Goal: Task Accomplishment & Management: Complete application form

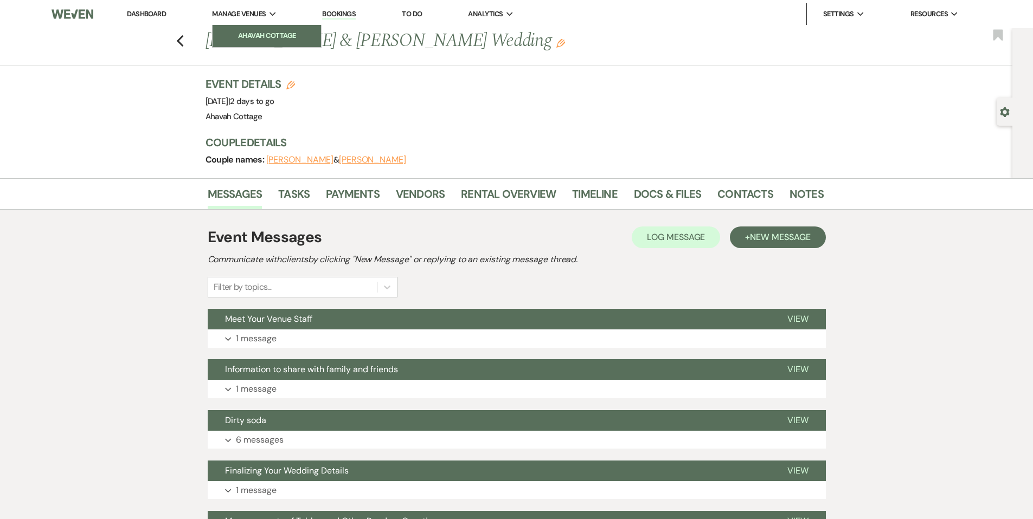
click at [247, 33] on li "Ahavah Cottage" at bounding box center [267, 35] width 98 height 11
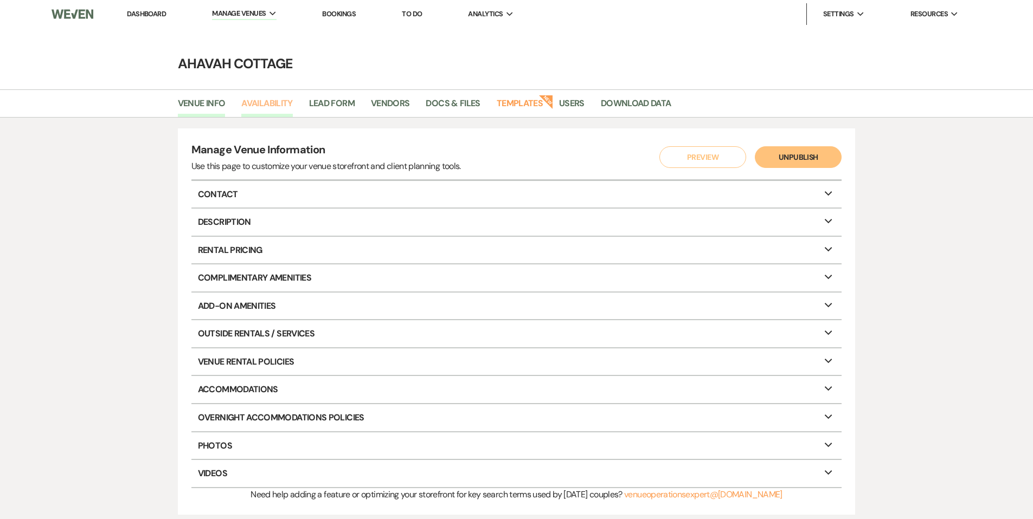
click at [252, 108] on link "Availability" at bounding box center [266, 106] width 51 height 21
select select "3"
select select "2026"
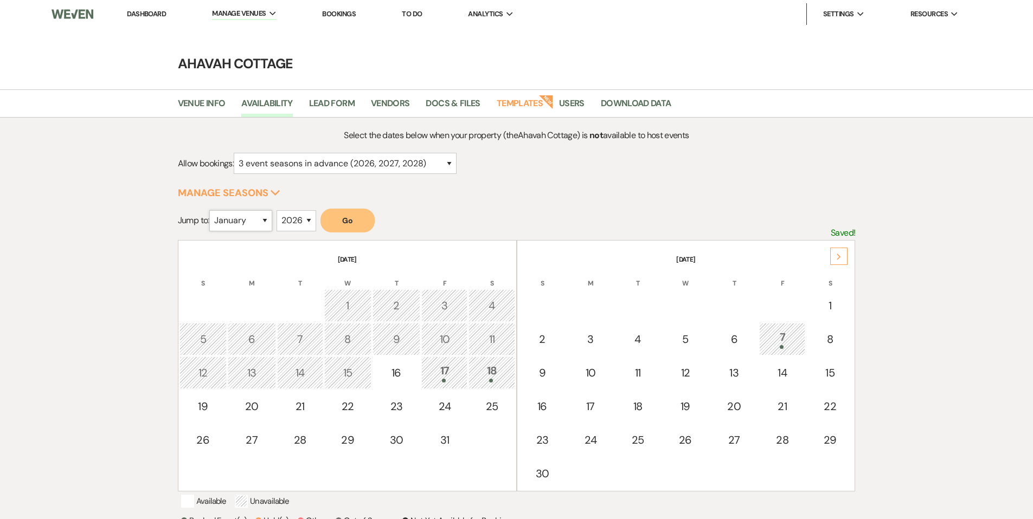
click at [268, 218] on select "January February March April May June July August September October November De…" at bounding box center [240, 220] width 63 height 21
select select "11"
click at [211, 210] on select "January February March April May June July August September October November De…" at bounding box center [240, 220] width 63 height 21
click at [345, 222] on button "Go" at bounding box center [347, 221] width 54 height 24
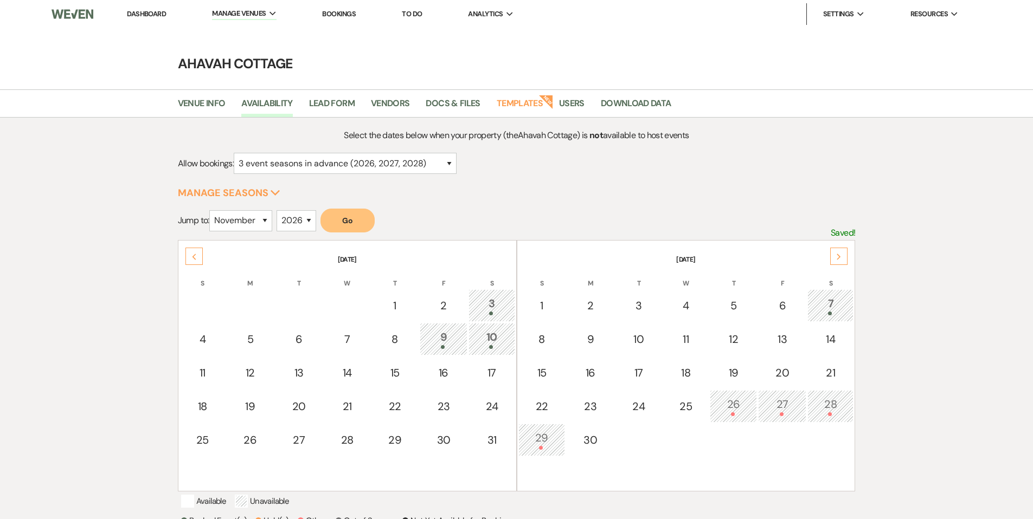
click at [152, 16] on link "Dashboard" at bounding box center [146, 13] width 39 height 9
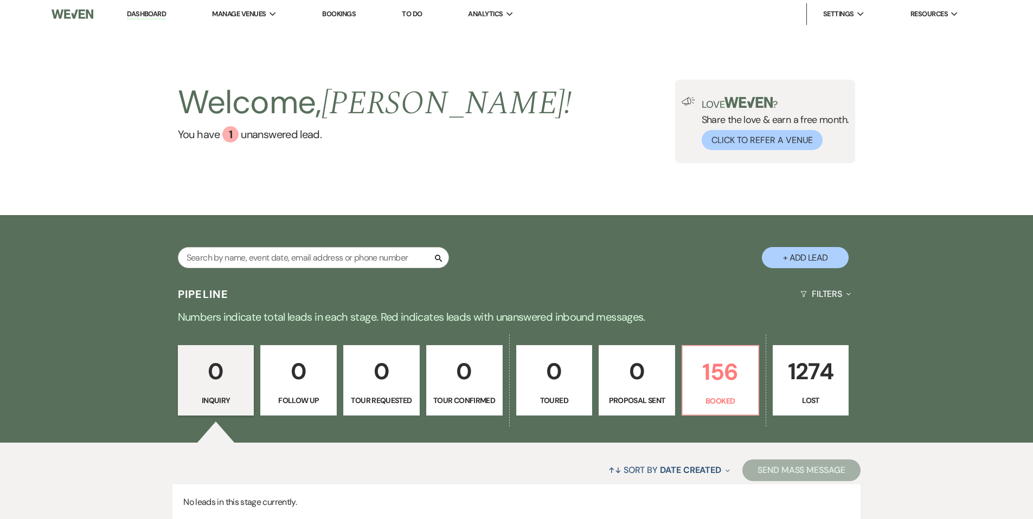
click at [797, 261] on button "+ Add Lead" at bounding box center [805, 257] width 87 height 21
select select "627"
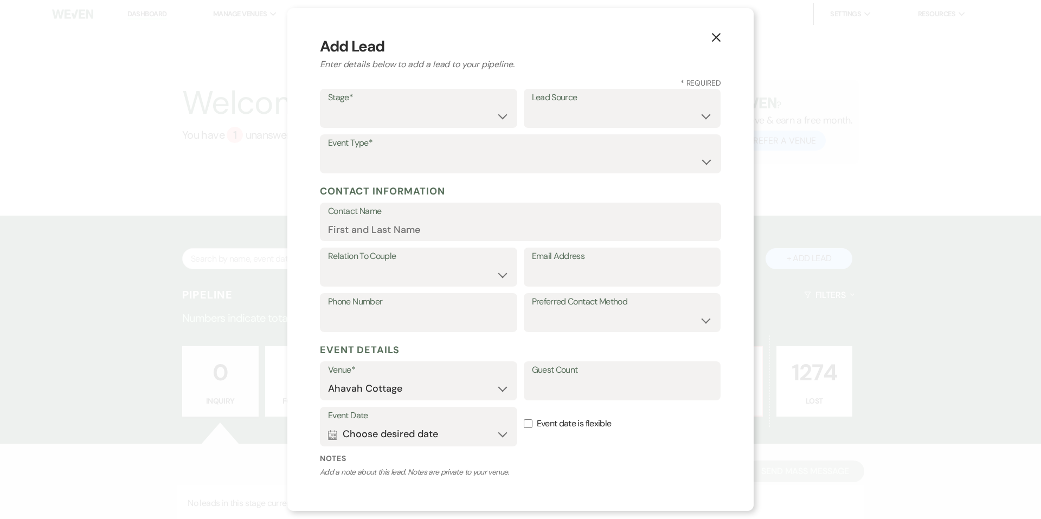
scroll to position [4, 0]
click at [380, 111] on select "Inquiry Follow Up Tour Requested Tour Confirmed Toured Proposal Sent Booked Lost" at bounding box center [418, 117] width 181 height 21
select select "6"
click at [328, 107] on select "Inquiry Follow Up Tour Requested Tour Confirmed Toured Proposal Sent Booked Lost" at bounding box center [418, 117] width 181 height 21
click at [533, 120] on select "Weven Venue Website Instagram Facebook Pinterest Google The Knot Wedding Wire H…" at bounding box center [622, 117] width 181 height 21
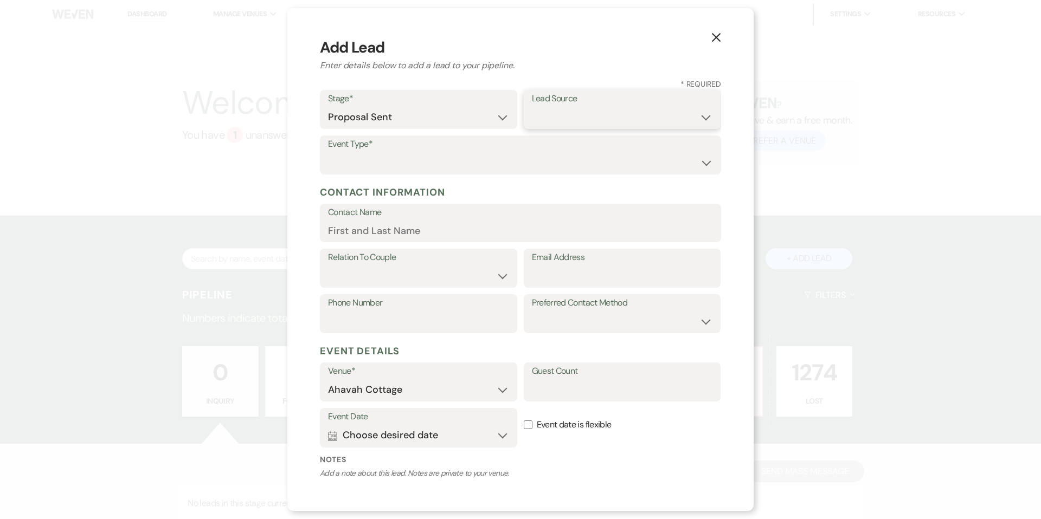
select select "5"
click at [532, 107] on select "Weven Venue Website Instagram Facebook Pinterest Google The Knot Wedding Wire H…" at bounding box center [622, 117] width 181 height 21
click at [428, 153] on select "Wedding Anniversary Party Baby Shower Bachelorette / Bachelor Party Birthday Pa…" at bounding box center [520, 162] width 385 height 21
select select "1"
click at [328, 152] on select "Wedding Anniversary Party Baby Shower Bachelorette / Bachelor Party Birthday Pa…" at bounding box center [520, 162] width 385 height 21
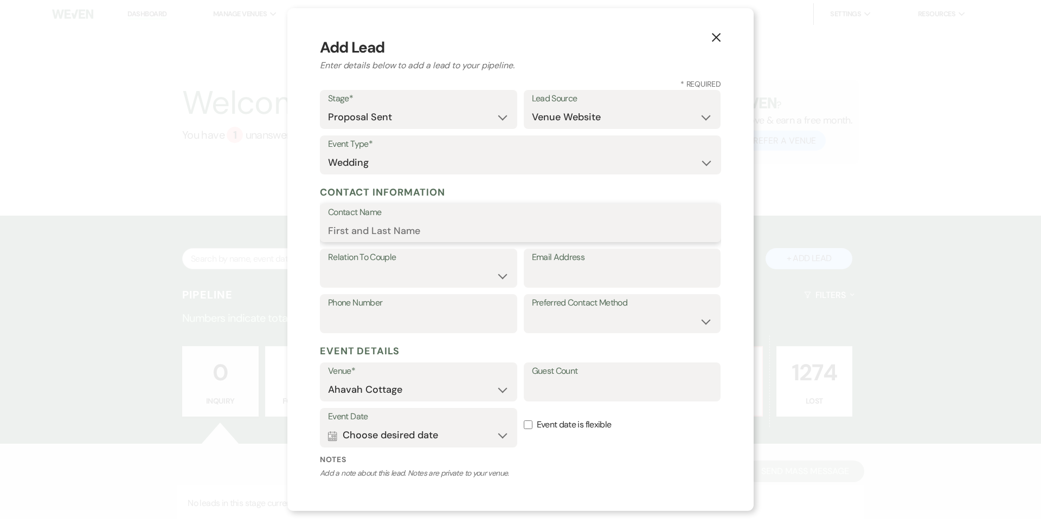
click at [362, 229] on input "Contact Name" at bounding box center [520, 230] width 385 height 21
paste input "[PERSON_NAME] Arch"
type input "[PERSON_NAME] Arch"
click at [358, 280] on select "Couple Planner Parent of Couple Family Member Friend Other" at bounding box center [418, 276] width 181 height 21
select select "1"
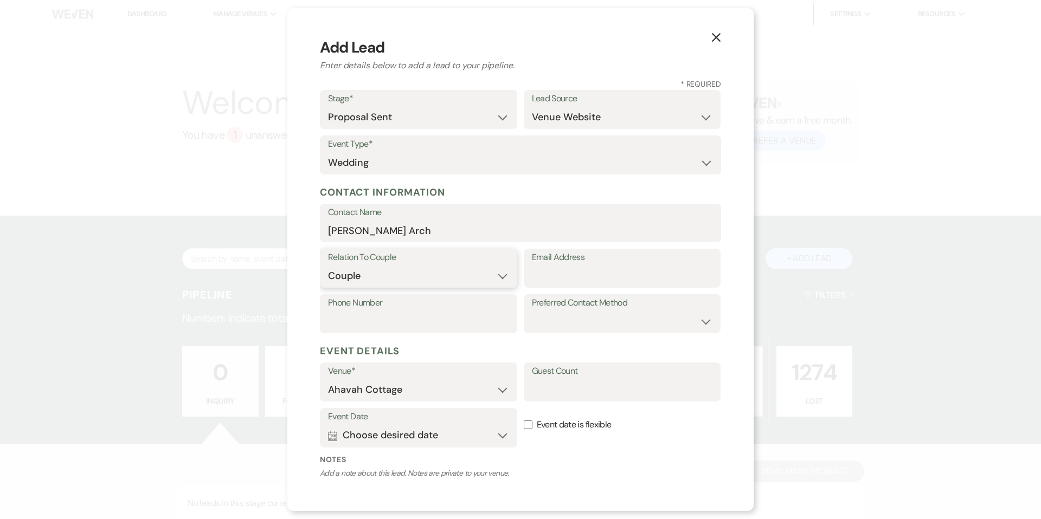
click at [328, 266] on select "Couple Planner Parent of Couple Family Member Friend Other" at bounding box center [418, 276] width 181 height 21
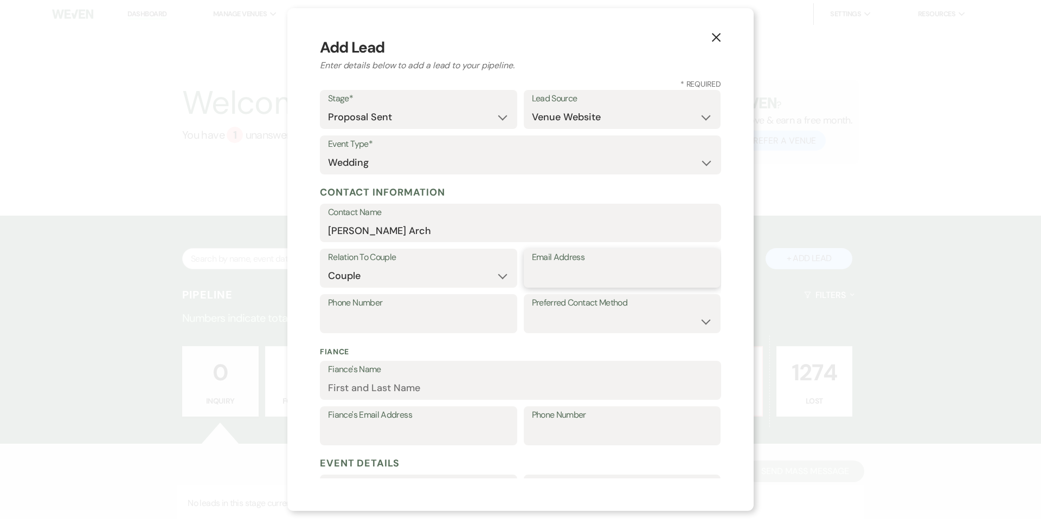
click at [559, 272] on input "Email Address" at bounding box center [622, 276] width 181 height 21
paste input "[PERSON_NAME][EMAIL_ADDRESS][DOMAIN_NAME]"
type input "[PERSON_NAME][EMAIL_ADDRESS][DOMAIN_NAME]"
click at [546, 320] on select "Email Phone Text" at bounding box center [622, 321] width 181 height 21
select select "email"
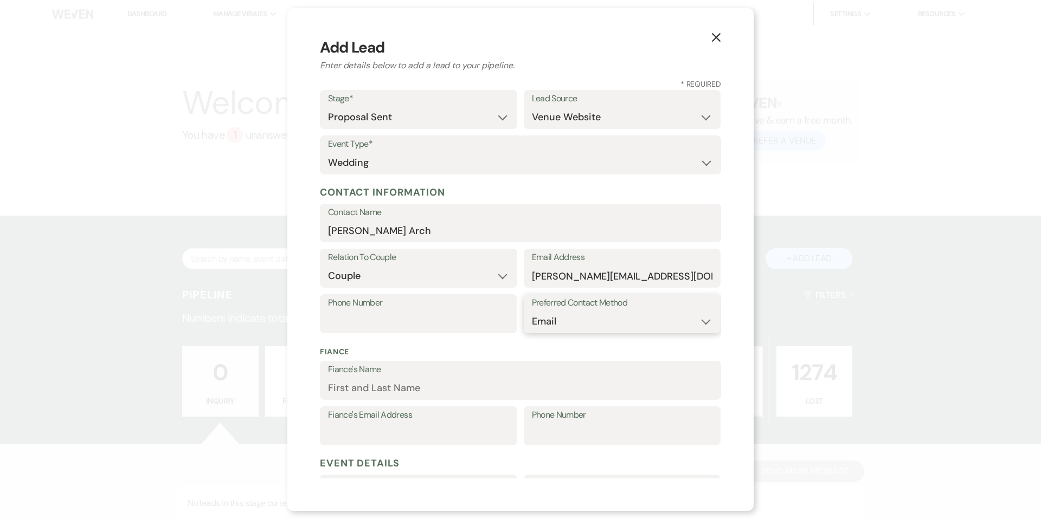
click at [532, 311] on select "Email Phone Text" at bounding box center [622, 321] width 181 height 21
click at [387, 383] on input "Fiance's Name" at bounding box center [520, 388] width 385 height 21
paste input "[PERSON_NAME]"
type input "[PERSON_NAME]"
click at [443, 426] on input "Fiance's Email Address" at bounding box center [418, 433] width 181 height 21
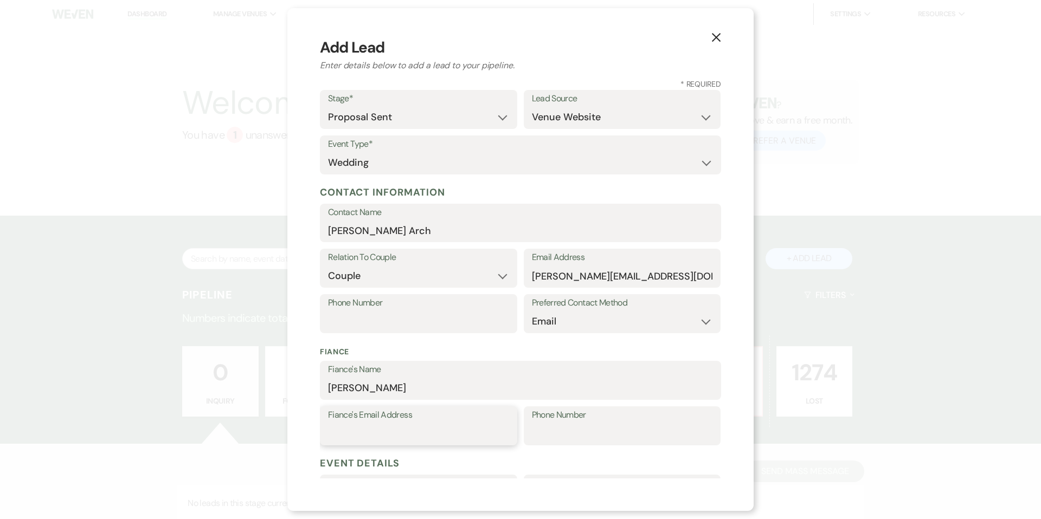
paste input "[PERSON_NAME][EMAIL_ADDRESS]"
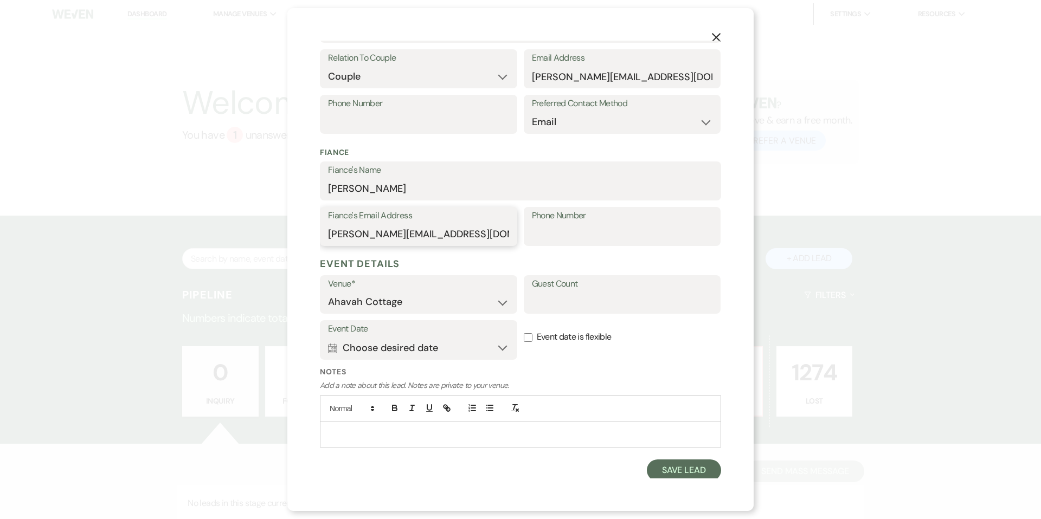
scroll to position [205, 0]
type input "[PERSON_NAME][EMAIL_ADDRESS][DOMAIN_NAME]"
click at [416, 350] on button "Calendar Choose desired date Expand" at bounding box center [418, 347] width 181 height 22
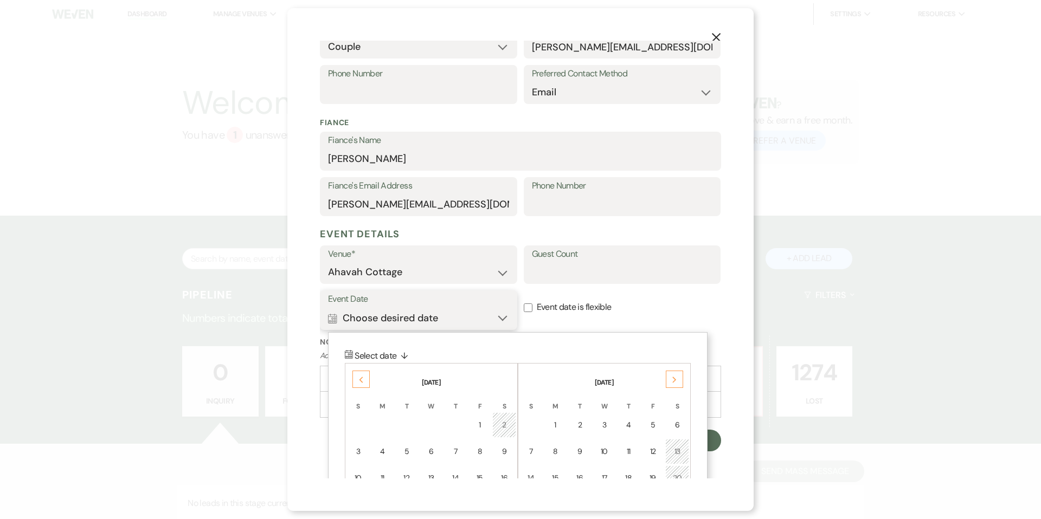
scroll to position [236, 0]
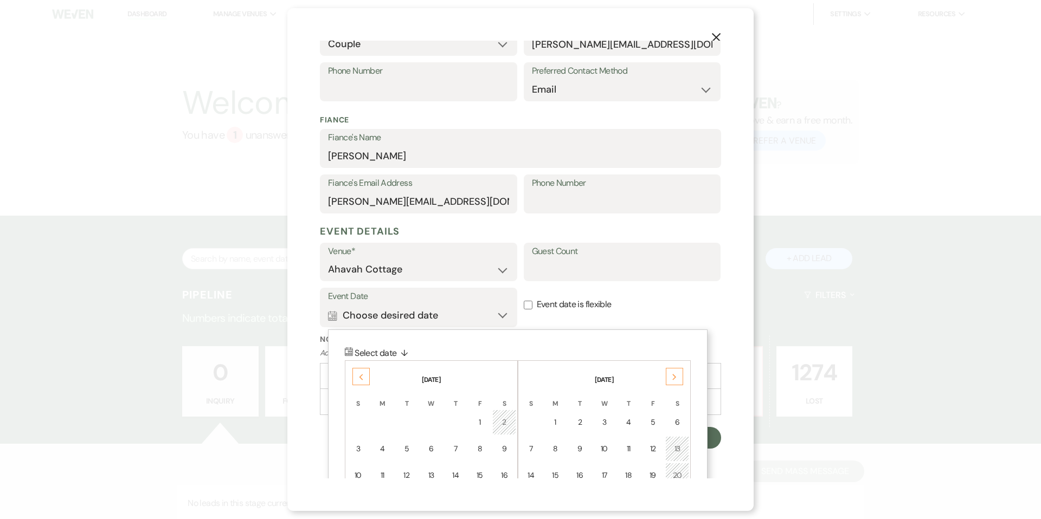
click at [675, 378] on icon "Next" at bounding box center [674, 377] width 5 height 7
click at [676, 378] on icon "Next" at bounding box center [674, 377] width 5 height 7
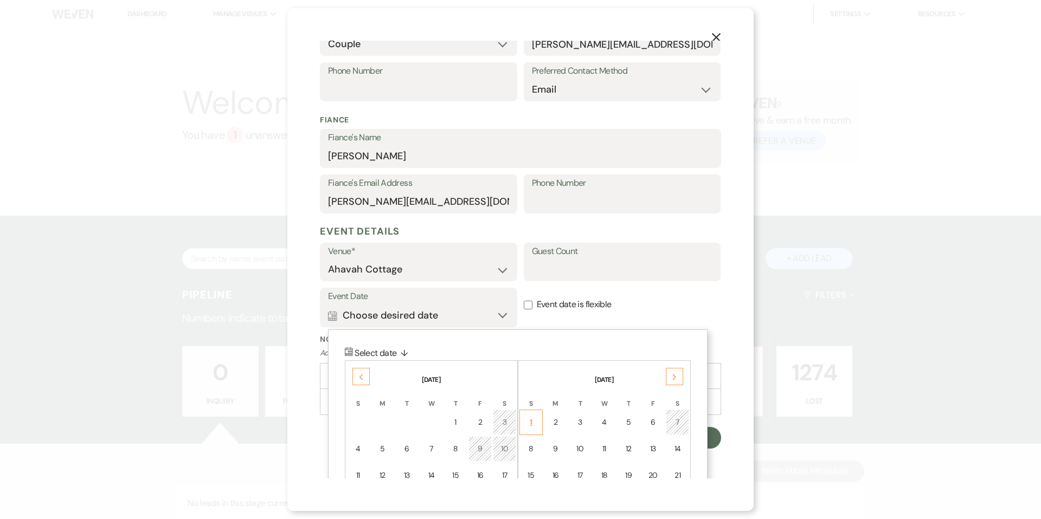
click at [533, 423] on div "1" at bounding box center [530, 422] width 9 height 11
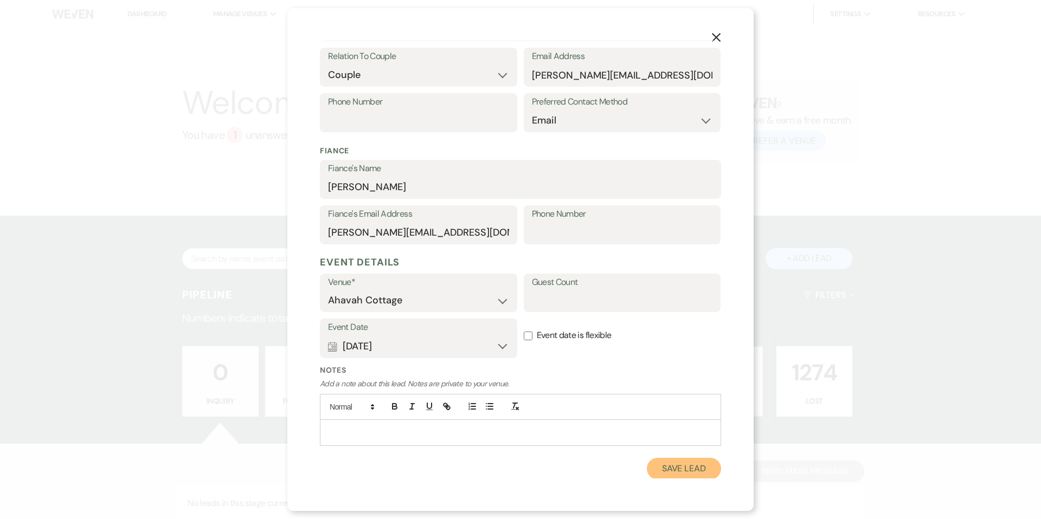
click at [654, 468] on button "Save Lead" at bounding box center [684, 469] width 74 height 22
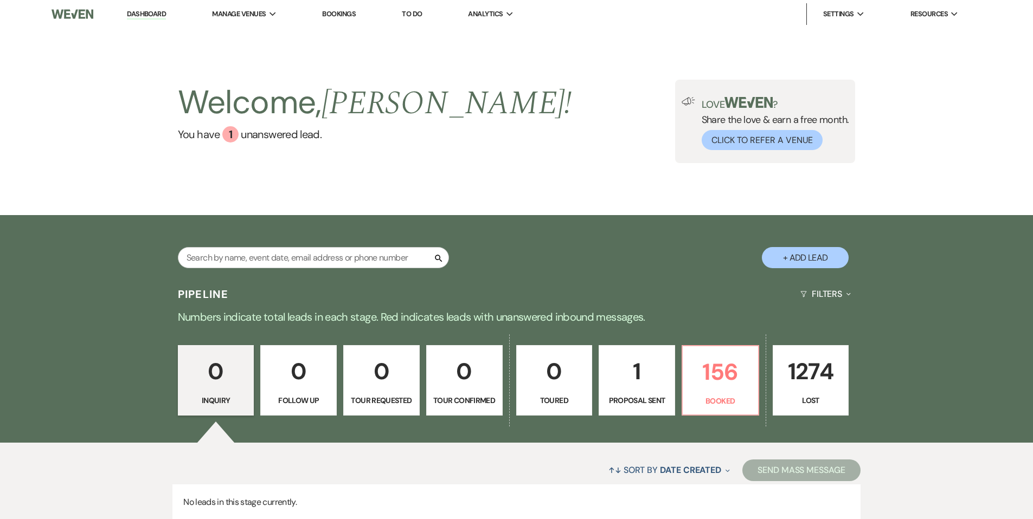
click at [628, 375] on p "1" at bounding box center [637, 371] width 62 height 36
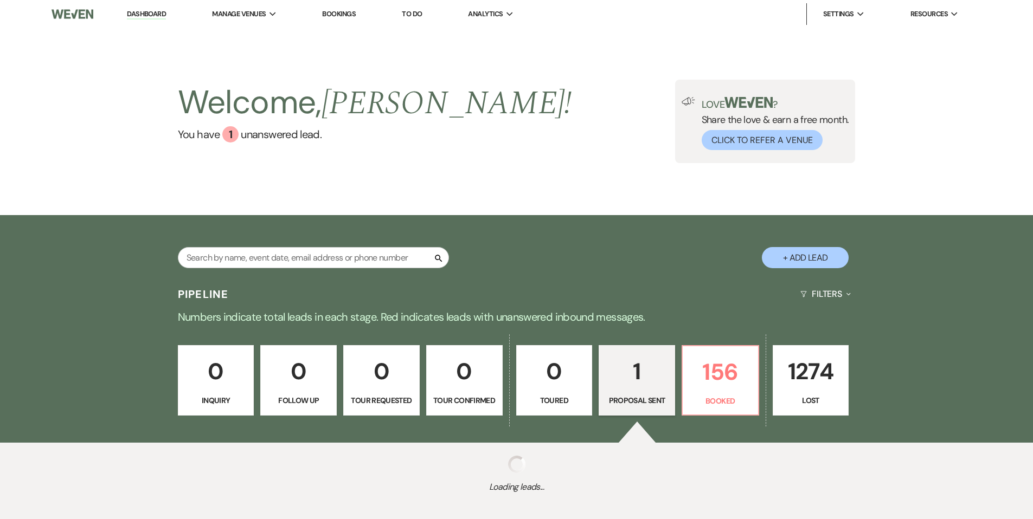
select select "6"
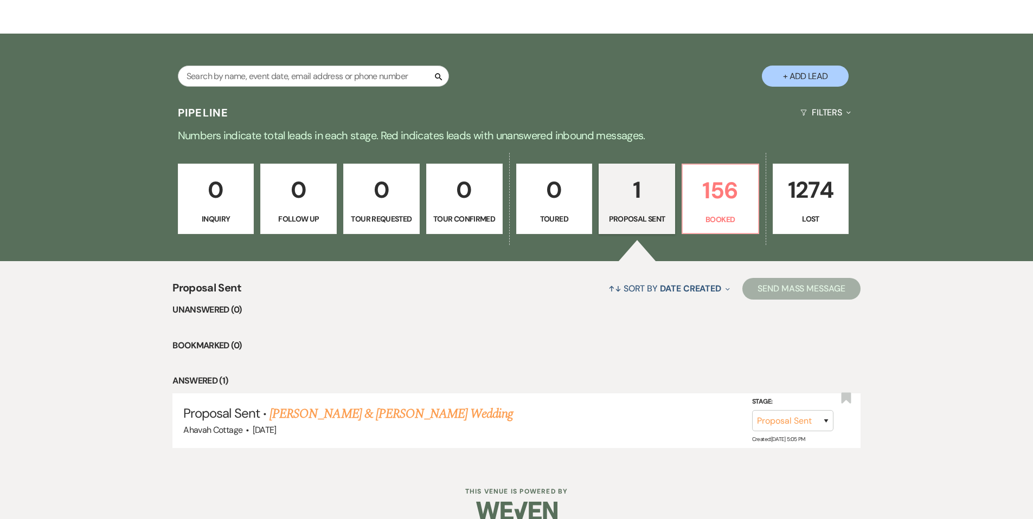
scroll to position [183, 0]
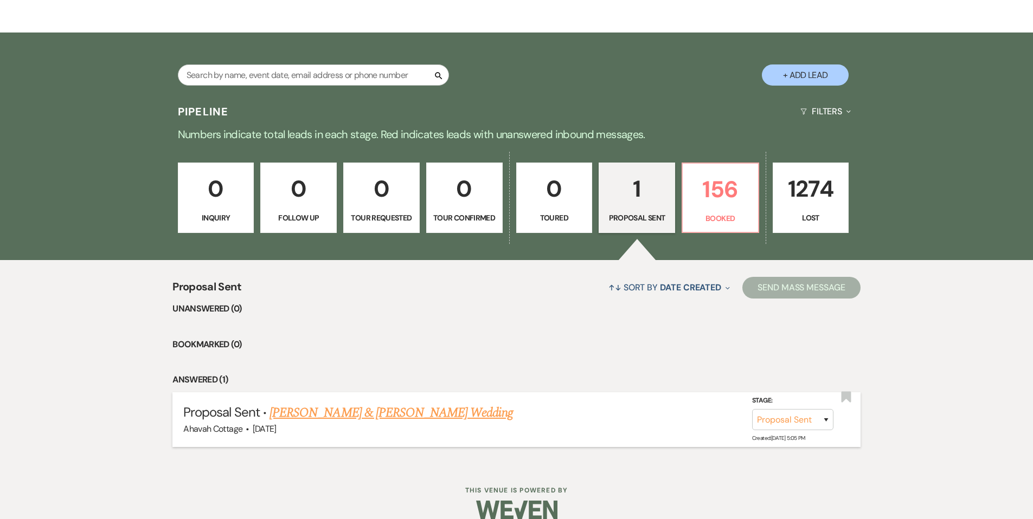
click at [425, 414] on link "[PERSON_NAME] & [PERSON_NAME] Wedding" at bounding box center [390, 413] width 243 height 20
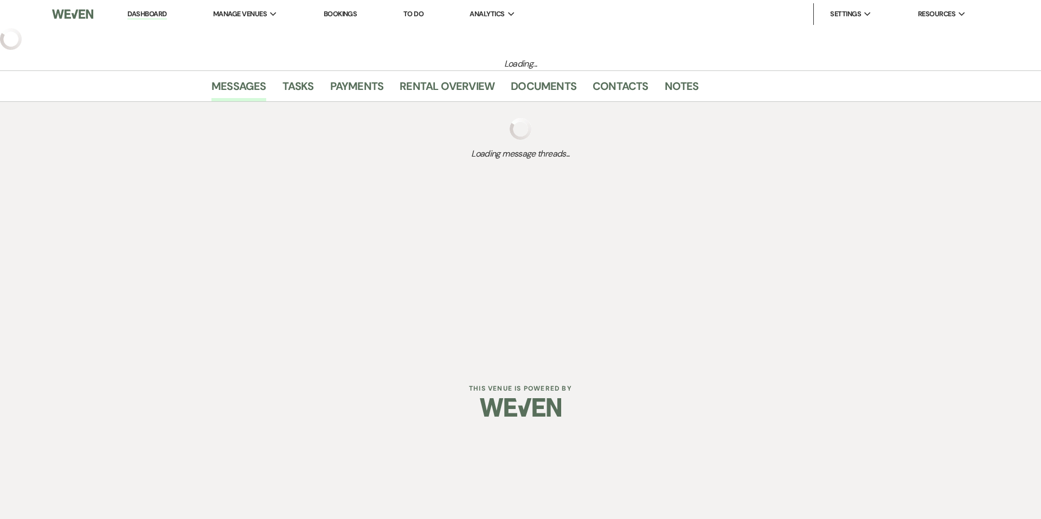
select select "6"
select select "5"
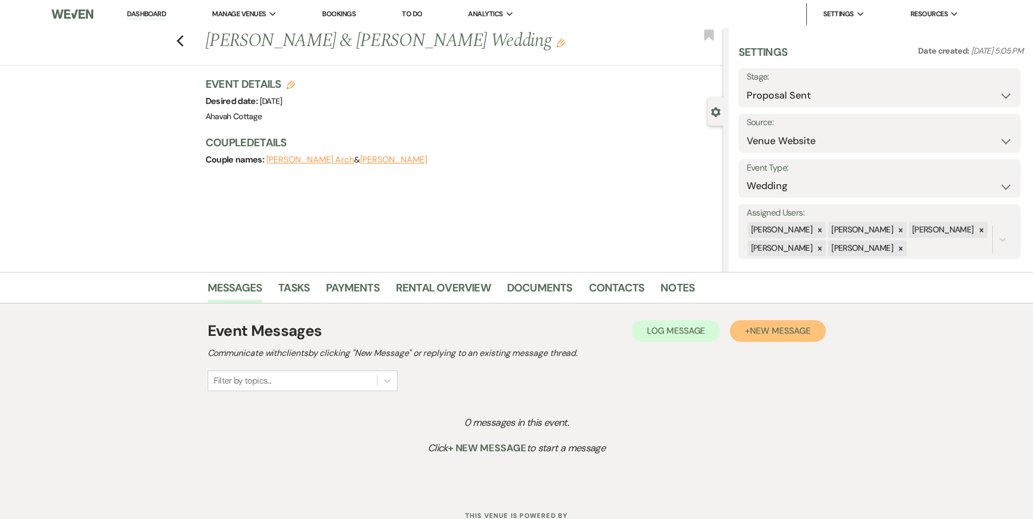
click at [750, 332] on span "New Message" at bounding box center [780, 330] width 60 height 11
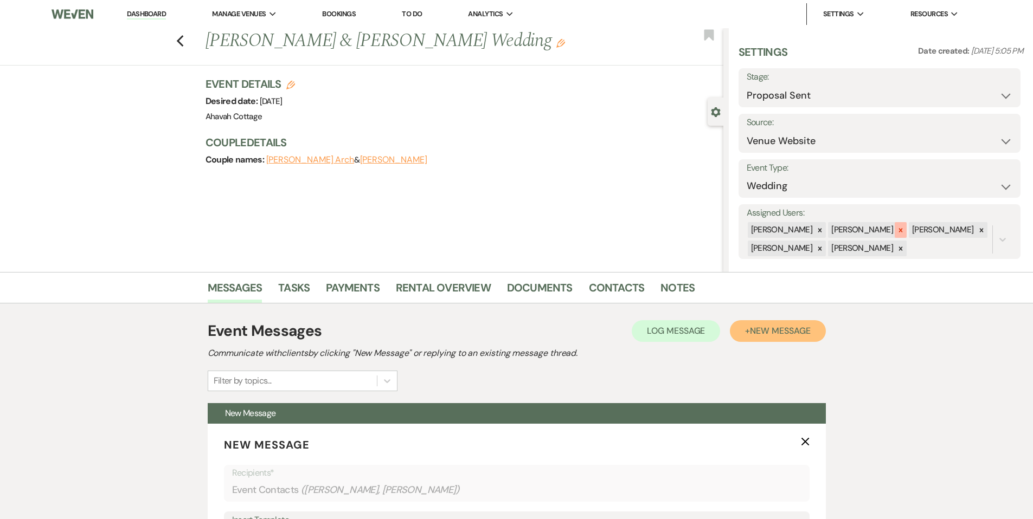
click at [897, 228] on icon at bounding box center [901, 231] width 8 height 8
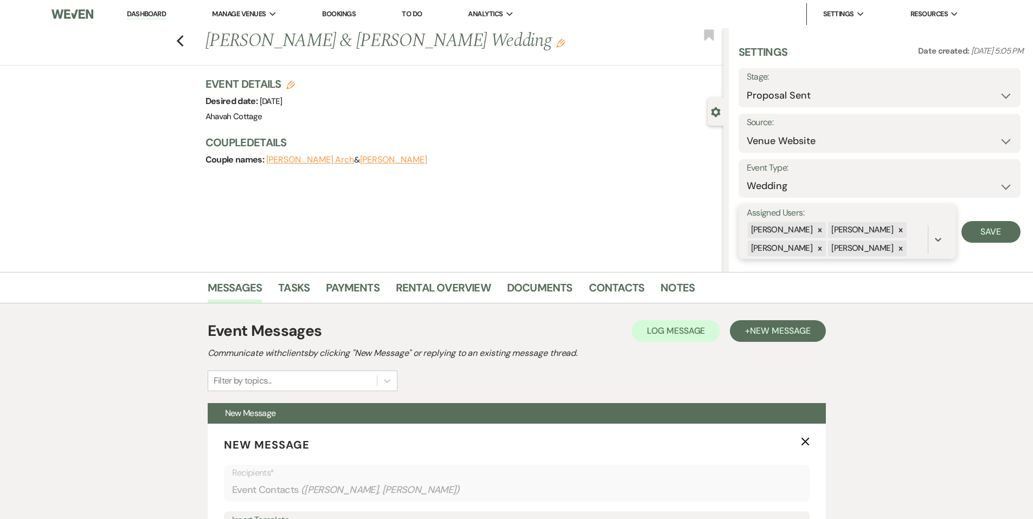
click at [897, 248] on icon at bounding box center [901, 249] width 8 height 8
click at [970, 227] on button "Save" at bounding box center [990, 232] width 59 height 22
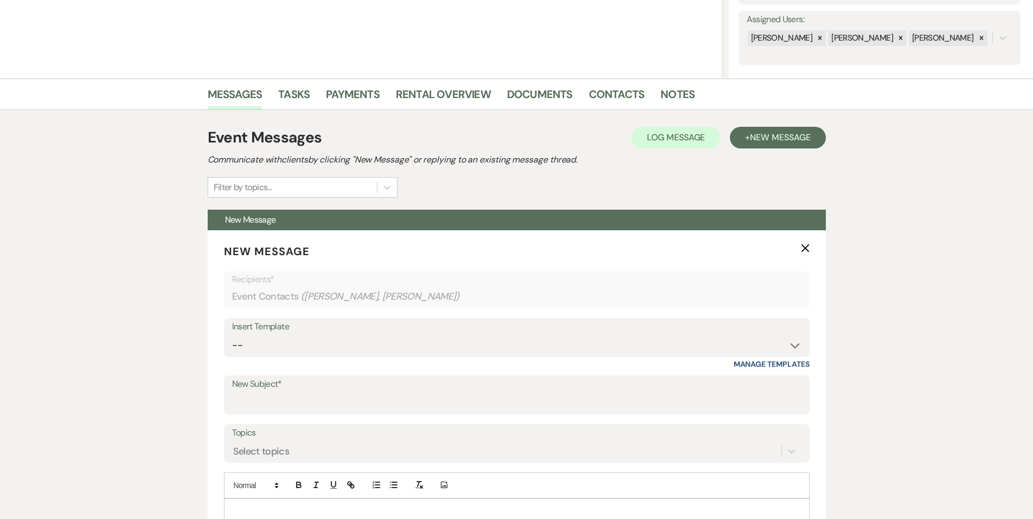
scroll to position [198, 0]
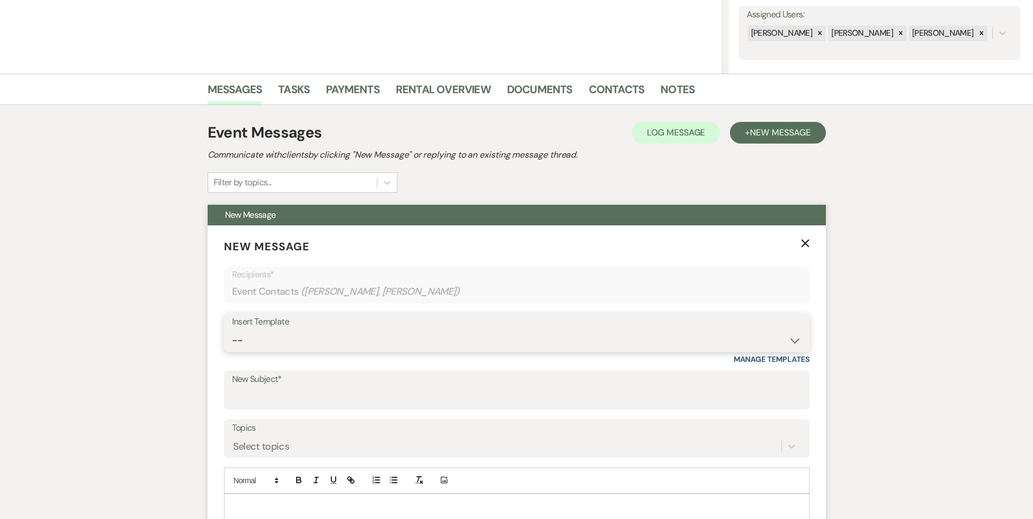
click at [268, 344] on select "-- Weven Planning Portal Introduction (Booked Events) Contract (Pre-Booked Lead…" at bounding box center [516, 340] width 569 height 21
select select "978"
click at [232, 330] on select "-- Weven Planning Portal Introduction (Booked Events) Contract (Pre-Booked Lead…" at bounding box center [516, 340] width 569 height 21
type input "Booking your event!"
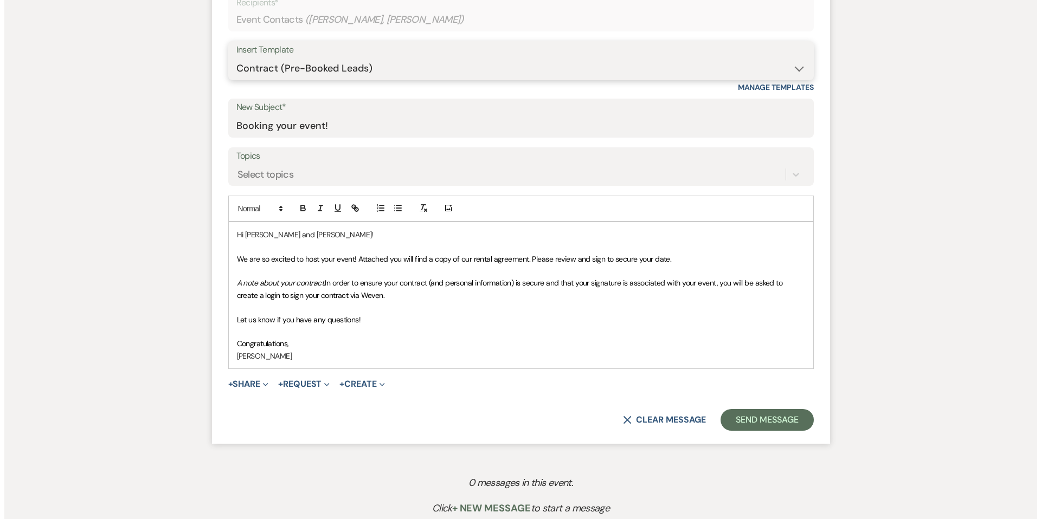
scroll to position [474, 0]
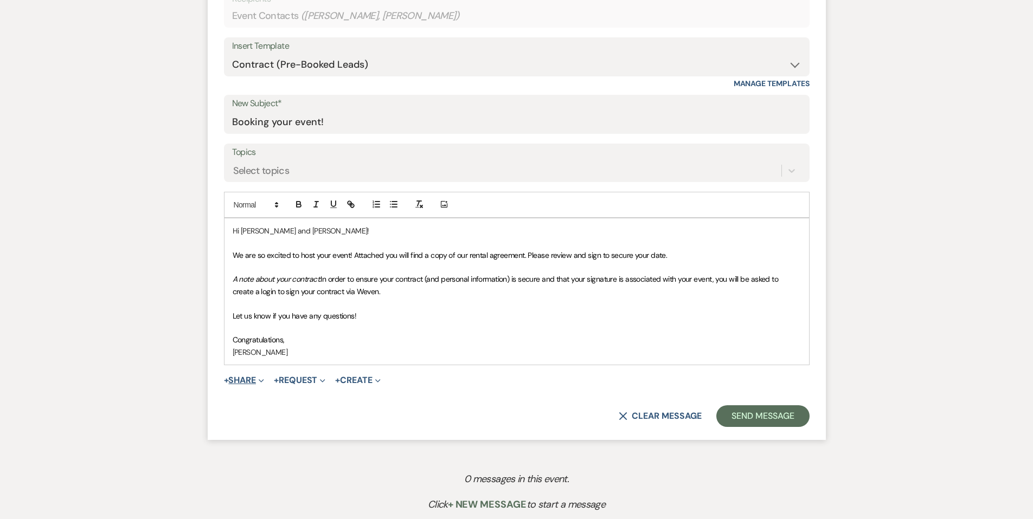
click at [244, 378] on button "+ Share Expand" at bounding box center [244, 380] width 41 height 9
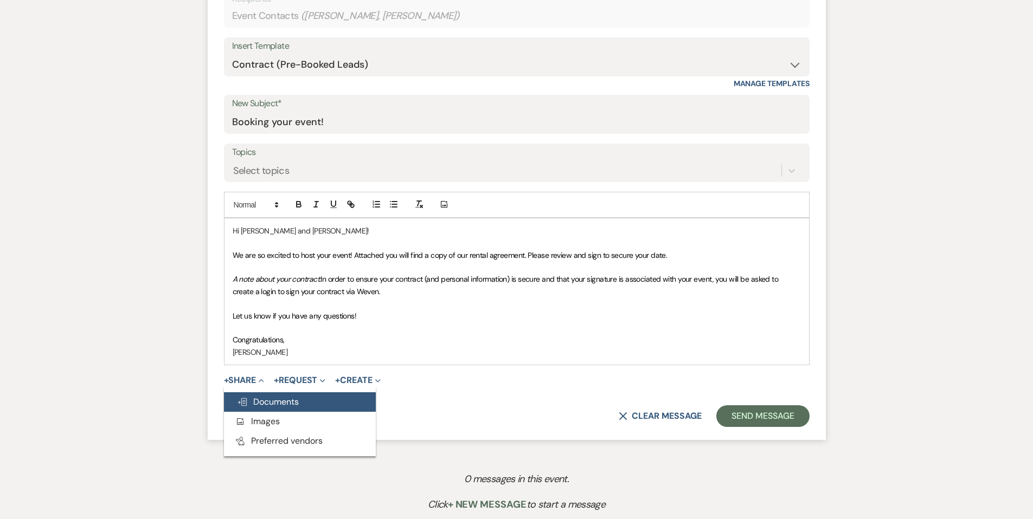
click at [255, 397] on span "Doc Upload Documents" at bounding box center [268, 401] width 62 height 11
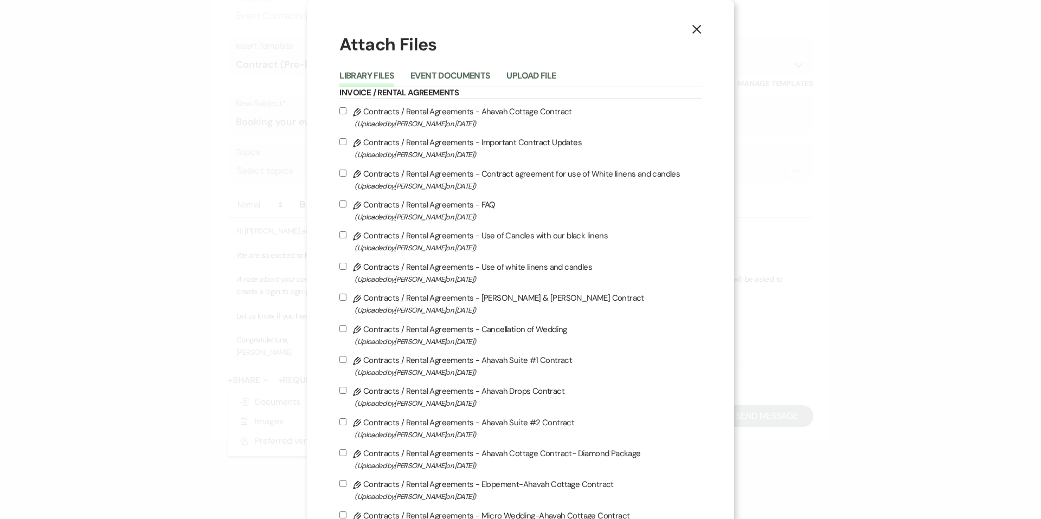
drag, startPoint x: 354, startPoint y: 112, endPoint x: 361, endPoint y: 123, distance: 12.9
click at [346, 113] on input "Pencil Contracts / Rental Agreements - Ahavah Cottage Contract (Uploaded by [PE…" at bounding box center [342, 110] width 7 height 7
checkbox input "true"
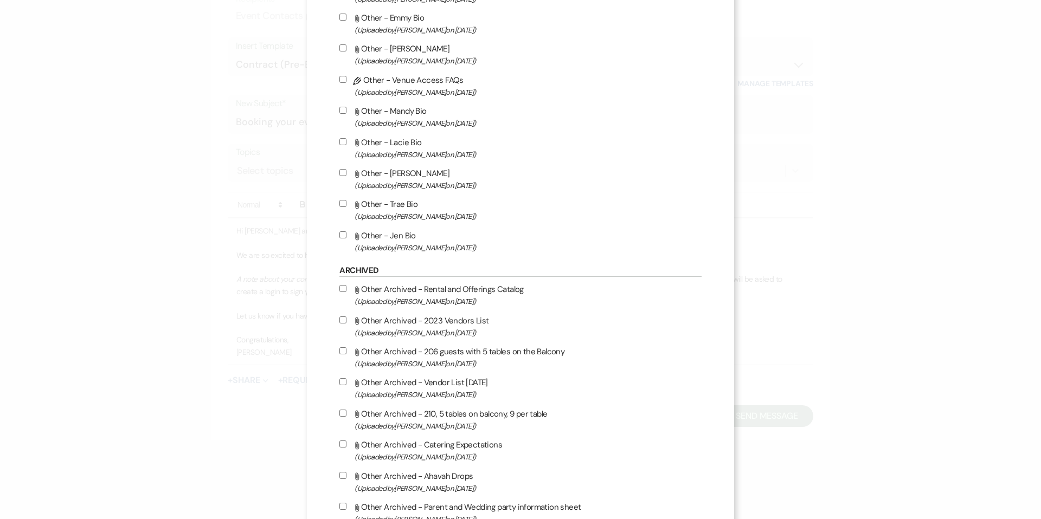
scroll to position [2095, 0]
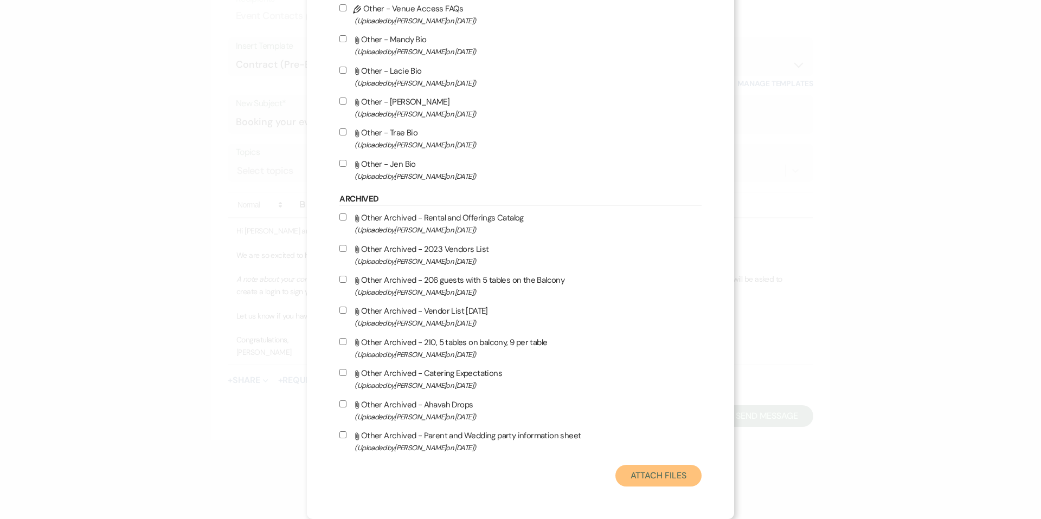
click at [618, 477] on button "Attach Files" at bounding box center [658, 476] width 86 height 22
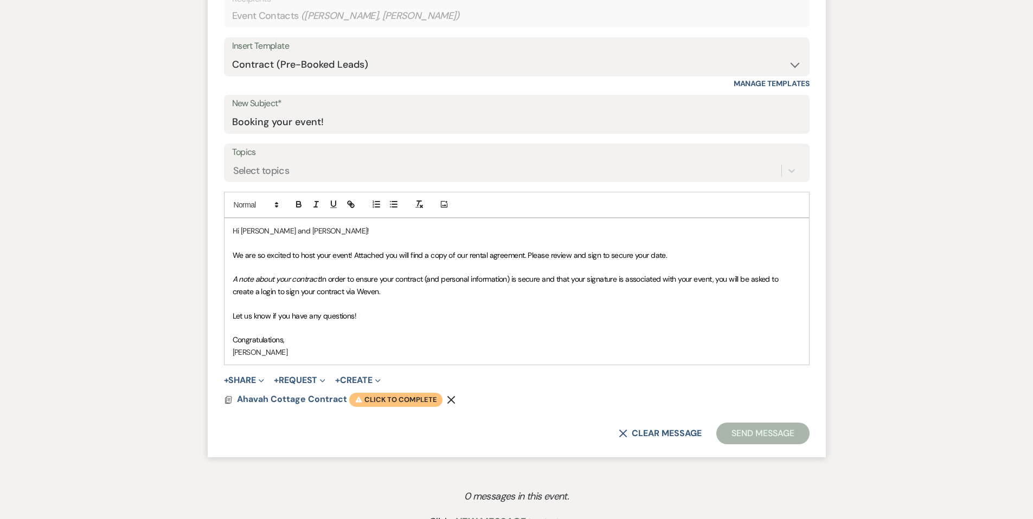
click at [388, 400] on span "Warning Click to complete" at bounding box center [395, 400] width 93 height 14
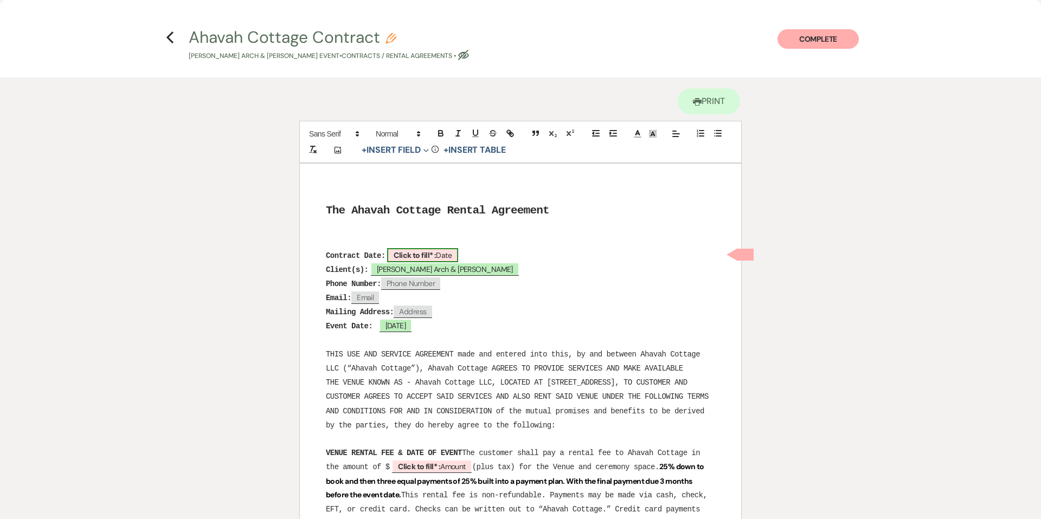
click at [447, 255] on span "Click to fill* : Date" at bounding box center [422, 255] width 71 height 14
select select "owner"
select select "Date"
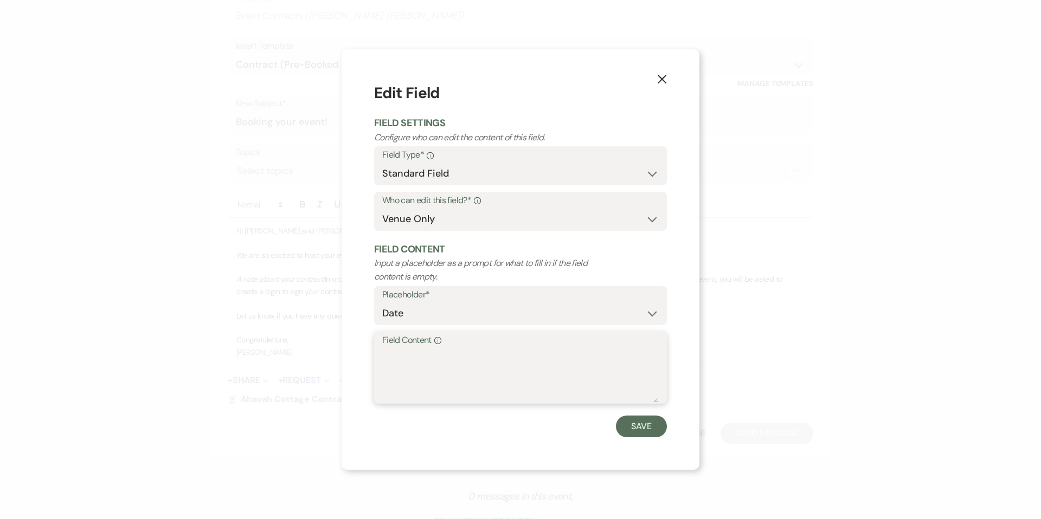
click at [416, 356] on textarea "Field Content Info" at bounding box center [520, 376] width 276 height 54
type textarea "[DATE]"
click at [641, 424] on button "Save" at bounding box center [641, 427] width 51 height 22
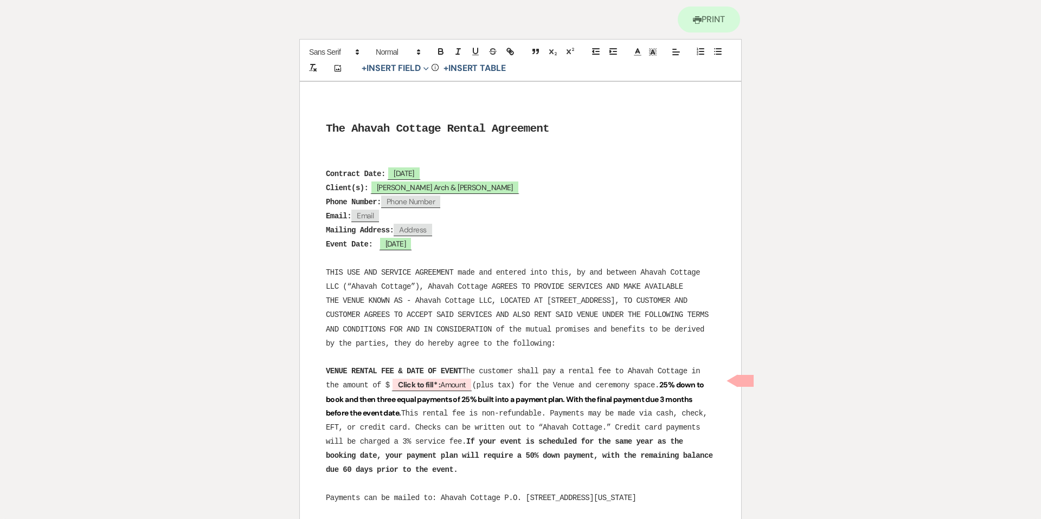
scroll to position [88, 0]
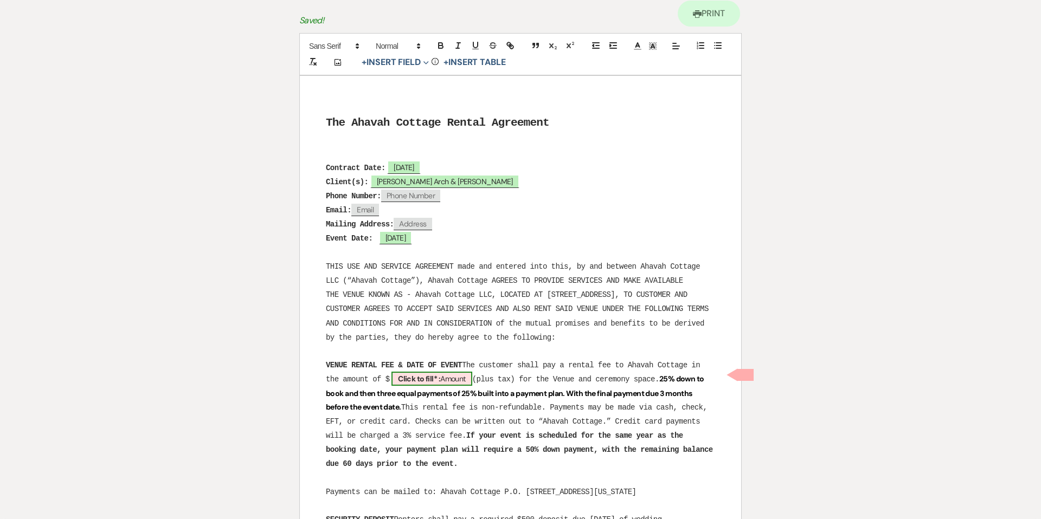
click at [450, 377] on span "Click to fill* : Amount" at bounding box center [431, 379] width 81 height 14
select select "owner"
select select "Amount"
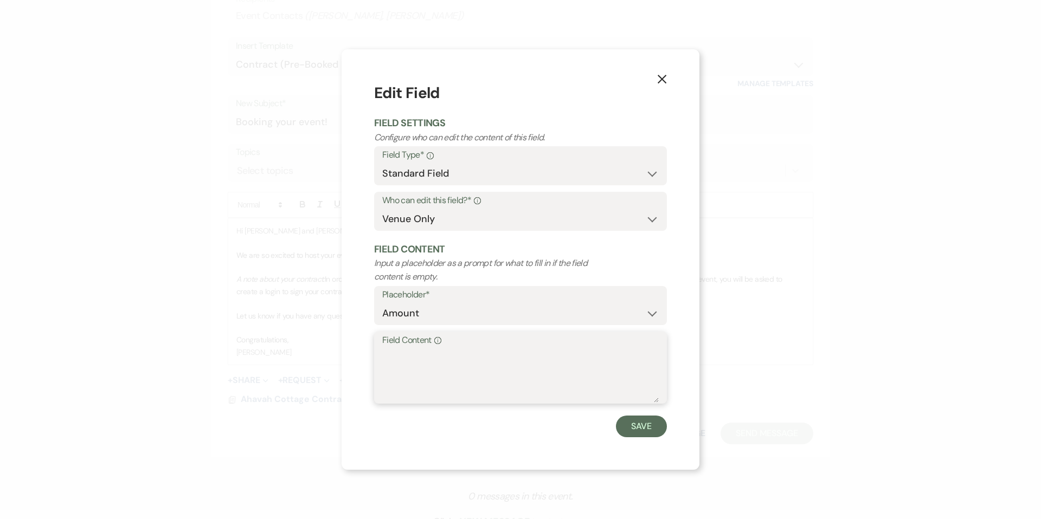
click at [421, 354] on textarea "Field Content Info" at bounding box center [520, 376] width 276 height 54
type textarea "$4,500"
click at [634, 429] on button "Save" at bounding box center [641, 427] width 51 height 22
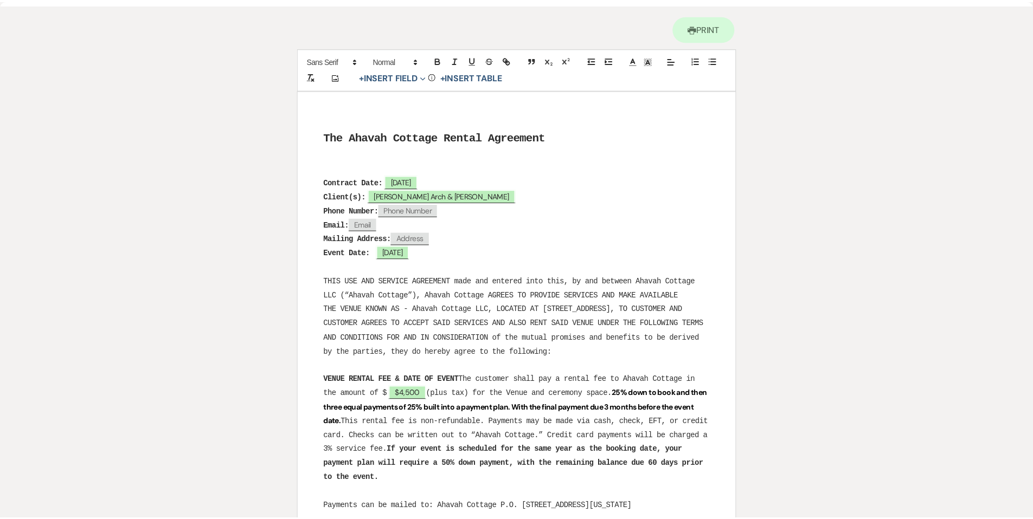
scroll to position [0, 0]
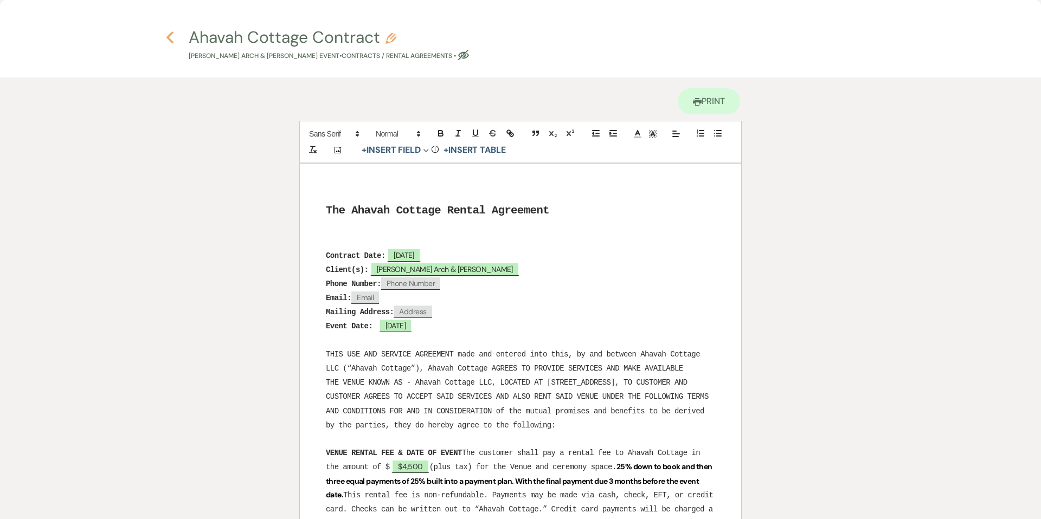
click at [172, 37] on icon "Previous" at bounding box center [170, 37] width 8 height 13
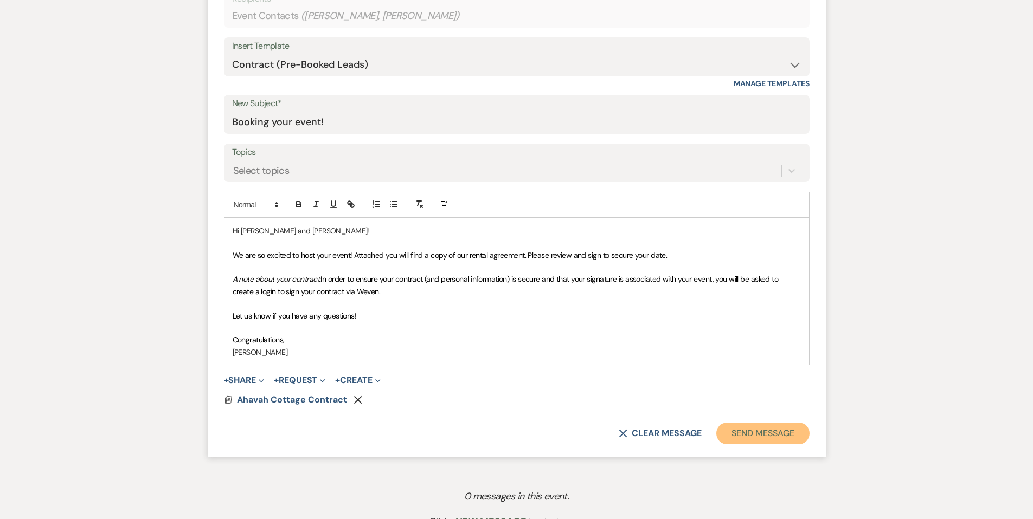
click at [748, 430] on button "Send Message" at bounding box center [762, 434] width 93 height 22
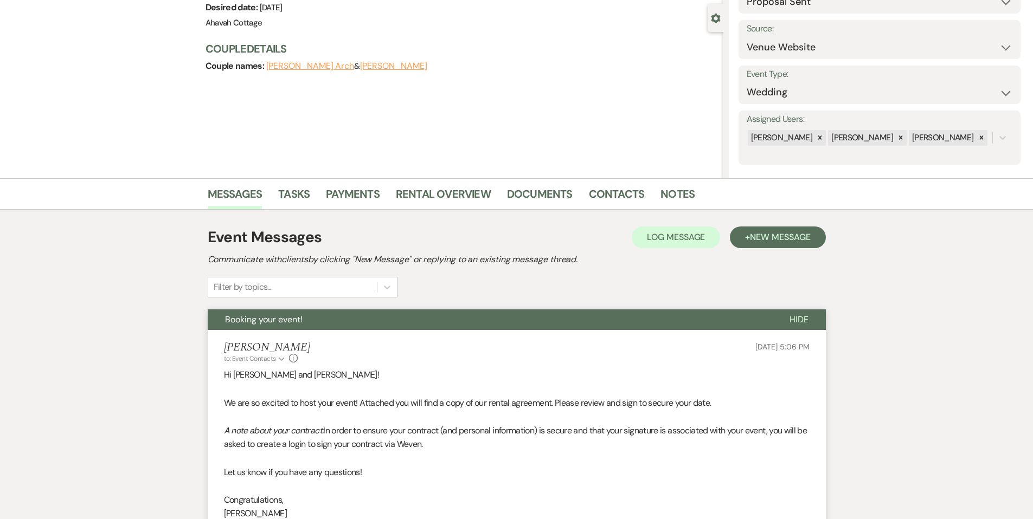
scroll to position [83, 0]
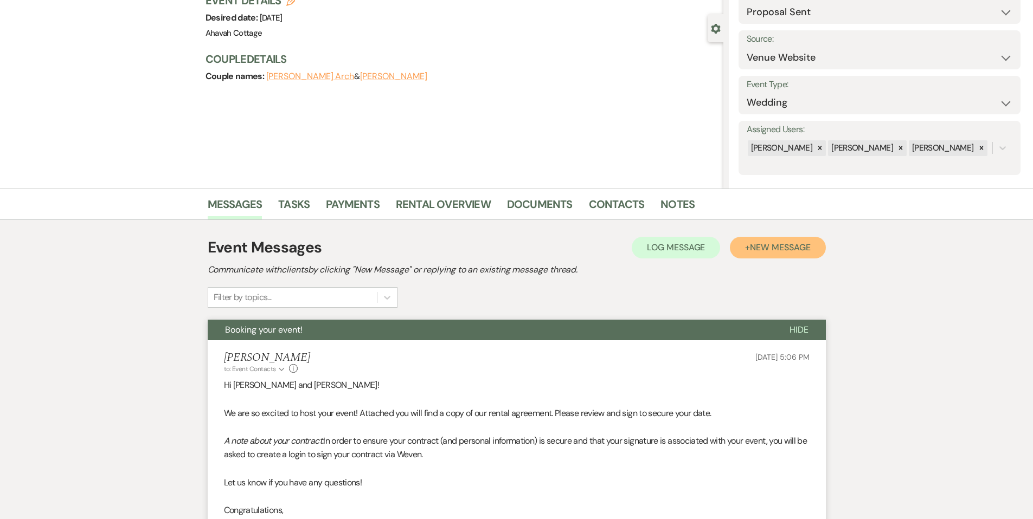
click at [773, 244] on span "New Message" at bounding box center [780, 247] width 60 height 11
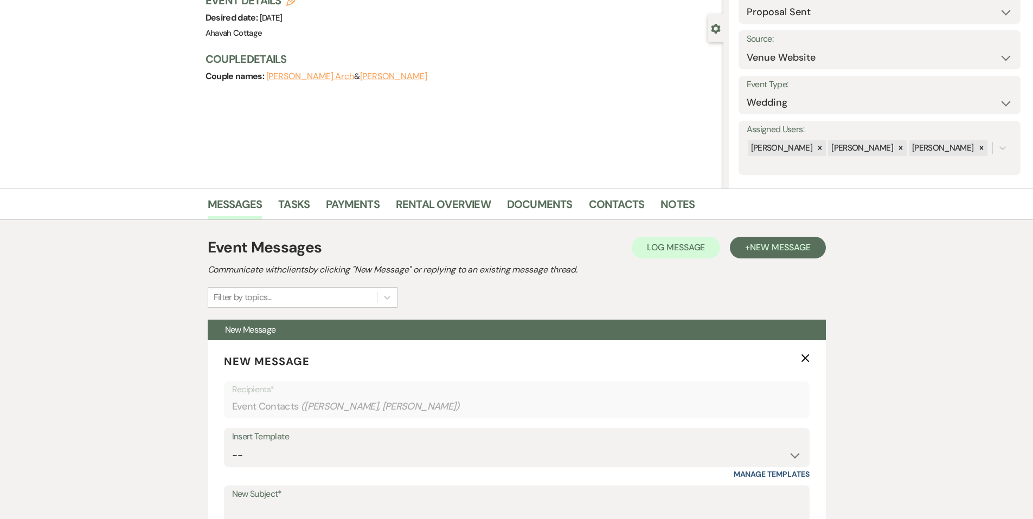
click at [803, 356] on icon "X" at bounding box center [805, 358] width 9 height 9
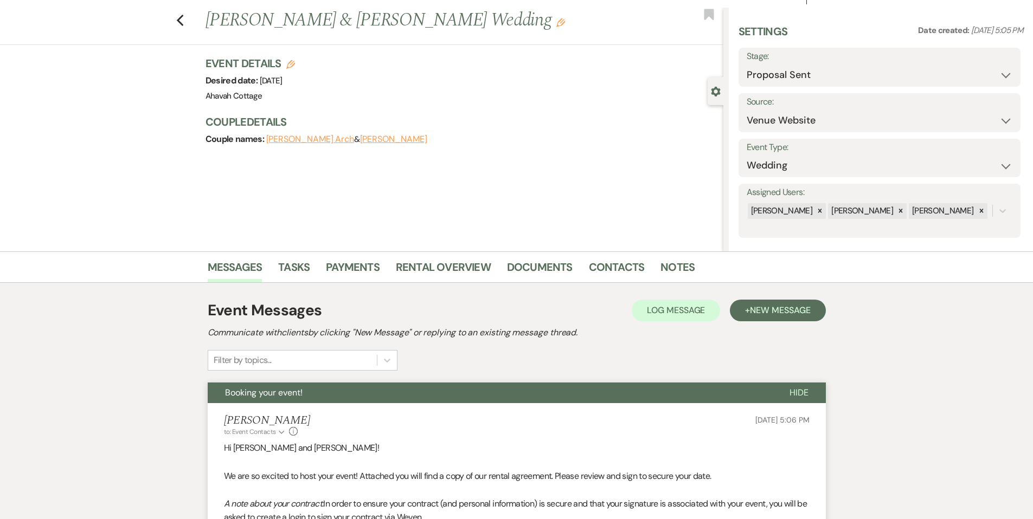
scroll to position [20, 0]
click at [350, 269] on link "Payments" at bounding box center [353, 271] width 54 height 24
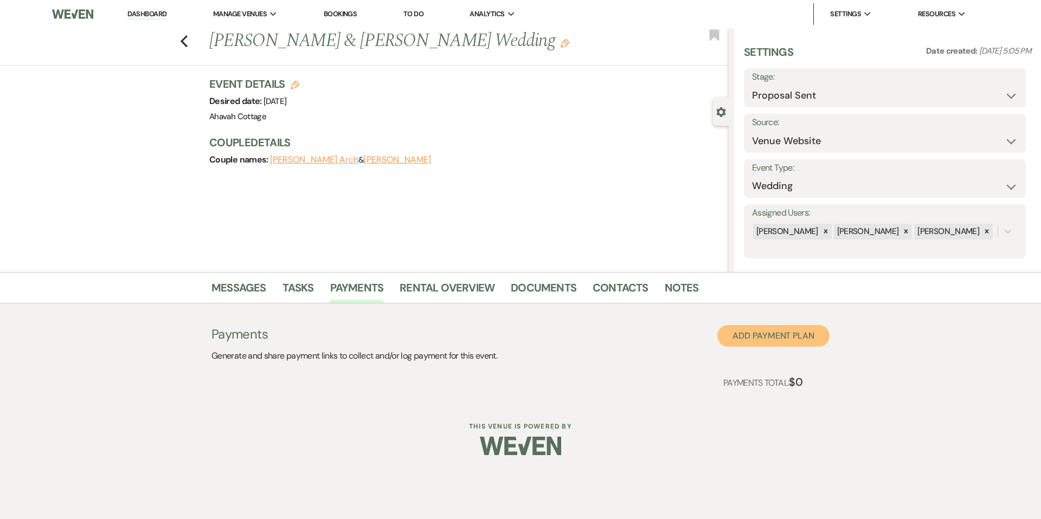
click at [730, 337] on button "Add Payment Plan" at bounding box center [773, 336] width 112 height 22
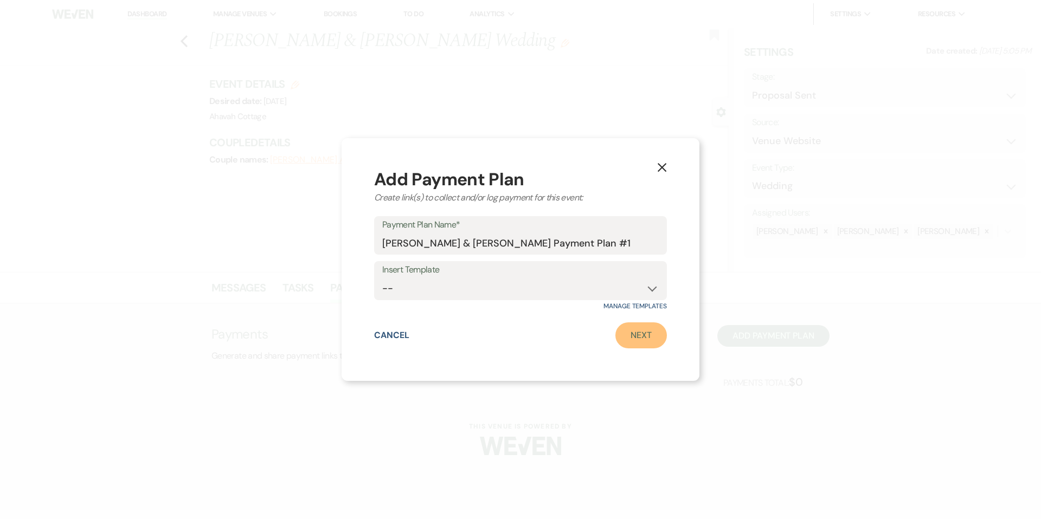
click at [632, 338] on link "Next" at bounding box center [641, 336] width 52 height 26
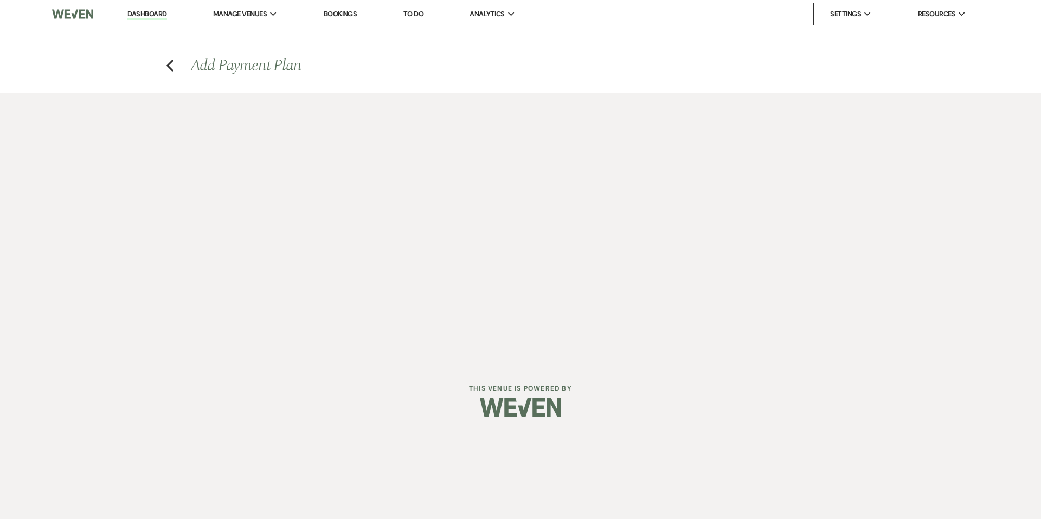
select select "2"
select select "percentage"
select select "false"
select select "client"
select select "weeks"
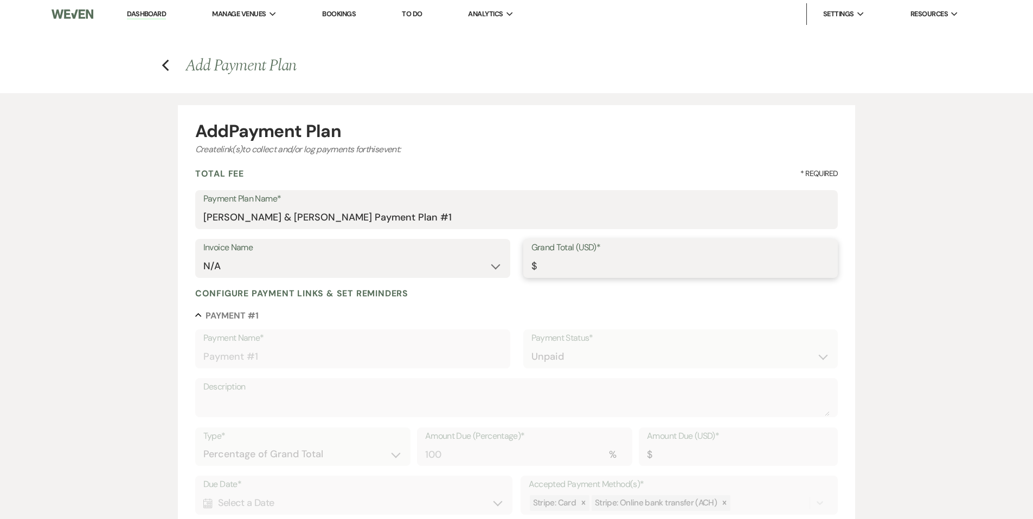
click at [550, 265] on input "Grand Total (USD)*" at bounding box center [680, 266] width 299 height 21
type input "4"
type input "4.00"
type input "45"
type input "45.00"
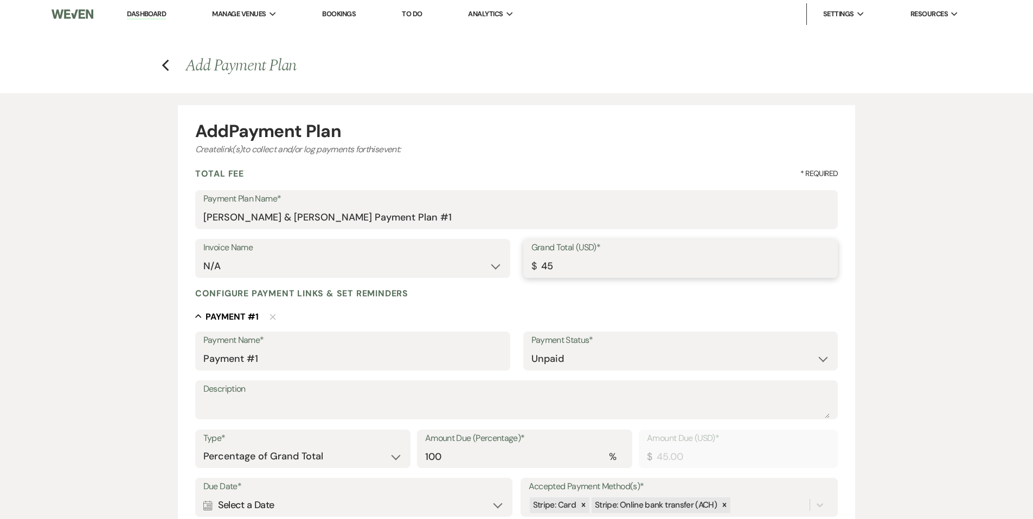
type input "450"
type input "450.00"
type input "4500"
type input "4500.00"
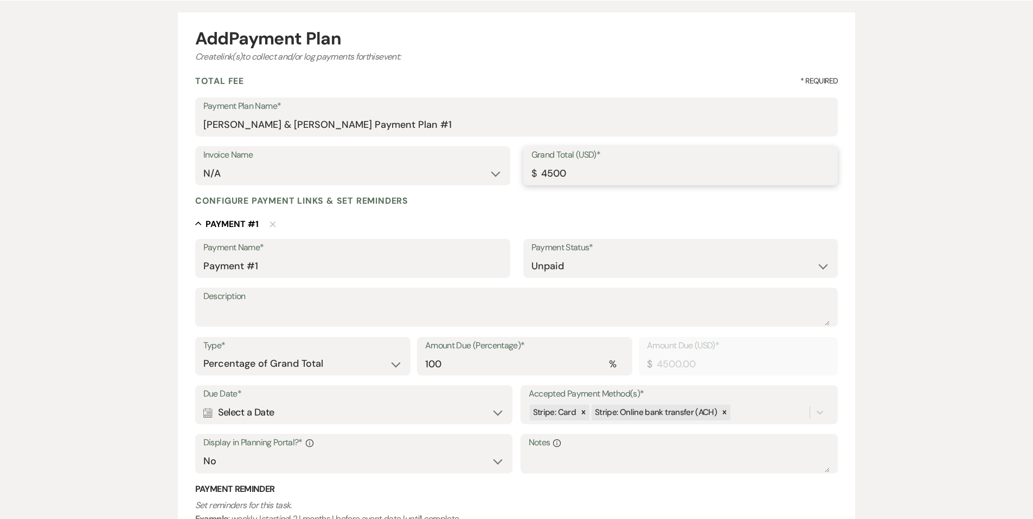
scroll to position [96, 0]
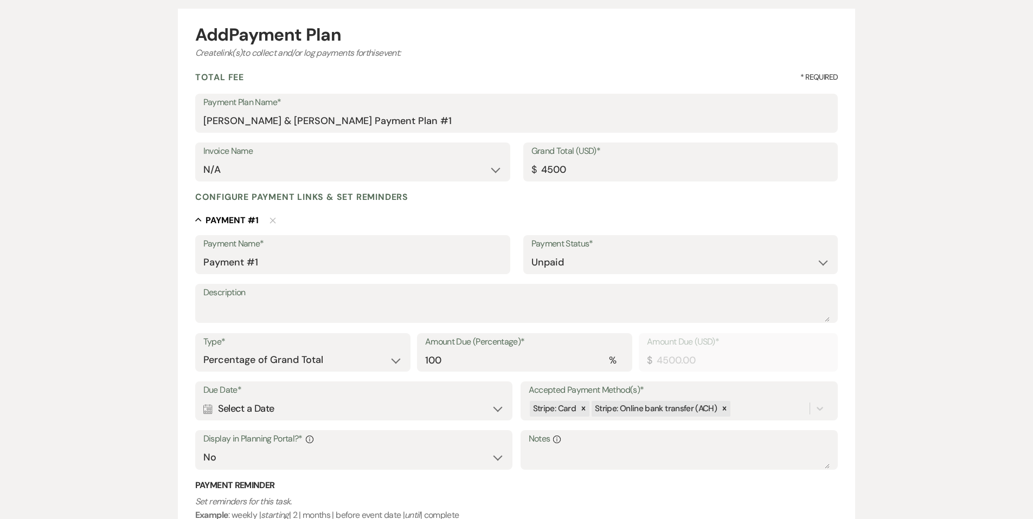
type input "4500.00"
drag, startPoint x: 424, startPoint y: 361, endPoint x: 437, endPoint y: 361, distance: 12.5
click at [437, 361] on div "Amount Due (Percentage)* % 100" at bounding box center [524, 352] width 215 height 39
drag, startPoint x: 447, startPoint y: 361, endPoint x: 426, endPoint y: 363, distance: 20.7
click at [426, 363] on input "100" at bounding box center [524, 360] width 199 height 21
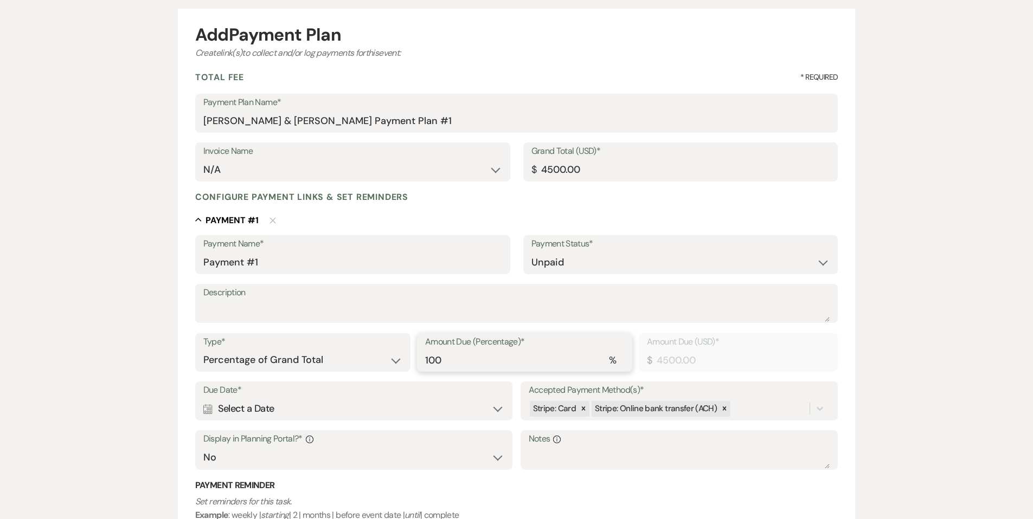
type input "2"
type input "90.00"
type input "25"
type input "1125.00"
type input "25"
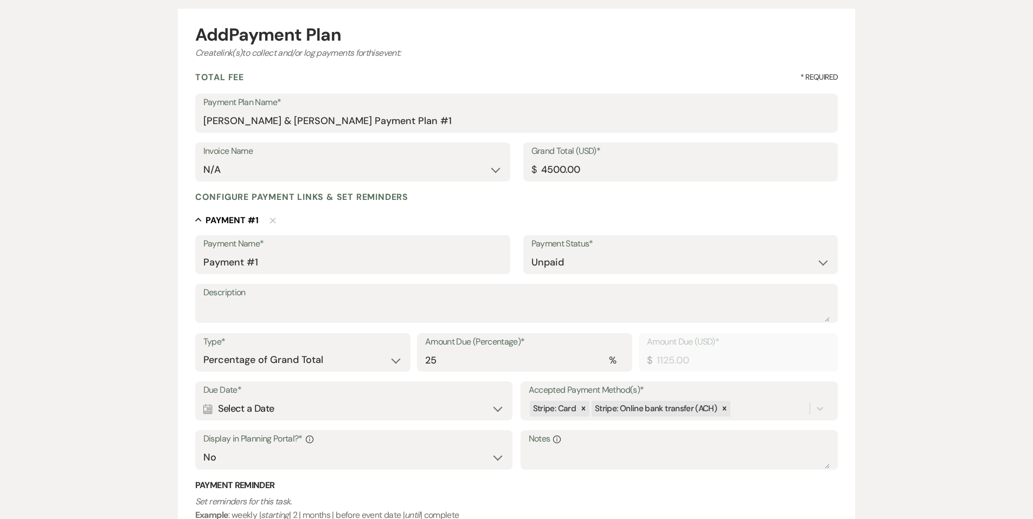
click at [327, 408] on div "Calendar Select a Date Expand" at bounding box center [353, 408] width 301 height 21
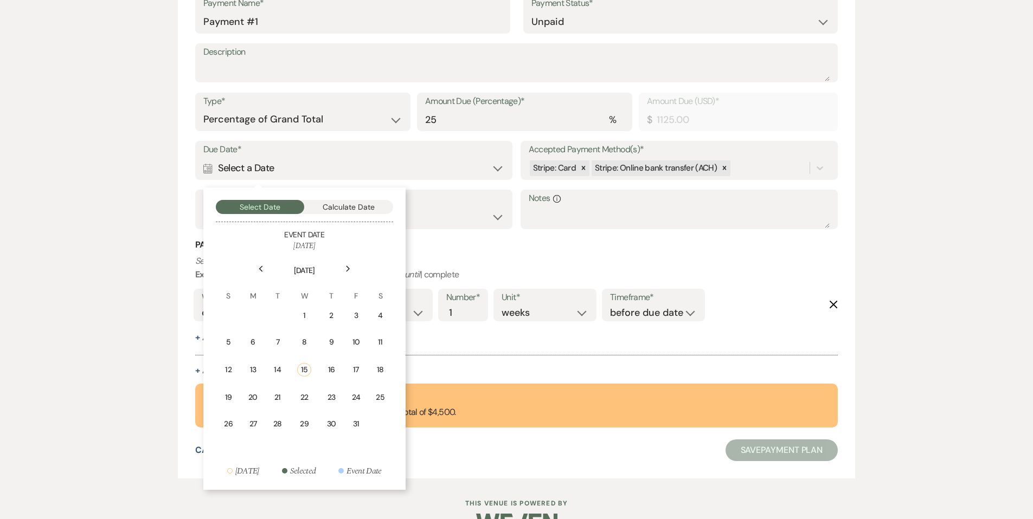
scroll to position [338, 0]
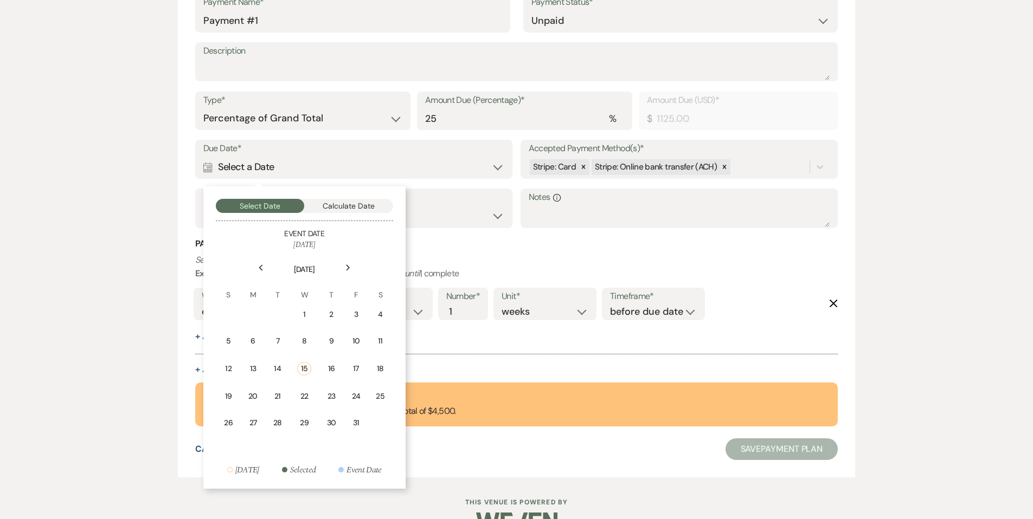
click at [355, 401] on div "24" at bounding box center [355, 396] width 9 height 11
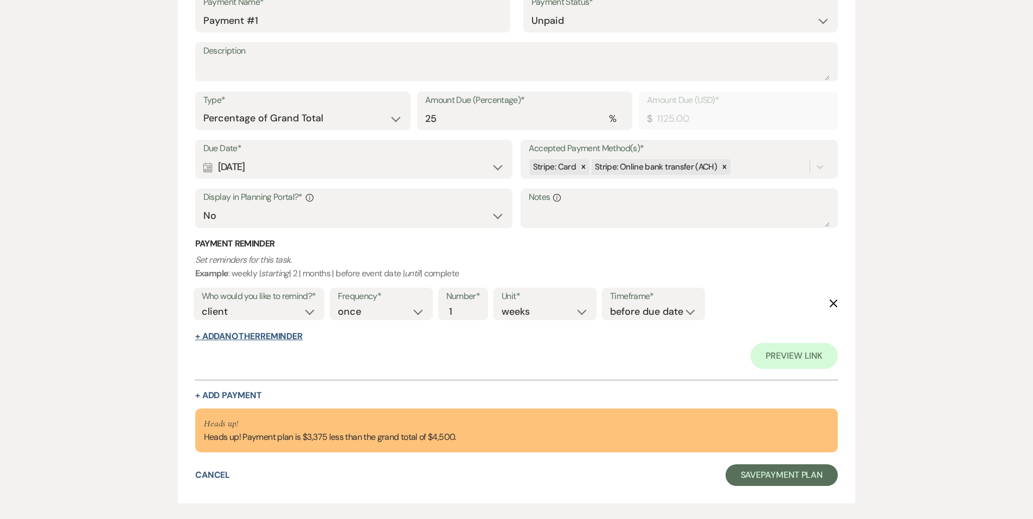
click at [259, 336] on button "+ Add Another Reminder" at bounding box center [248, 336] width 107 height 9
select select "client"
select select "days"
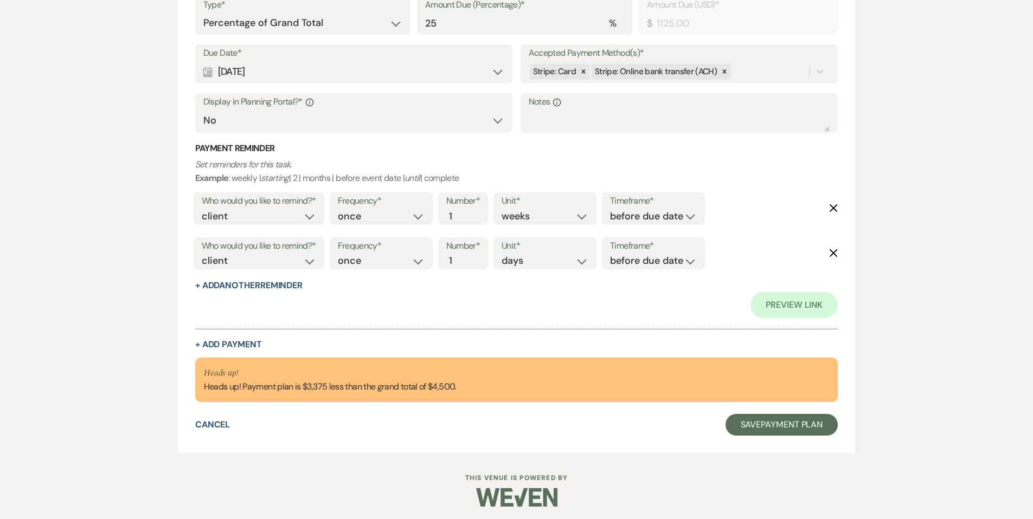
scroll to position [435, 0]
click at [234, 339] on button "+ Add Payment" at bounding box center [228, 343] width 67 height 9
select select "2"
select select "percentage"
select select "false"
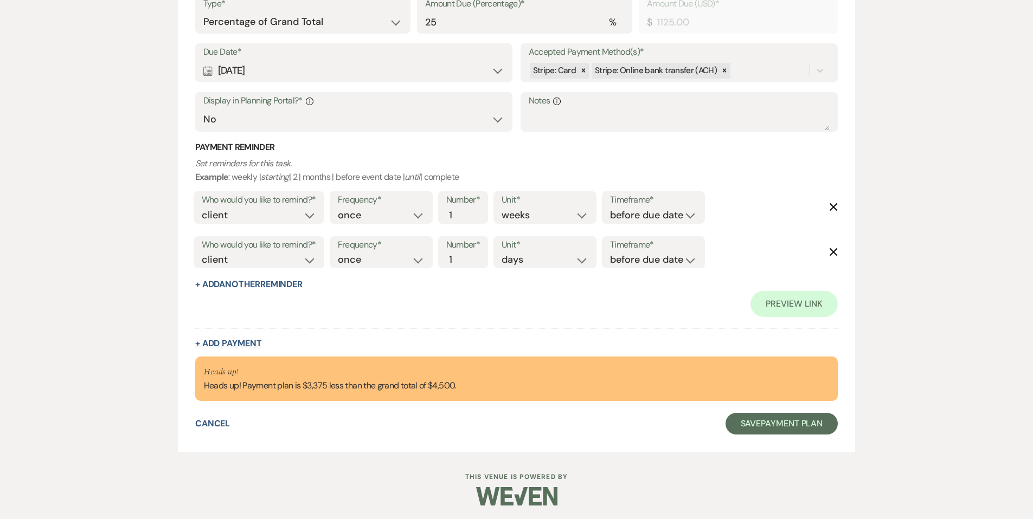
select select "client"
select select "weeks"
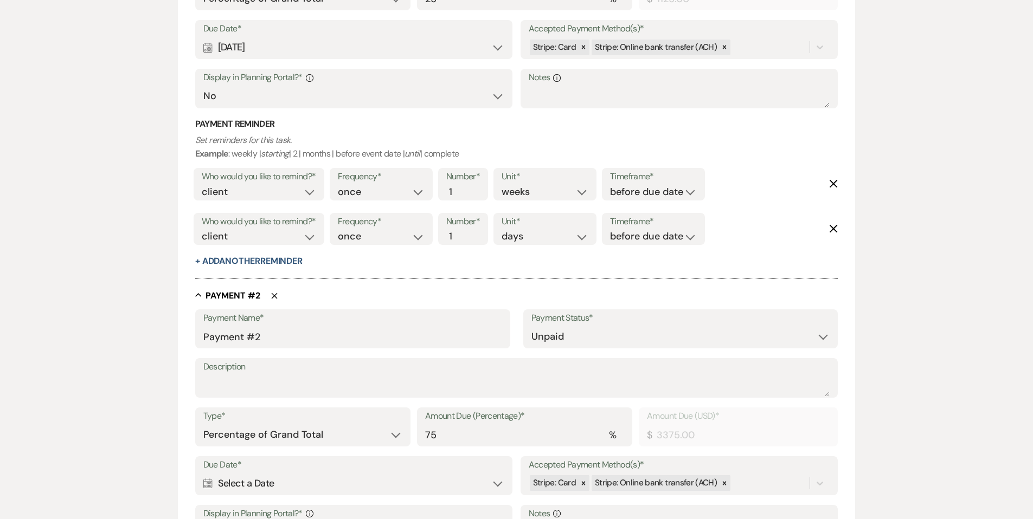
scroll to position [474, 0]
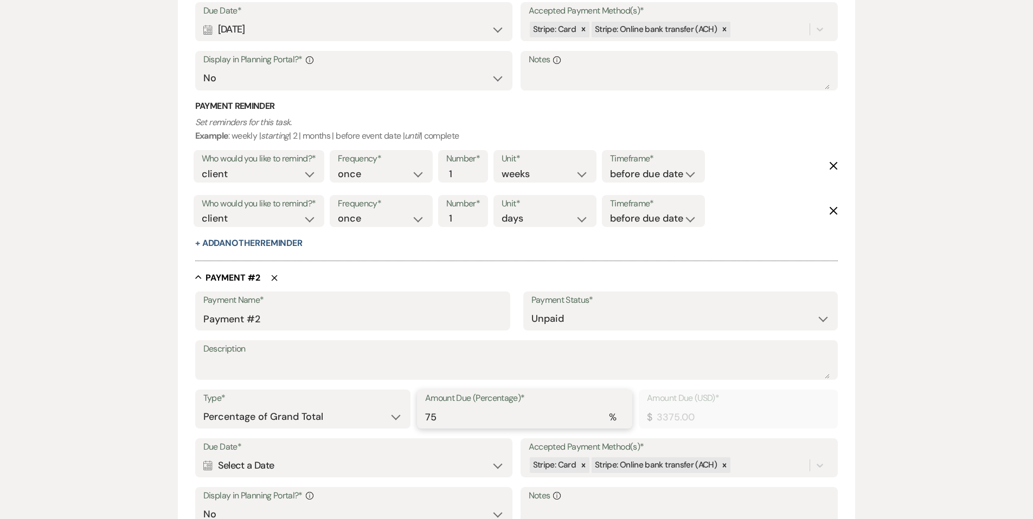
drag, startPoint x: 443, startPoint y: 415, endPoint x: 425, endPoint y: 416, distance: 17.9
click at [426, 416] on input "75" at bounding box center [524, 417] width 199 height 21
drag, startPoint x: 426, startPoint y: 416, endPoint x: 443, endPoint y: 416, distance: 16.8
click at [443, 416] on input "75" at bounding box center [524, 415] width 199 height 21
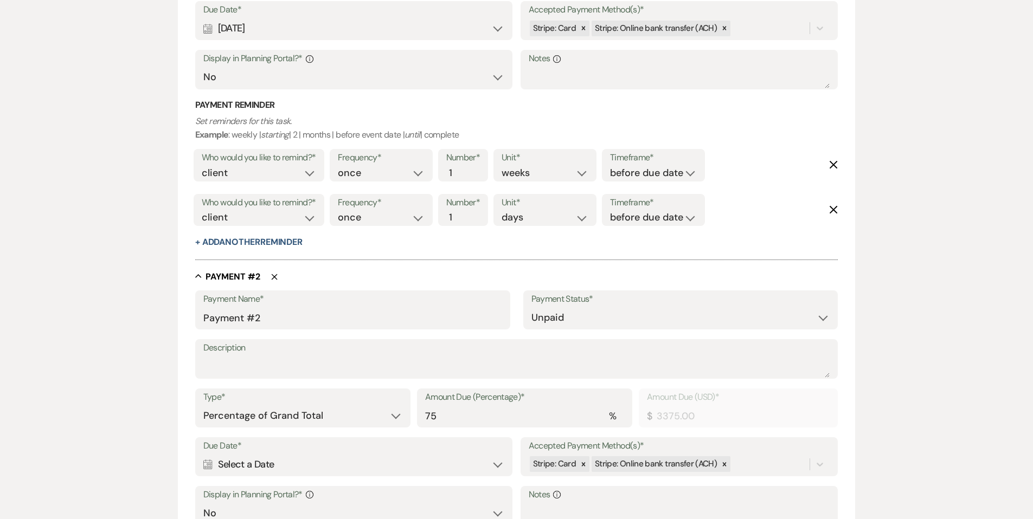
scroll to position [474, 0]
drag, startPoint x: 438, startPoint y: 416, endPoint x: 420, endPoint y: 416, distance: 18.4
click at [420, 416] on div "Amount Due (Percentage)* % 75" at bounding box center [524, 408] width 215 height 39
type input "2"
type input "90.00"
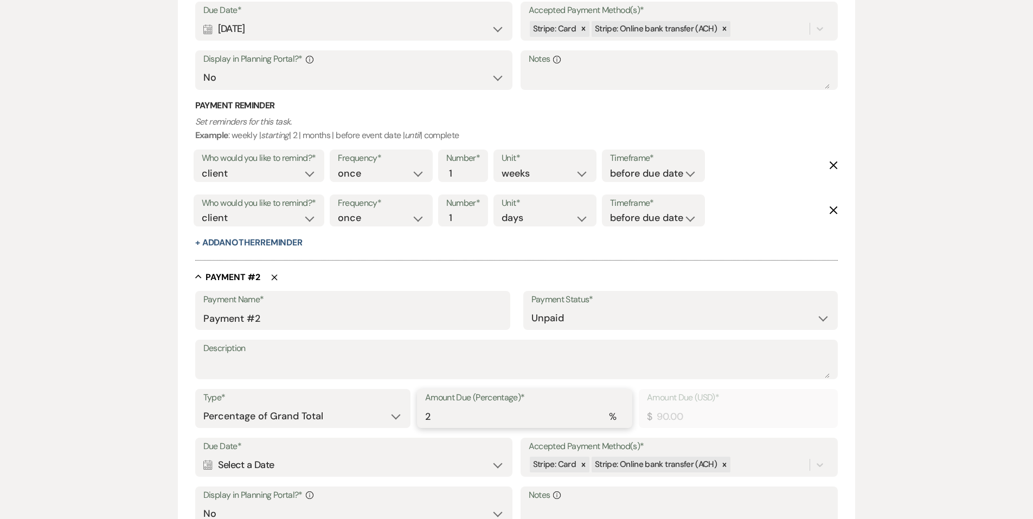
type input "25"
type input "1125.00"
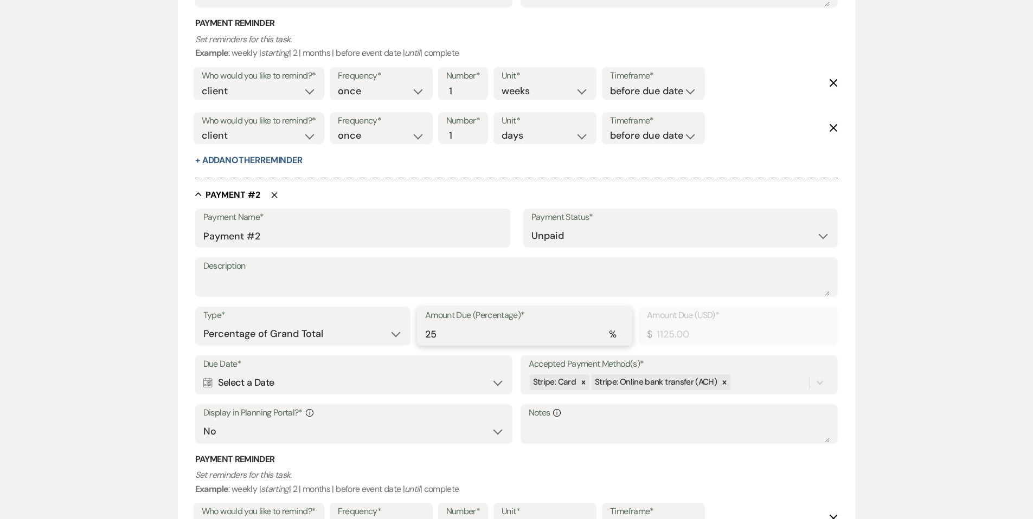
scroll to position [558, 0]
type input "25"
click at [276, 379] on div "Calendar Select a Date Expand" at bounding box center [353, 381] width 301 height 21
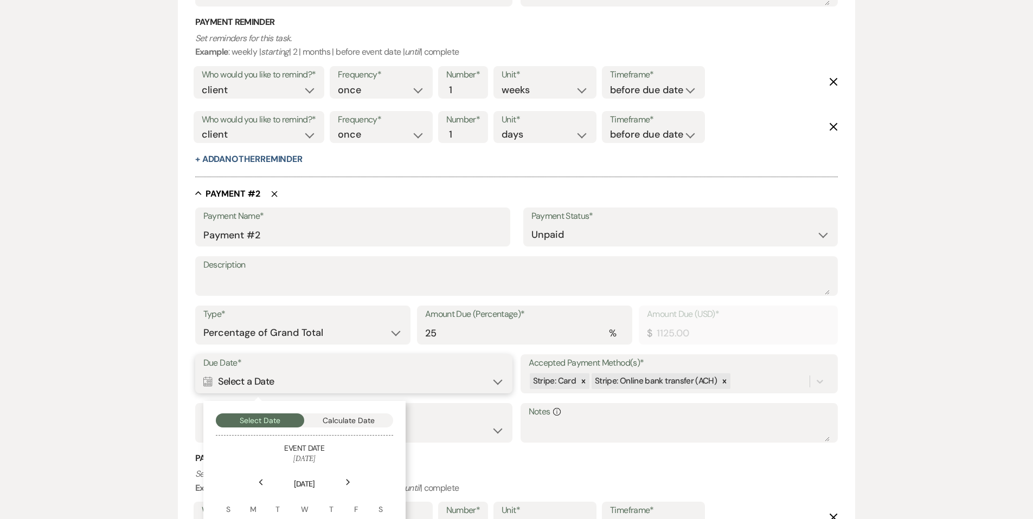
click at [330, 419] on button "Calculate Date" at bounding box center [348, 421] width 89 height 14
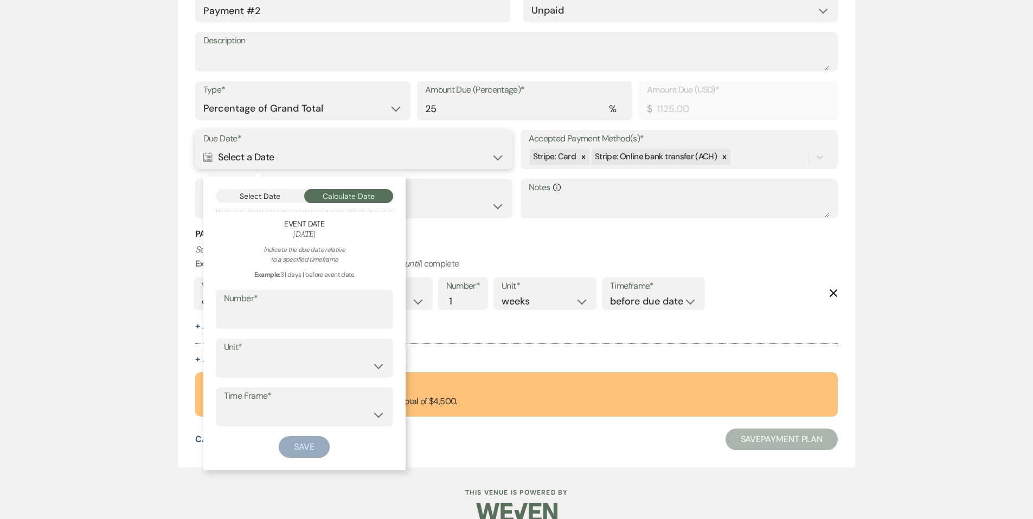
scroll to position [800, 0]
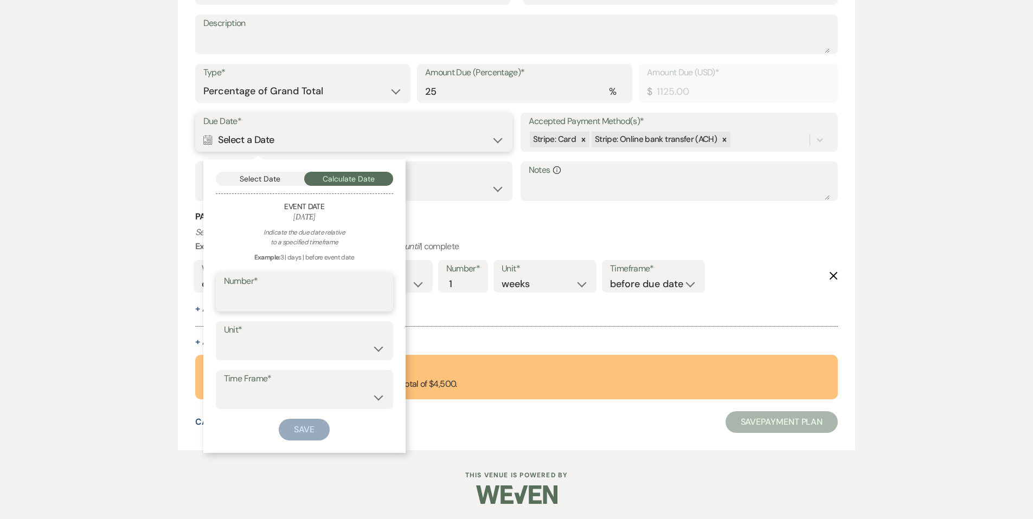
click at [261, 301] on input "Number*" at bounding box center [304, 299] width 161 height 21
type input "9"
click at [269, 345] on select "days weeks months" at bounding box center [304, 348] width 161 height 21
select select "month"
click at [224, 338] on select "days weeks months" at bounding box center [304, 348] width 161 height 21
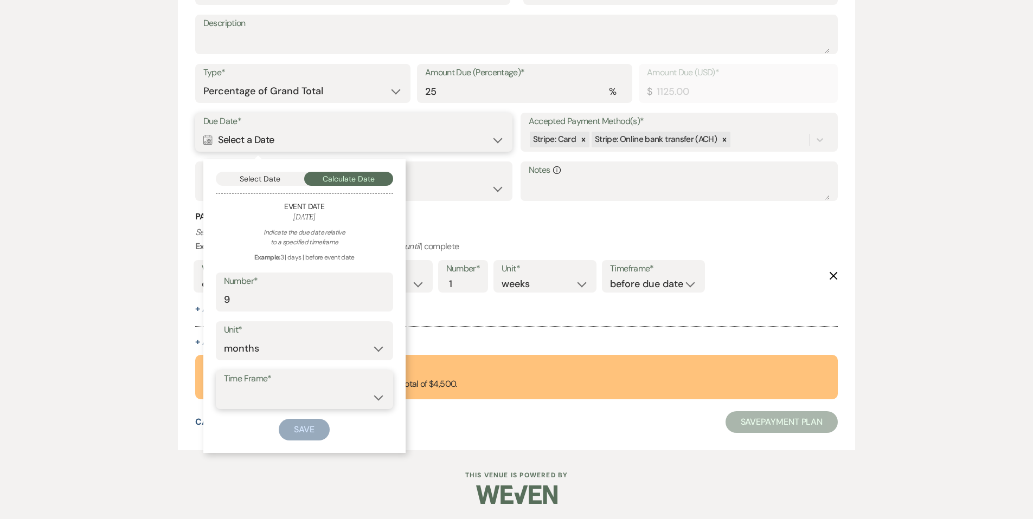
click at [272, 390] on select "before event date after event date after [DATE] date" at bounding box center [304, 397] width 161 height 21
select select "beforeEventDate"
click at [224, 387] on select "before event date after event date after [DATE] date" at bounding box center [304, 397] width 161 height 21
click at [274, 398] on select "before event date after event date after [DATE] date" at bounding box center [304, 397] width 161 height 21
click at [224, 387] on select "before event date after event date after [DATE] date" at bounding box center [304, 397] width 161 height 21
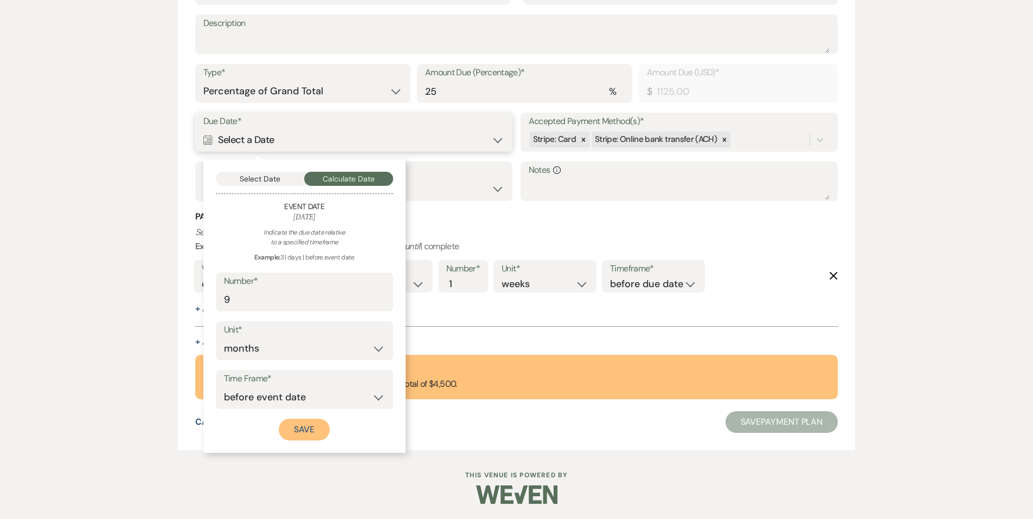
click at [295, 426] on button "Save" at bounding box center [304, 430] width 51 height 22
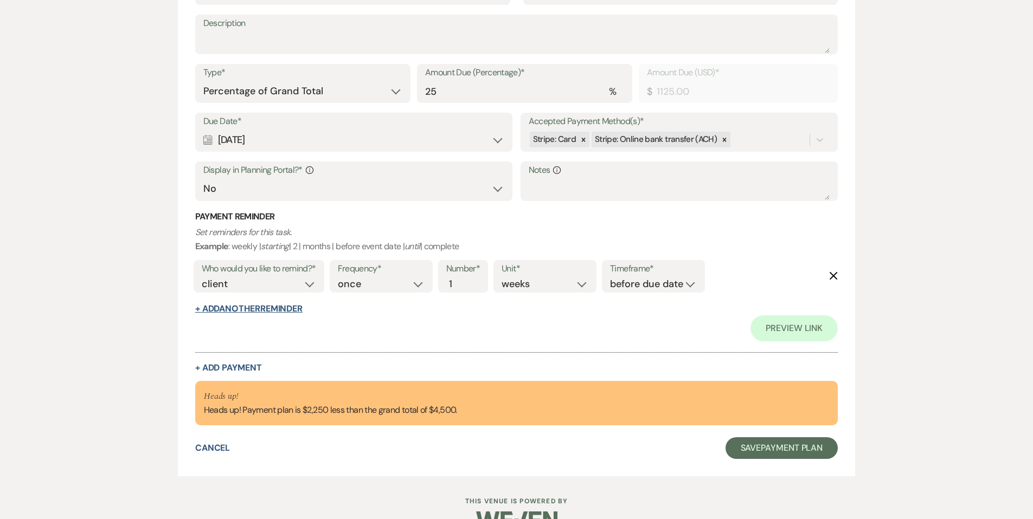
click at [230, 310] on button "+ Add Another Reminder" at bounding box center [248, 309] width 107 height 9
select select "client"
select select "days"
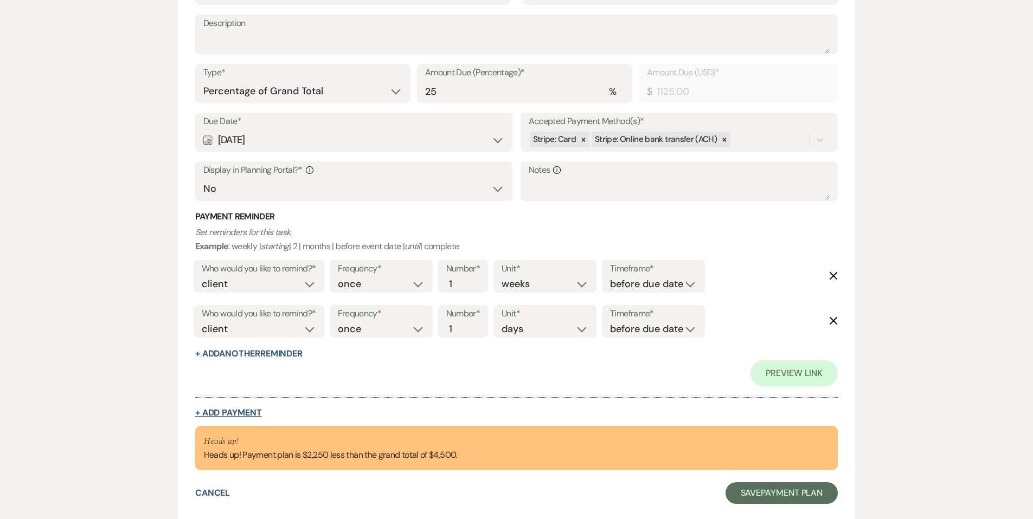
click at [236, 417] on button "+ Add Payment" at bounding box center [228, 413] width 67 height 9
select select "2"
select select "percentage"
select select "false"
select select "client"
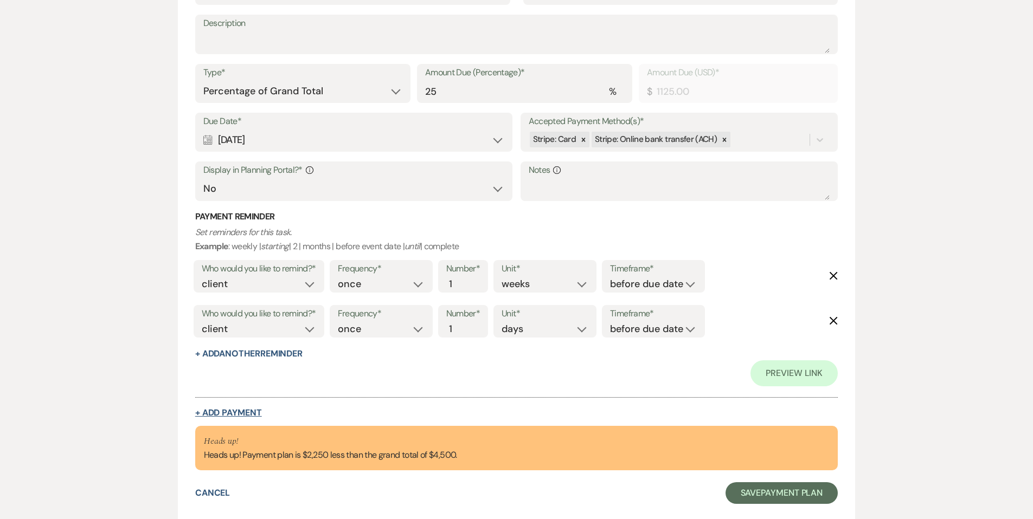
select select "weeks"
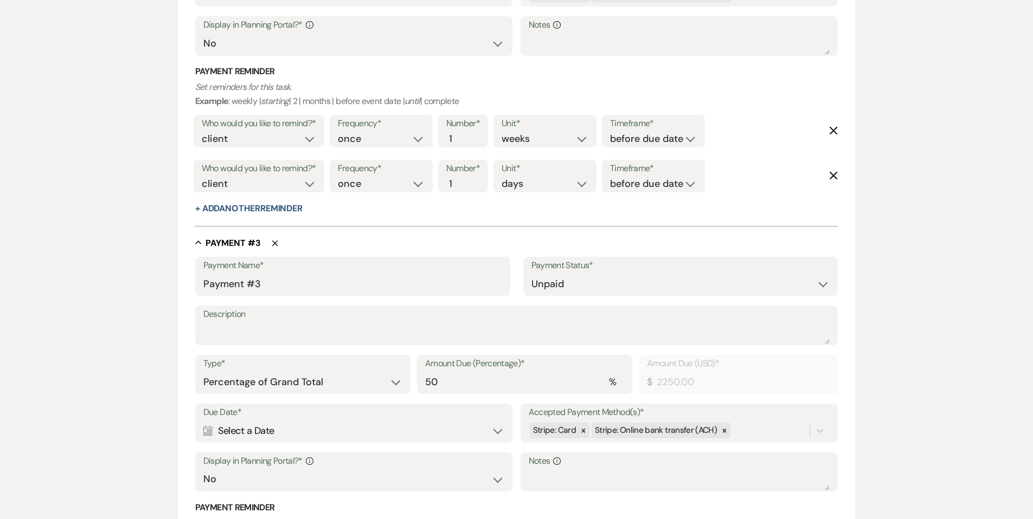
scroll to position [964, 0]
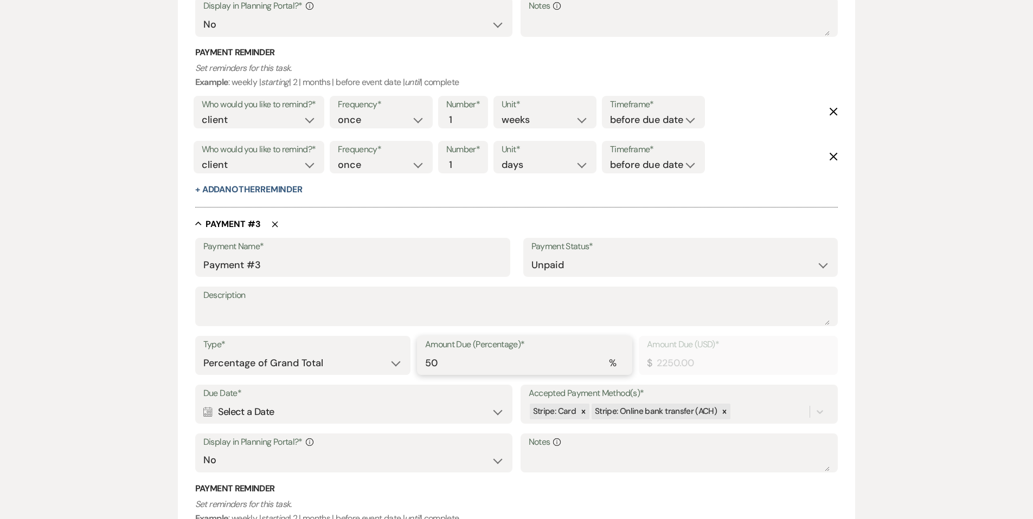
drag, startPoint x: 440, startPoint y: 361, endPoint x: 421, endPoint y: 361, distance: 19.0
click at [422, 361] on div "Amount Due (Percentage)* % 50" at bounding box center [524, 355] width 215 height 39
type input "2"
type input "90.00"
type input "25"
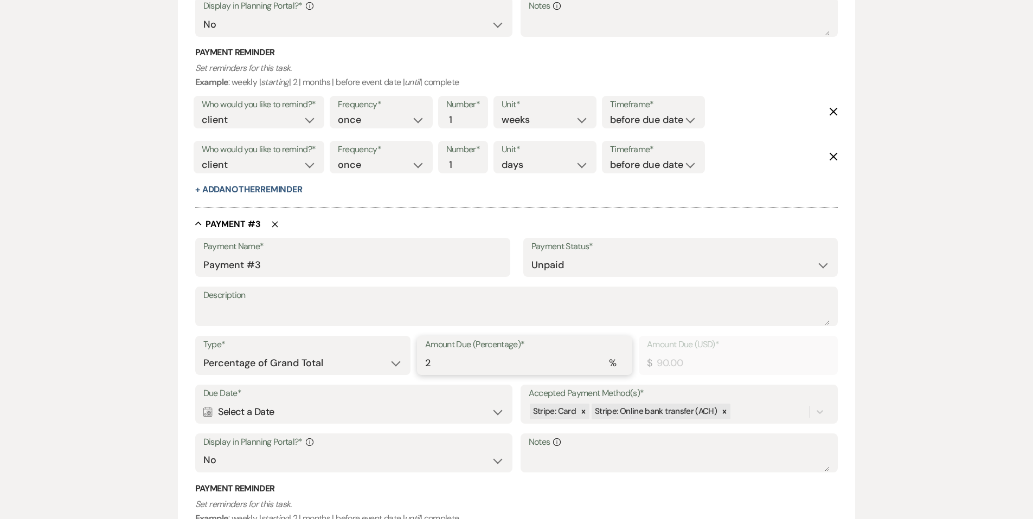
type input "1125.00"
type input "25"
click at [287, 411] on div "Calendar Select a Date Expand" at bounding box center [353, 412] width 301 height 21
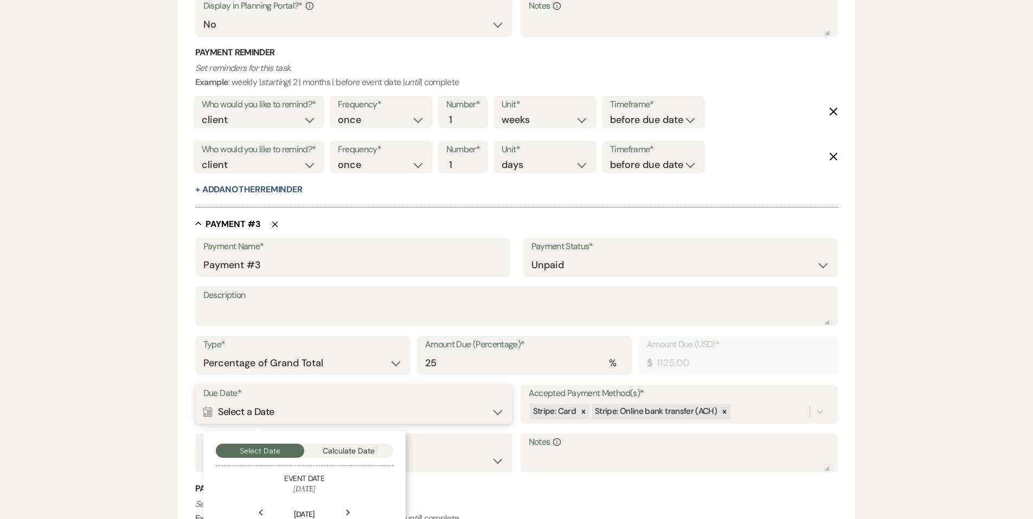
drag, startPoint x: 337, startPoint y: 447, endPoint x: 336, endPoint y: 437, distance: 9.9
click at [337, 447] on button "Calculate Date" at bounding box center [348, 451] width 89 height 14
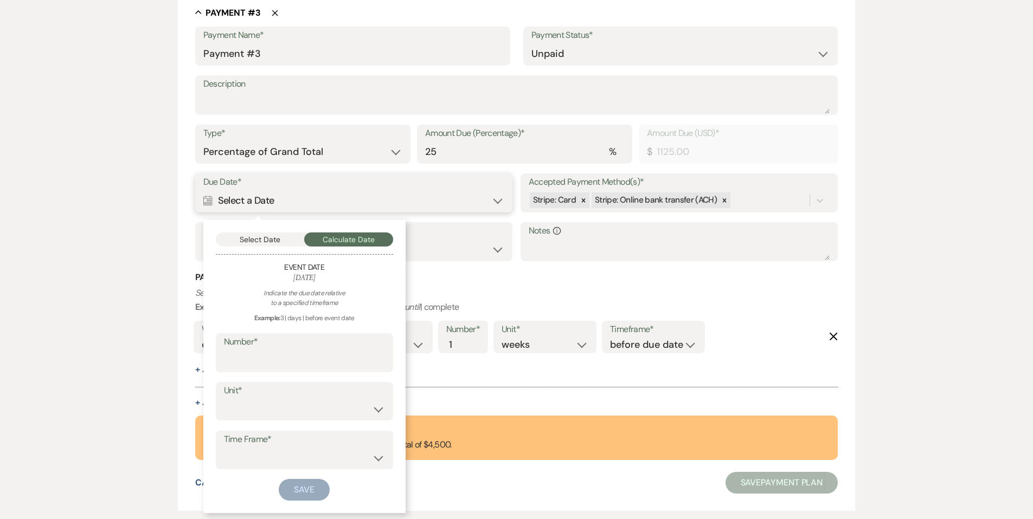
scroll to position [1181, 0]
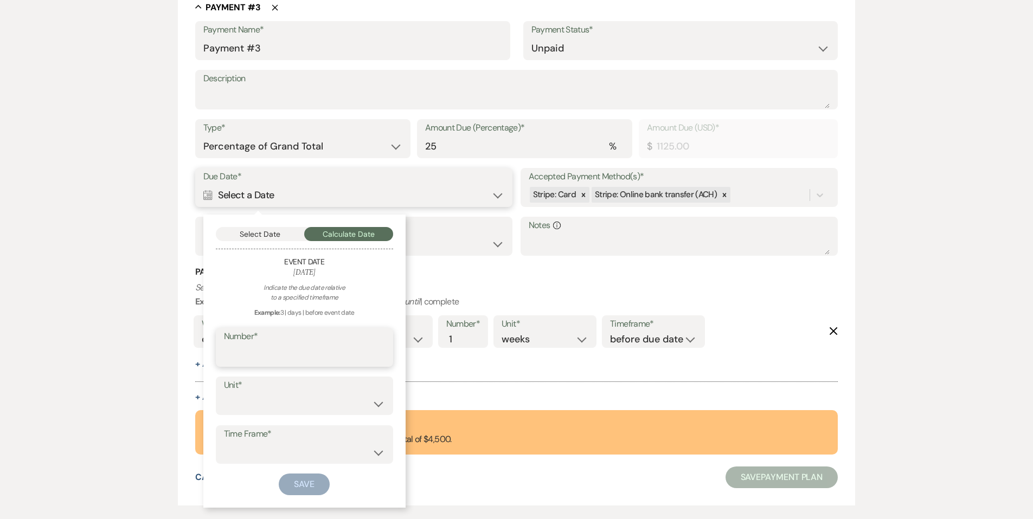
click at [253, 356] on input "Number*" at bounding box center [304, 355] width 161 height 21
click at [247, 355] on input "Number*" at bounding box center [304, 355] width 160 height 21
type input "6"
click at [249, 405] on select "days weeks months" at bounding box center [304, 403] width 161 height 21
select select "month"
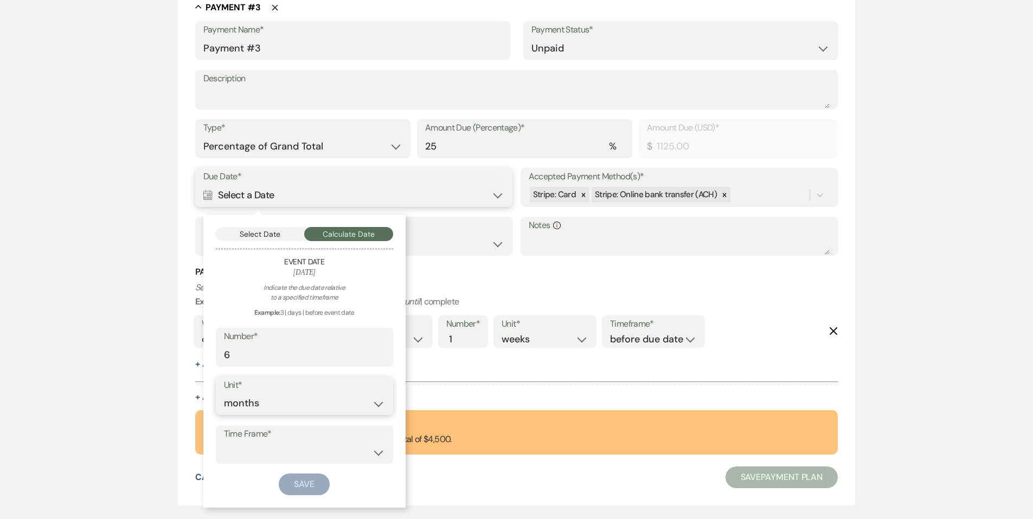
click at [224, 393] on select "days weeks months" at bounding box center [304, 403] width 161 height 21
click at [267, 446] on select "before event date after event date after [DATE] date" at bounding box center [304, 452] width 161 height 21
select select "beforeEventDate"
click at [224, 442] on select "before event date after event date after [DATE] date" at bounding box center [304, 452] width 161 height 21
click at [299, 487] on button "Save" at bounding box center [304, 485] width 51 height 22
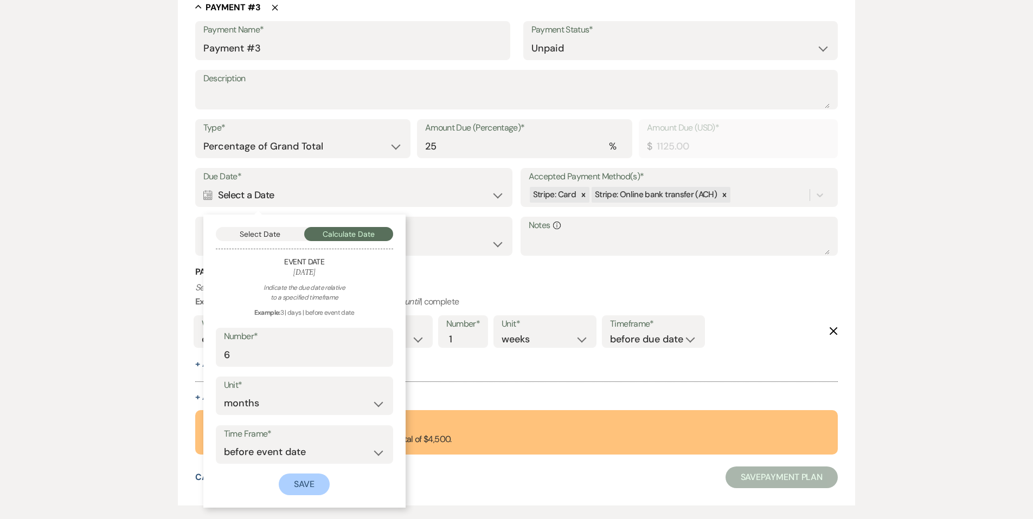
scroll to position [1207, 0]
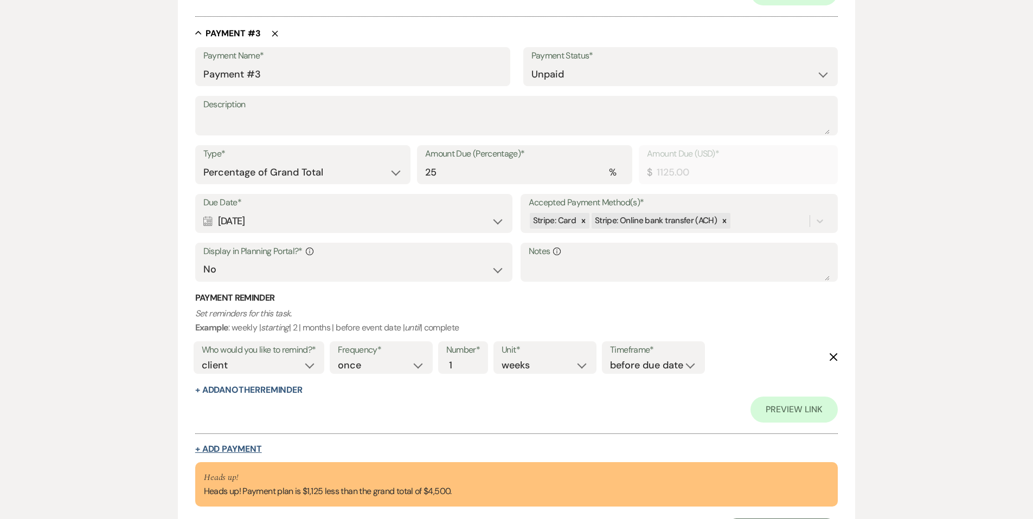
click at [219, 445] on button "+ Add Payment" at bounding box center [228, 449] width 67 height 9
select select "2"
select select "percentage"
select select "false"
select select "client"
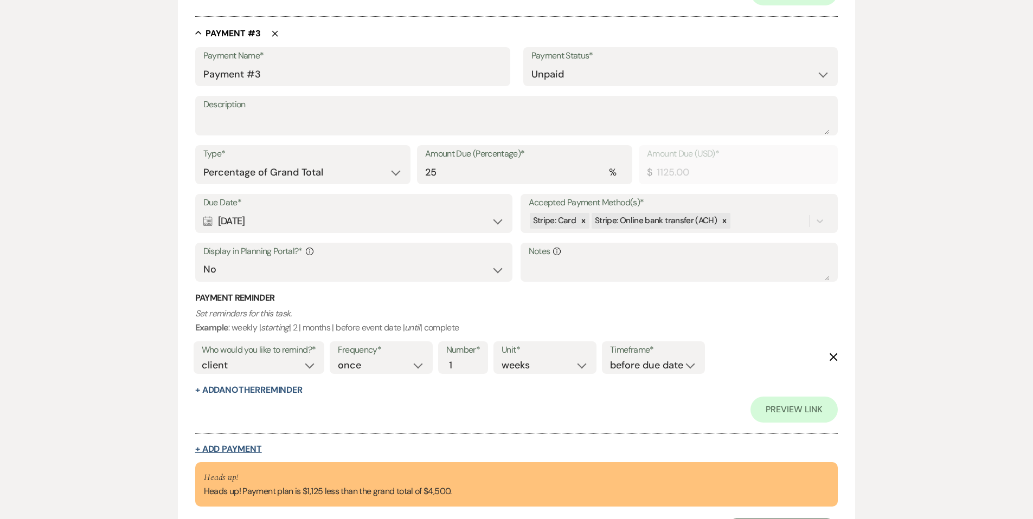
select select "weeks"
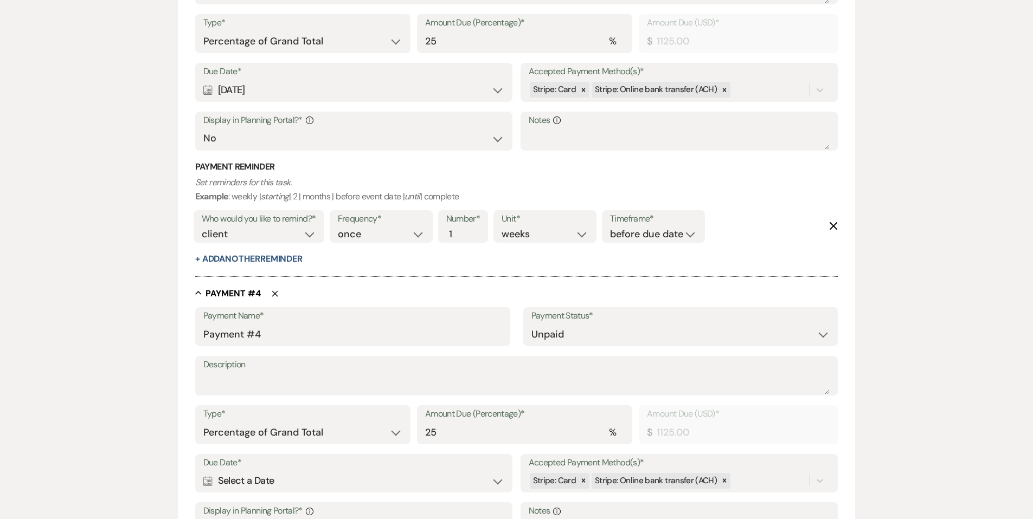
scroll to position [1323, 0]
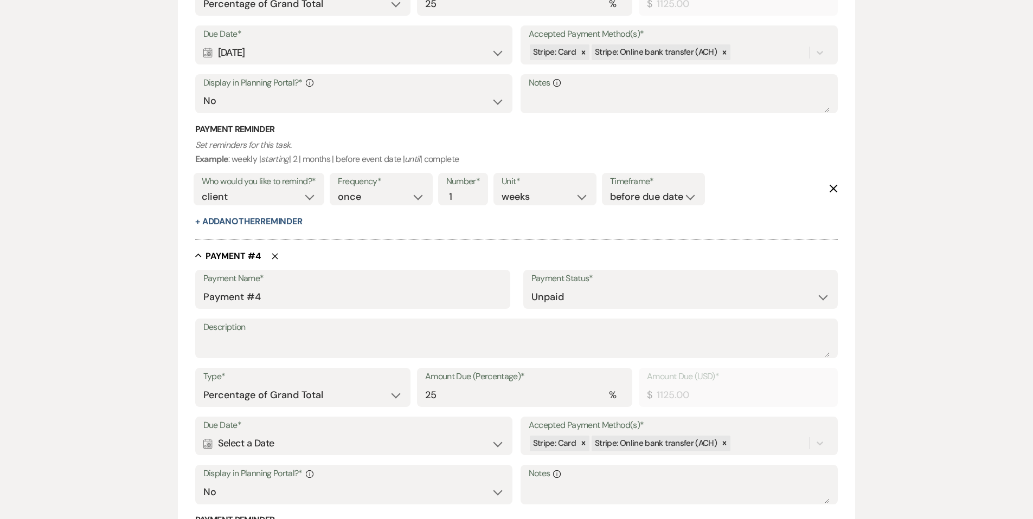
click at [288, 442] on div "Calendar Select a Date Expand" at bounding box center [353, 443] width 301 height 21
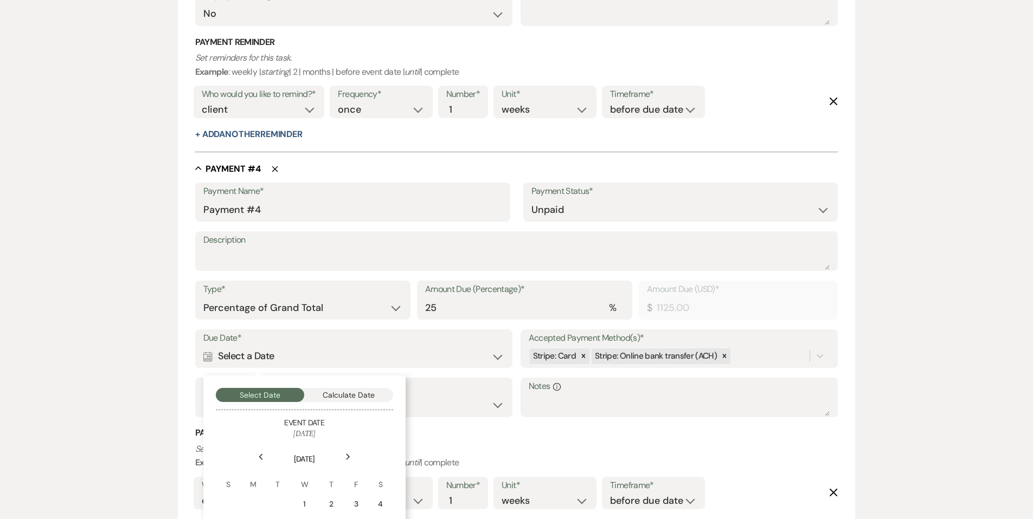
scroll to position [1424, 0]
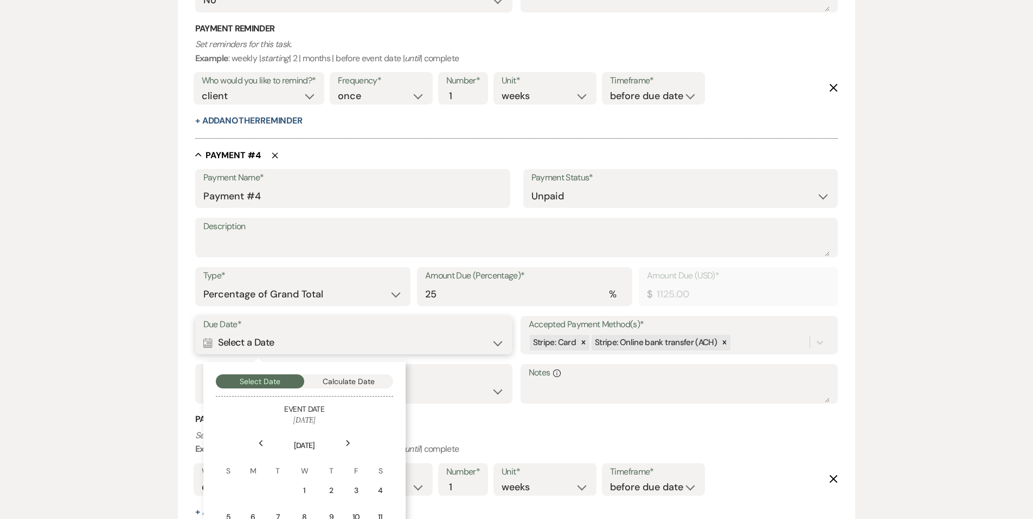
click at [340, 385] on button "Calculate Date" at bounding box center [348, 382] width 89 height 14
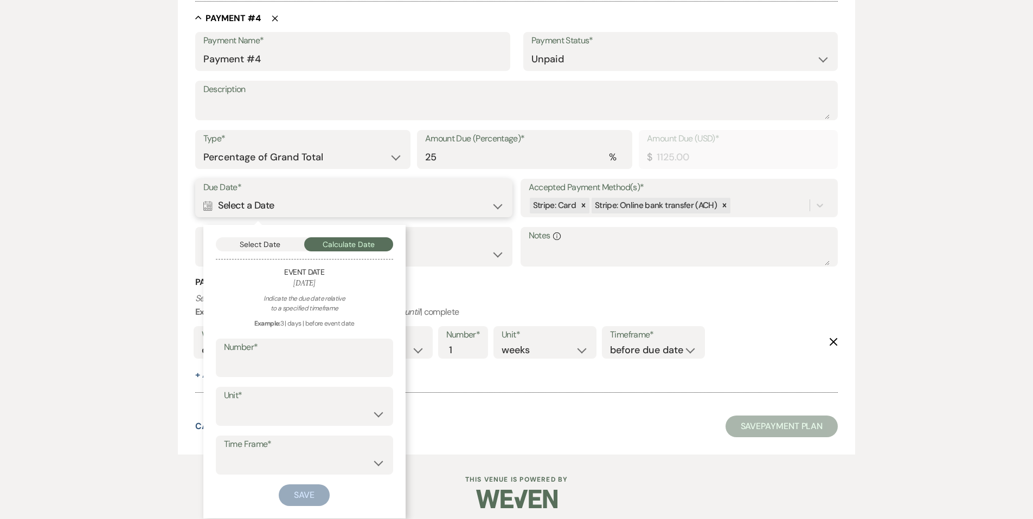
scroll to position [1565, 0]
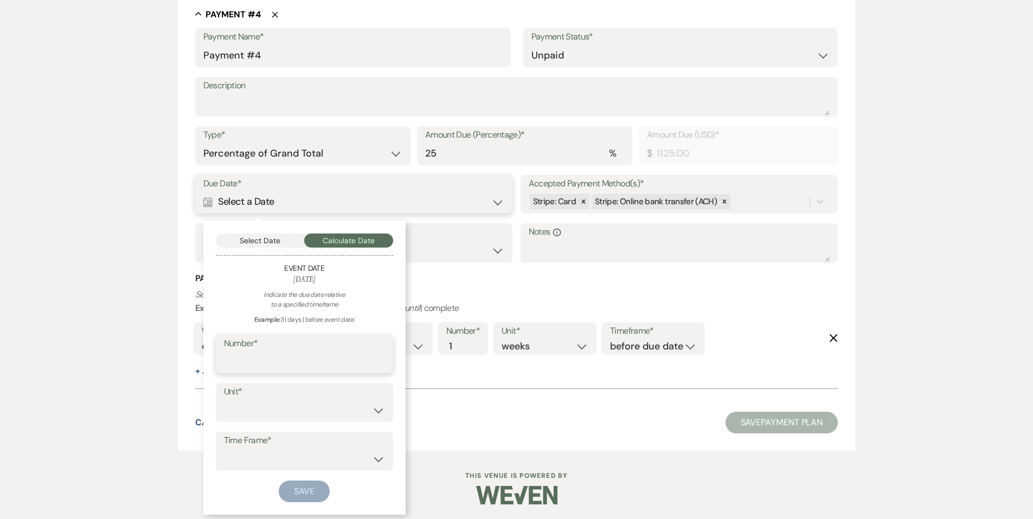
click at [242, 356] on input "Number*" at bounding box center [304, 361] width 161 height 21
type input "3"
click at [244, 414] on select "days weeks months" at bounding box center [304, 410] width 161 height 21
select select "month"
click at [224, 400] on select "days weeks months" at bounding box center [304, 410] width 161 height 21
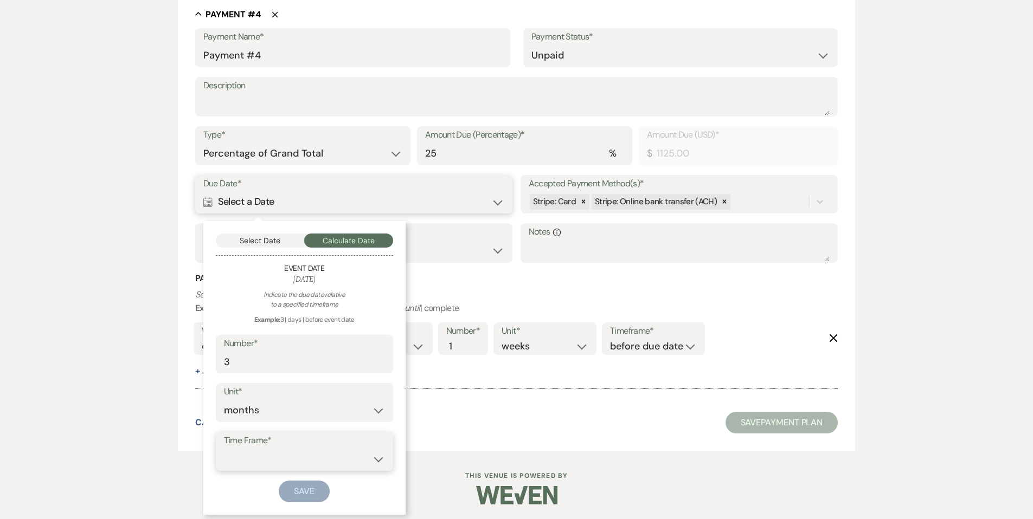
click at [260, 450] on select "before event date after event date after [DATE] date" at bounding box center [304, 459] width 161 height 21
select select "beforeEventDate"
click at [224, 449] on select "before event date after event date after [DATE] date" at bounding box center [304, 459] width 161 height 21
click at [291, 488] on button "Save" at bounding box center [304, 492] width 51 height 22
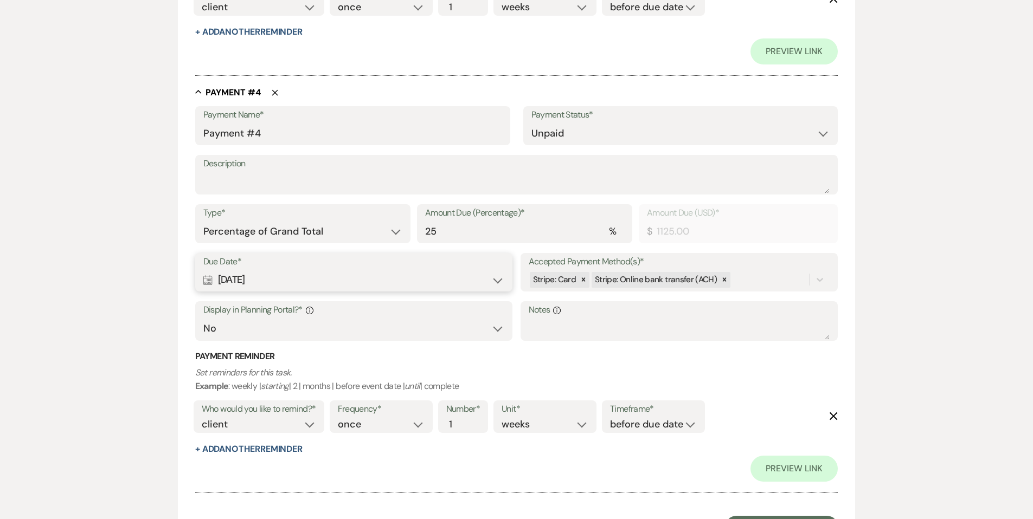
scroll to position [1617, 0]
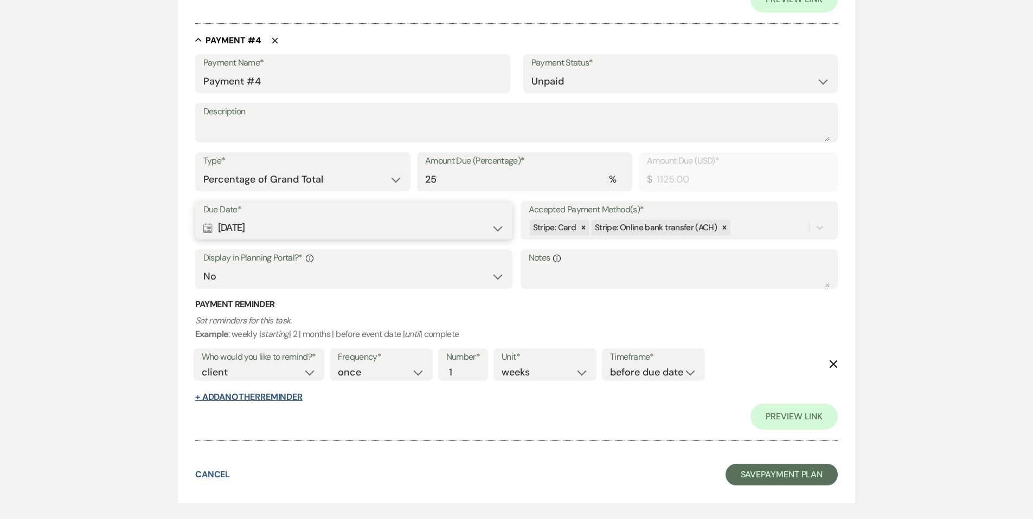
click at [237, 396] on button "+ Add Another Reminder" at bounding box center [248, 397] width 107 height 9
select select "client"
select select "days"
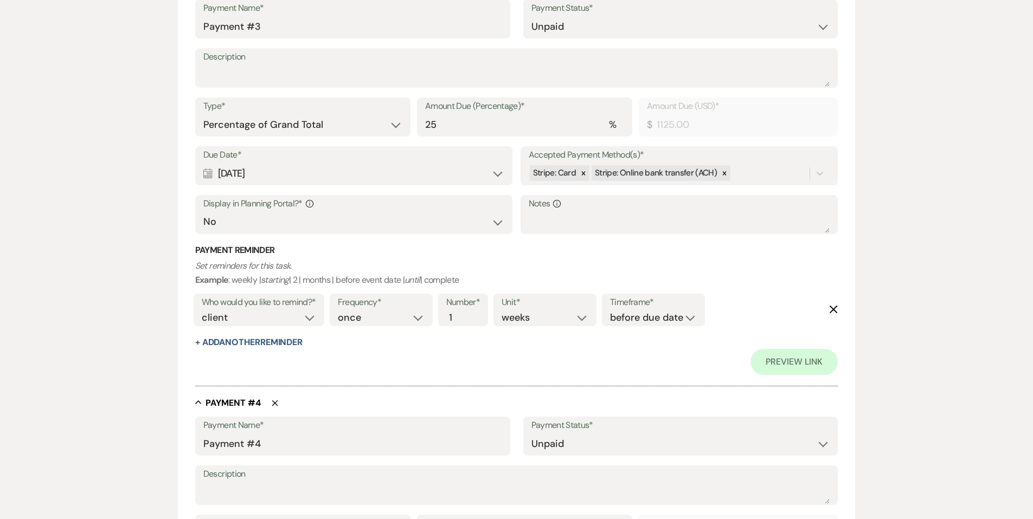
scroll to position [1258, 0]
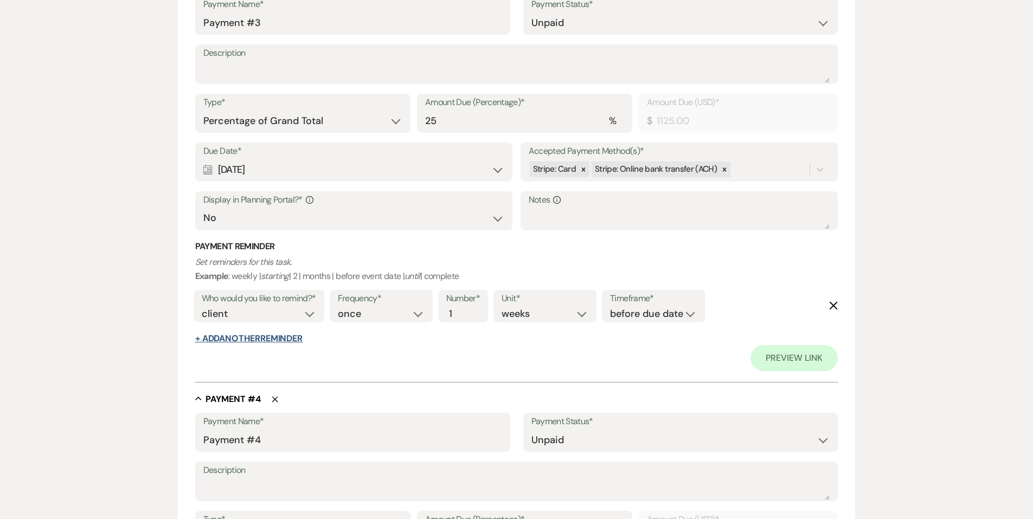
click at [277, 339] on button "+ Add Another Reminder" at bounding box center [248, 338] width 107 height 9
select select "client"
select select "days"
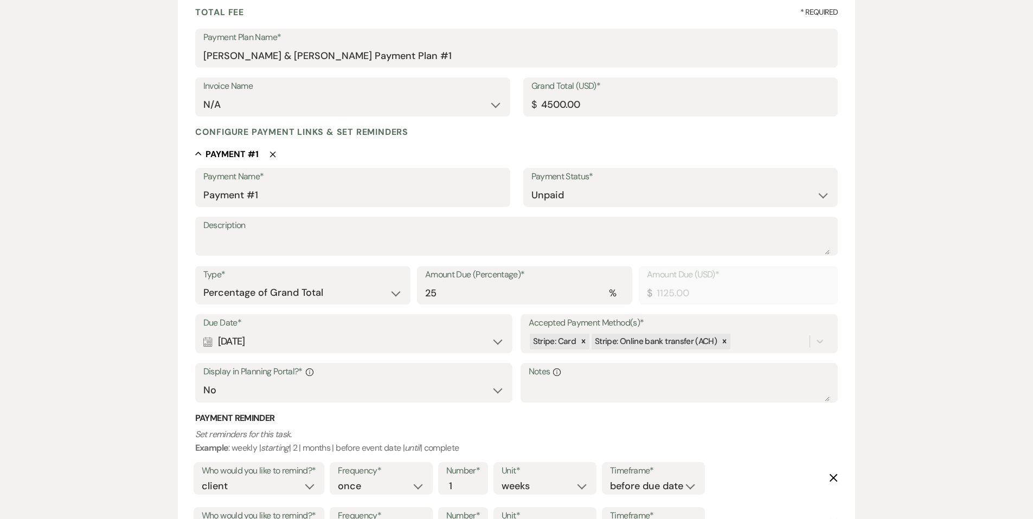
scroll to position [157, 0]
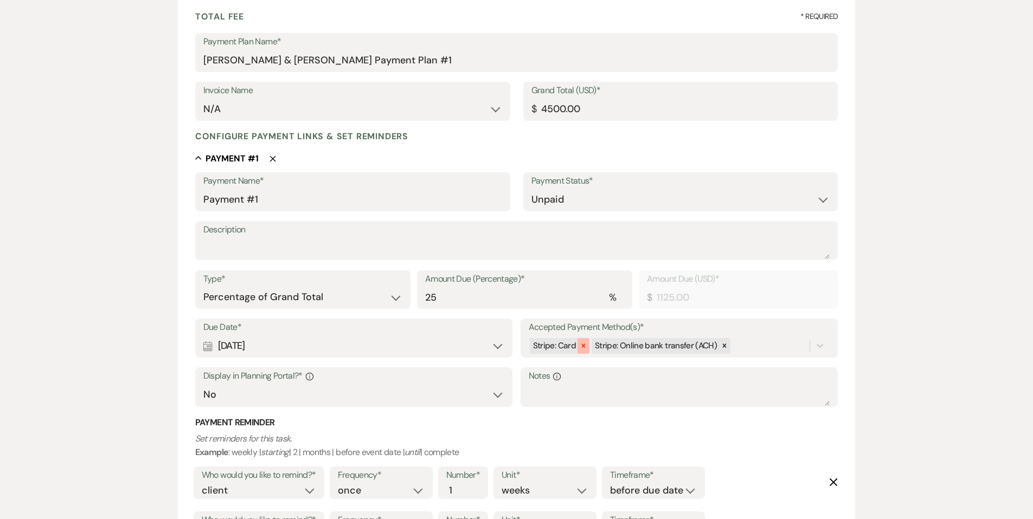
click at [580, 347] on icon at bounding box center [584, 346] width 8 height 8
click at [662, 346] on icon at bounding box center [663, 346] width 8 height 8
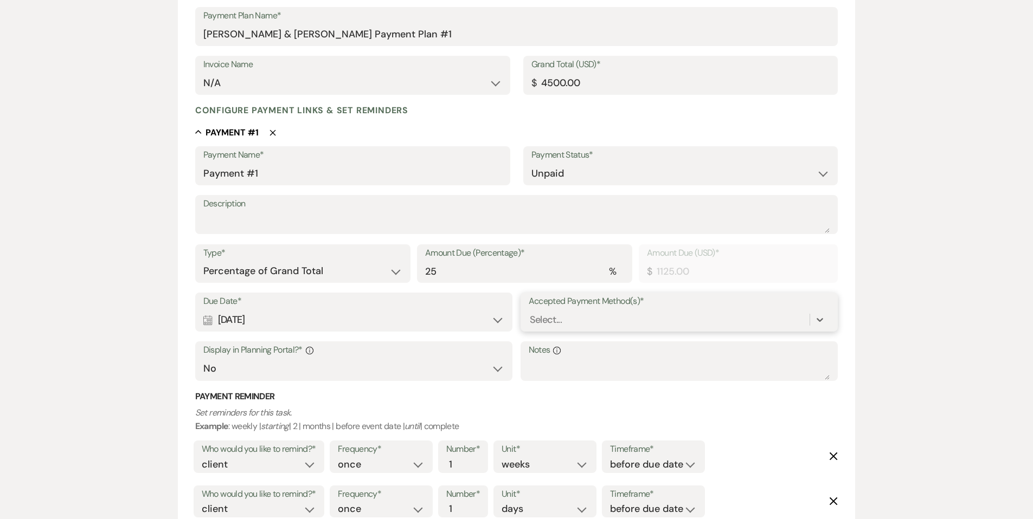
click at [580, 330] on div "option [object Object], deselected. 0 results available. Select is focused ,typ…" at bounding box center [679, 320] width 301 height 21
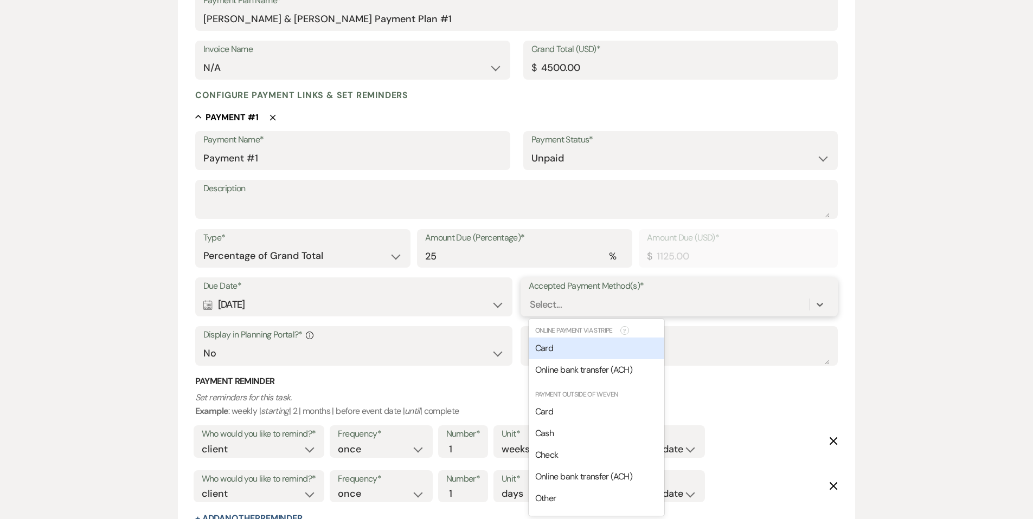
scroll to position [199, 0]
click at [556, 449] on span "Check" at bounding box center [546, 453] width 23 height 11
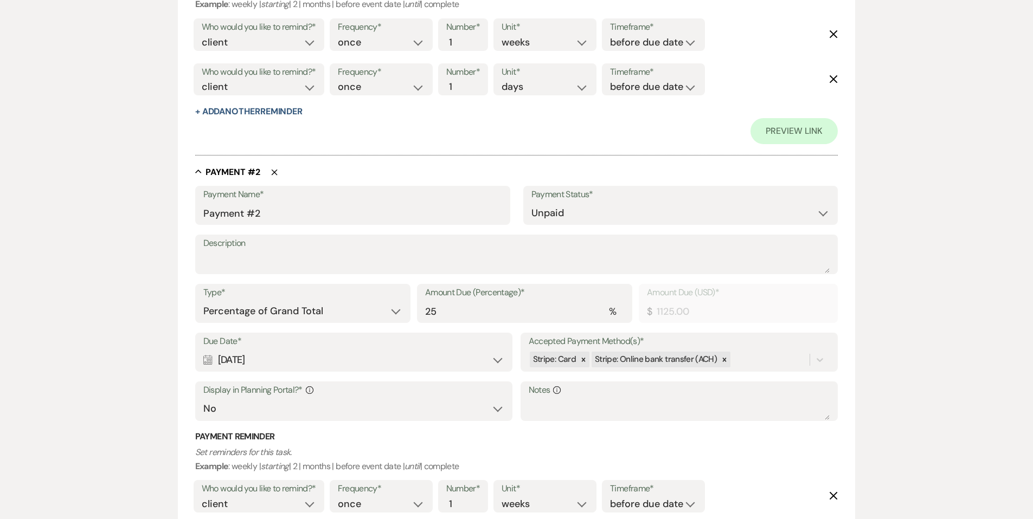
scroll to position [609, 0]
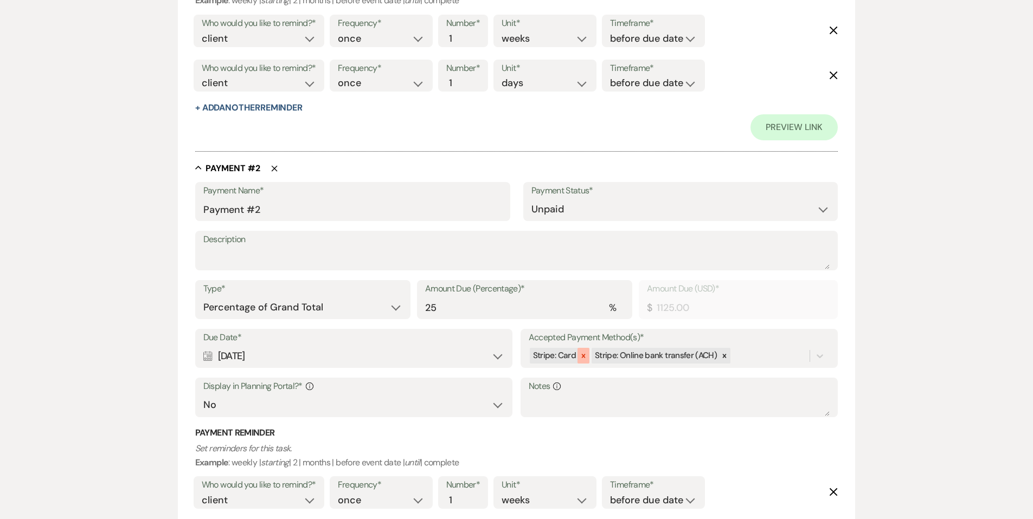
click at [584, 356] on icon at bounding box center [584, 356] width 8 height 8
click at [659, 357] on icon at bounding box center [663, 356] width 8 height 8
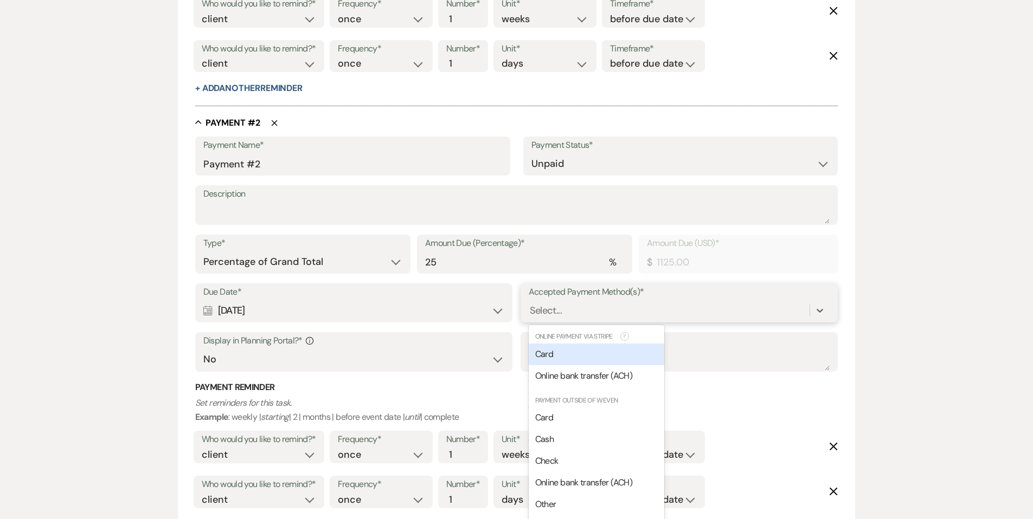
click at [561, 321] on div "option [object Object], deselected. option [object Object] focused, 0 of 2. 7 r…" at bounding box center [679, 310] width 301 height 21
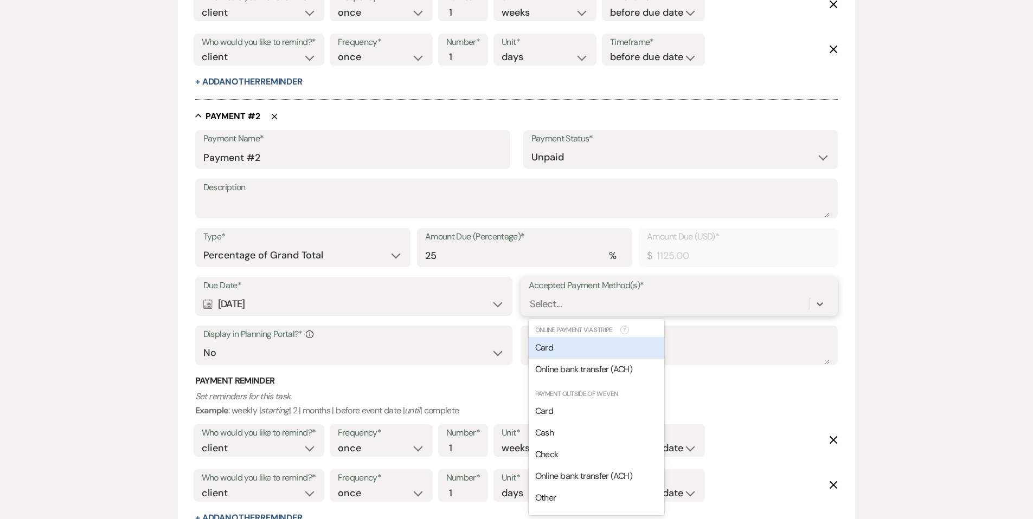
scroll to position [635, 0]
click at [559, 450] on div "Check" at bounding box center [597, 455] width 136 height 22
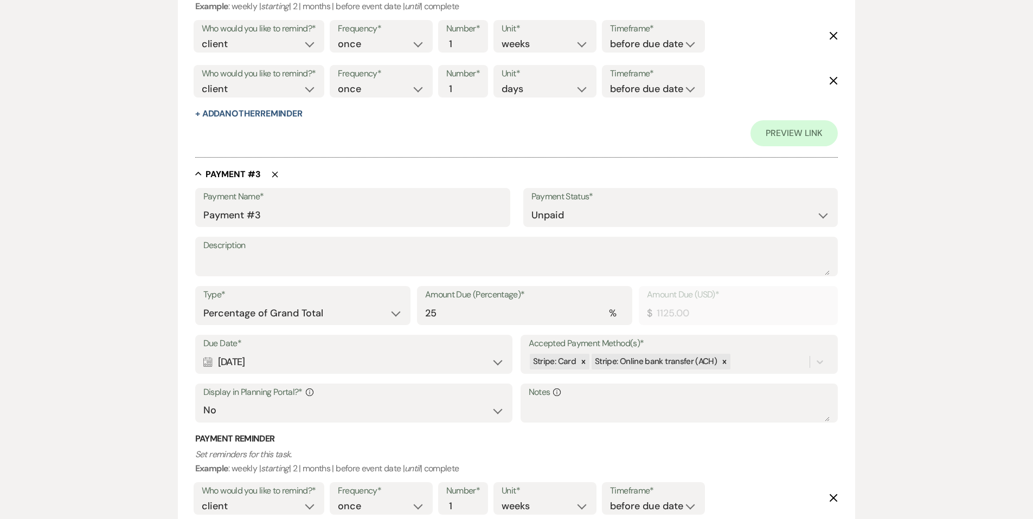
scroll to position [1069, 0]
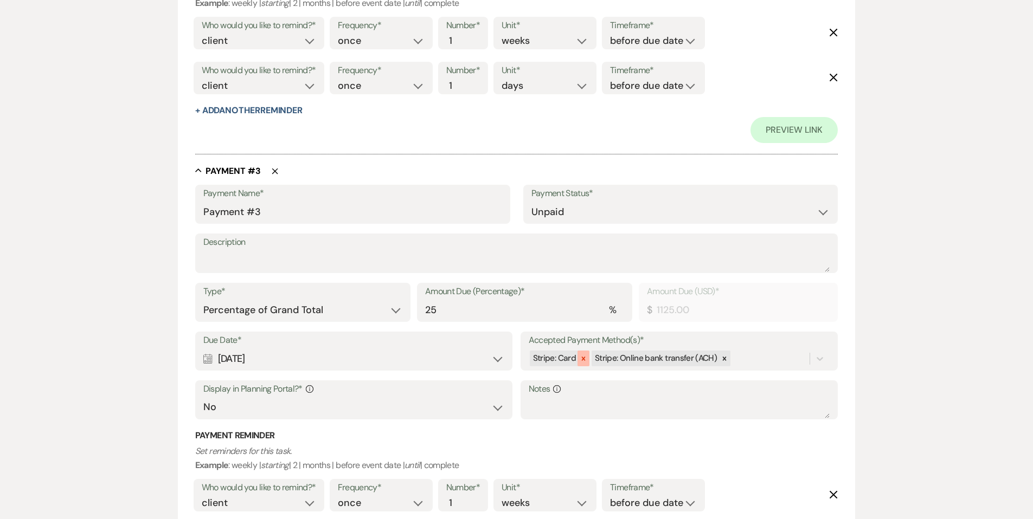
click at [581, 359] on icon at bounding box center [584, 359] width 8 height 8
click at [659, 357] on icon at bounding box center [663, 359] width 8 height 8
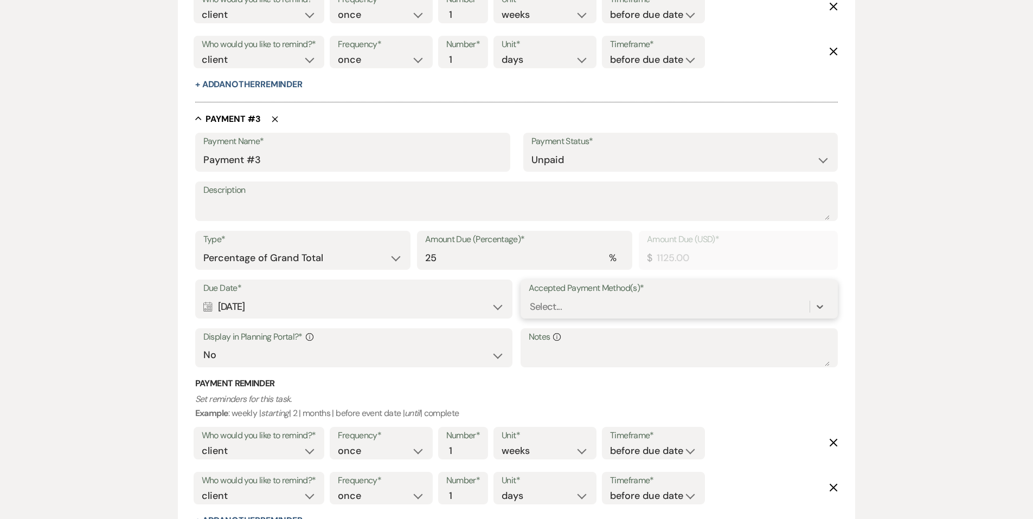
scroll to position [1043, 0]
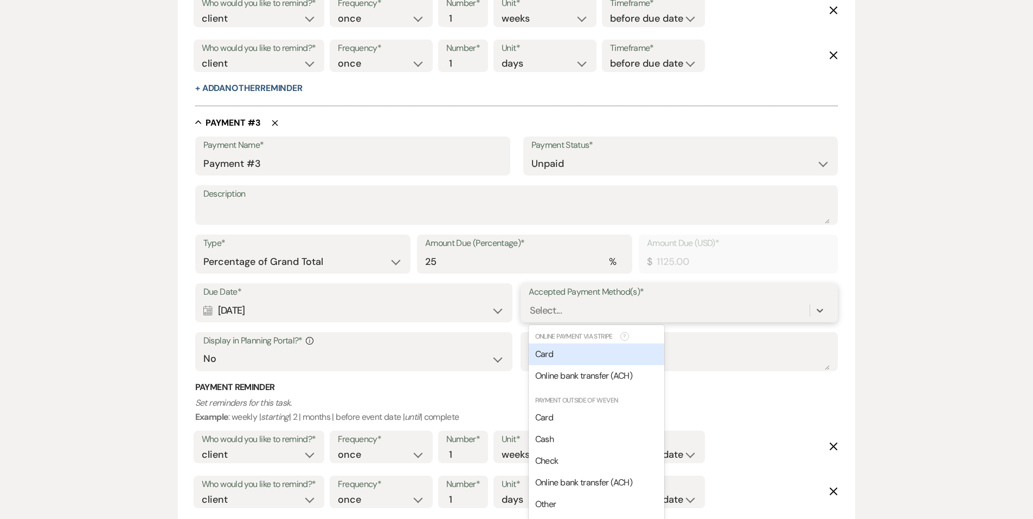
click at [553, 321] on div "option [object Object], deselected. option [object Object] focused, 0 of 2. 7 r…" at bounding box center [679, 310] width 301 height 21
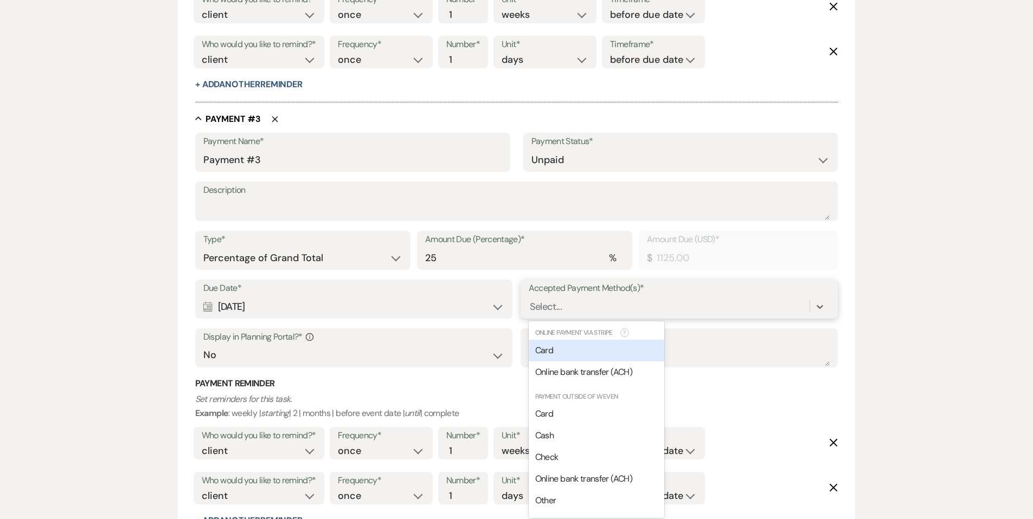
scroll to position [1071, 0]
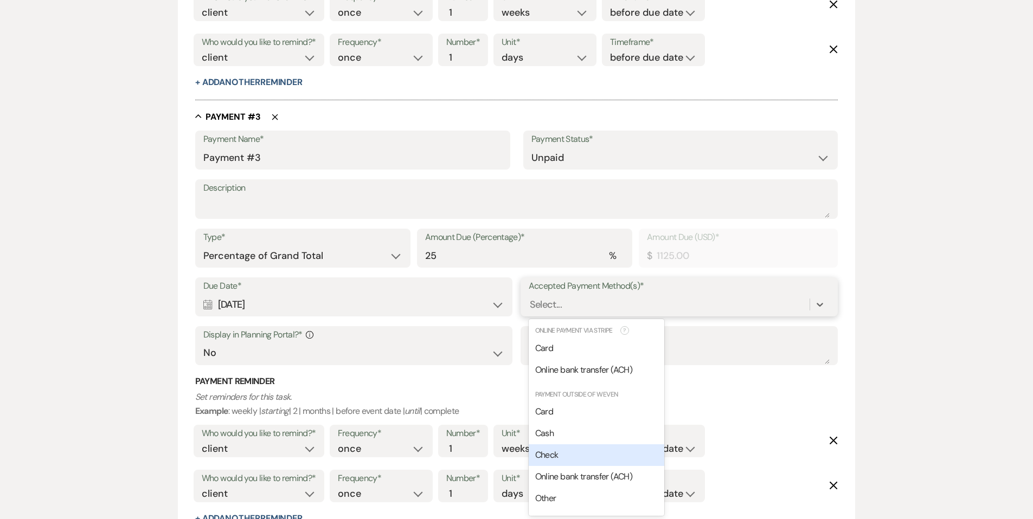
click at [553, 453] on span "Check" at bounding box center [546, 454] width 23 height 11
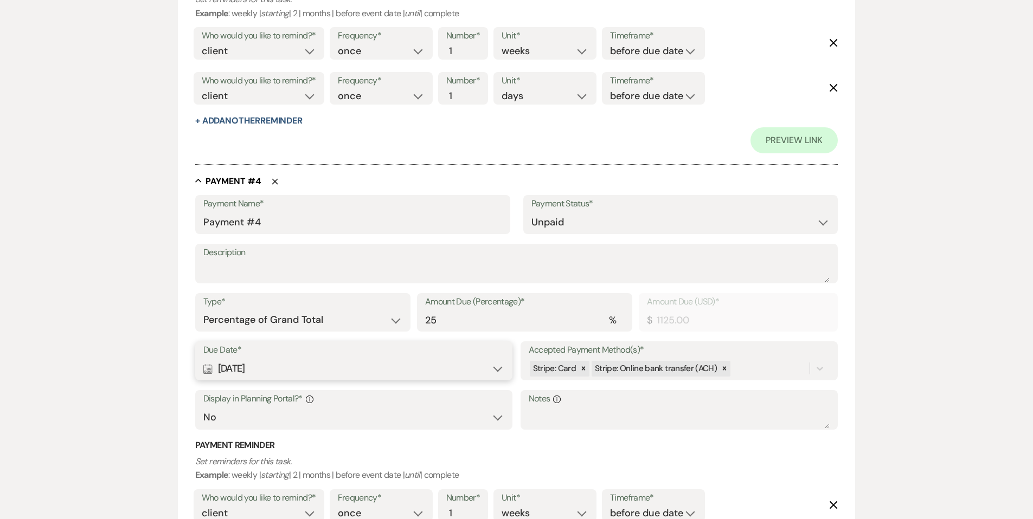
scroll to position [1523, 0]
click at [582, 363] on icon at bounding box center [584, 367] width 8 height 8
click at [661, 367] on icon at bounding box center [663, 367] width 4 height 4
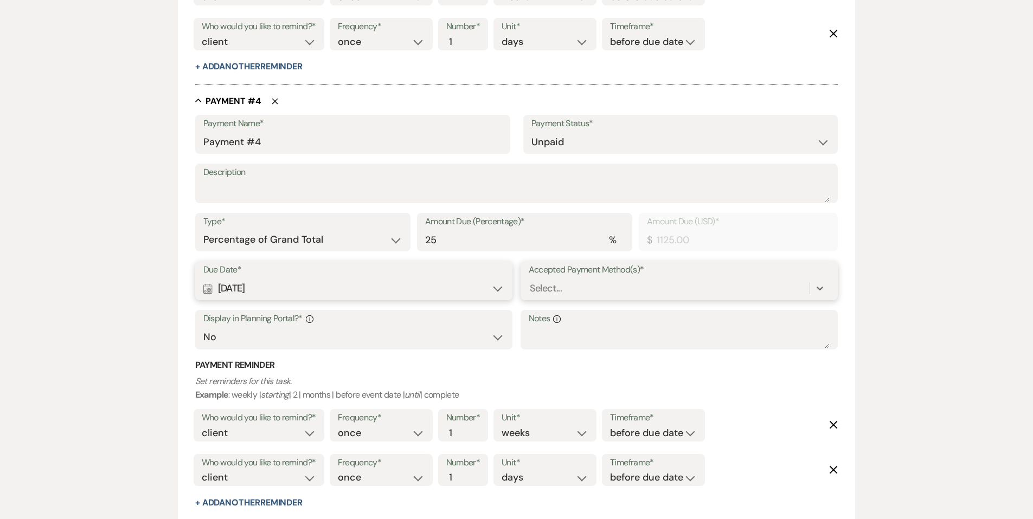
scroll to position [1471, 0]
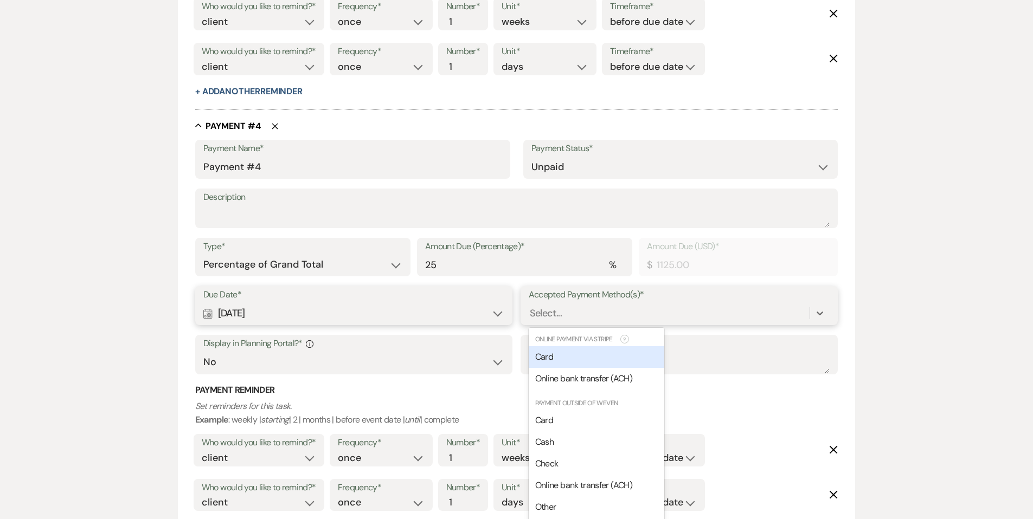
click at [567, 324] on div "option [object Object], deselected. option [object Object] focused, 0 of 2. 7 r…" at bounding box center [679, 313] width 301 height 21
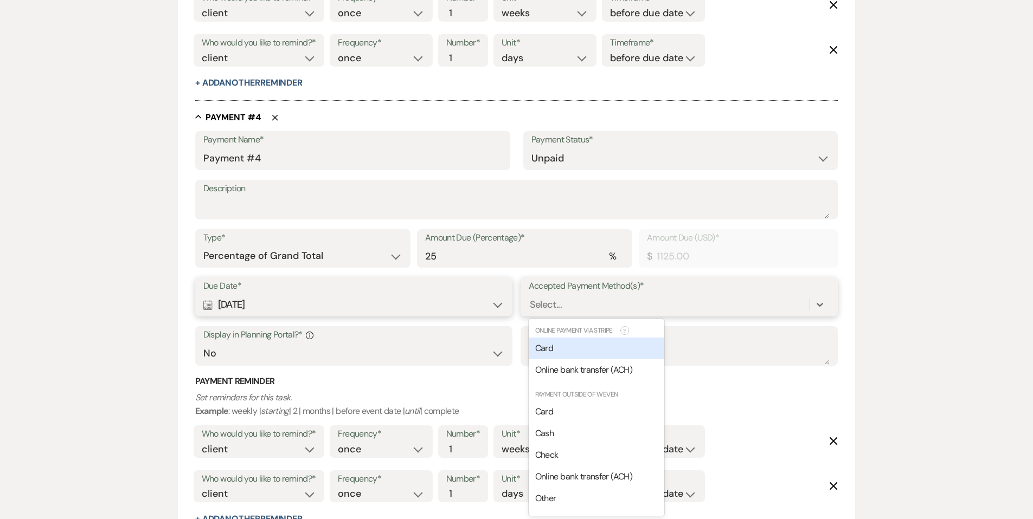
scroll to position [1508, 0]
click at [567, 455] on div "Check" at bounding box center [597, 455] width 136 height 22
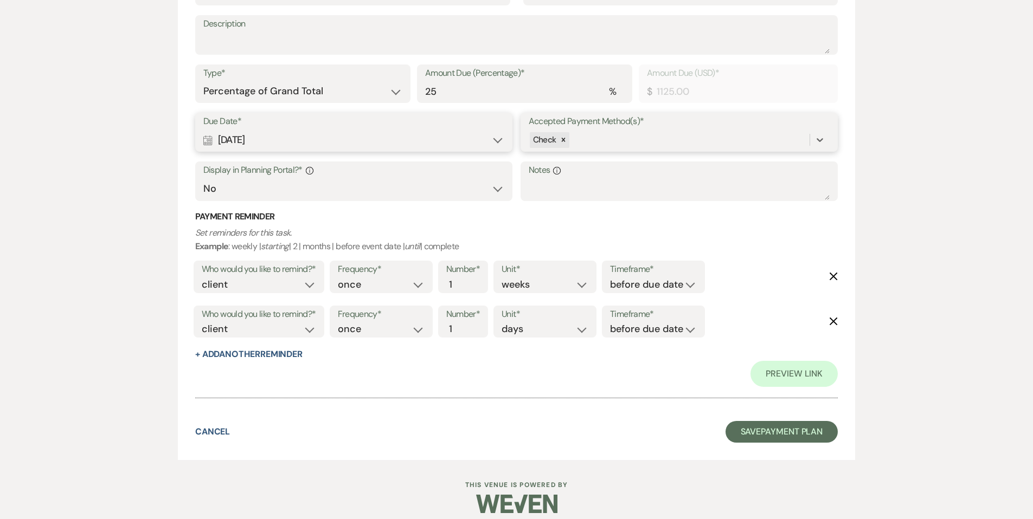
scroll to position [1743, 0]
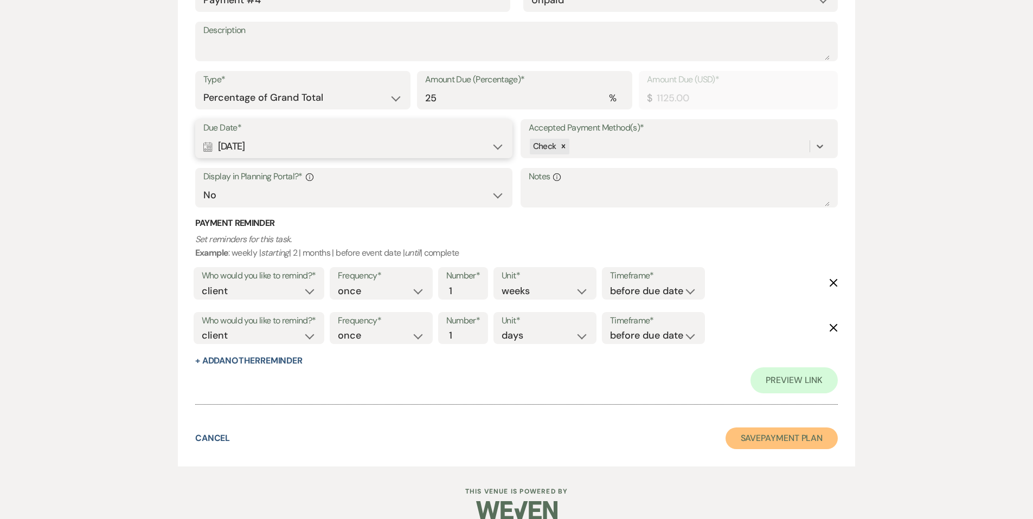
click at [734, 438] on button "Save Payment Plan" at bounding box center [781, 439] width 113 height 22
select select "6"
select select "5"
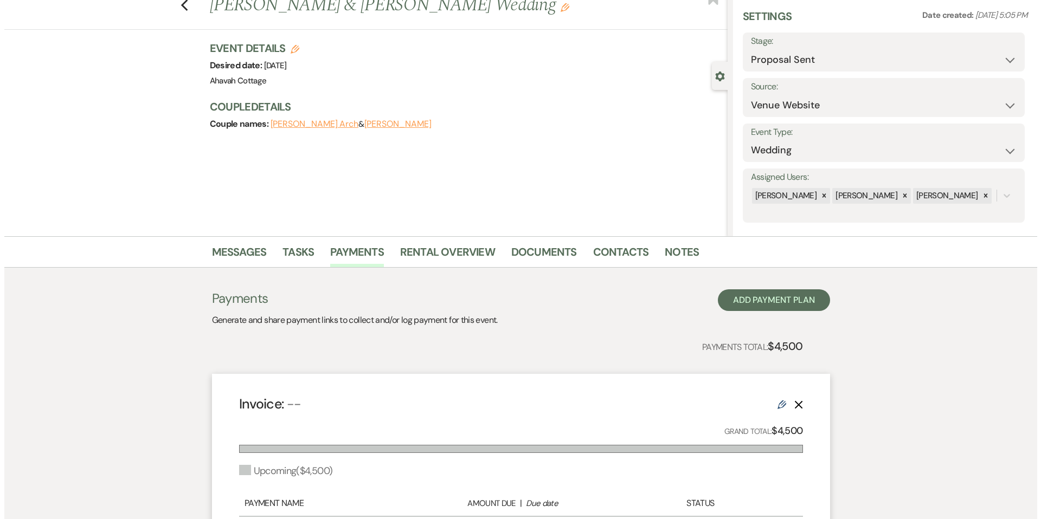
scroll to position [36, 0]
click at [737, 299] on button "Add Payment Plan" at bounding box center [769, 300] width 112 height 22
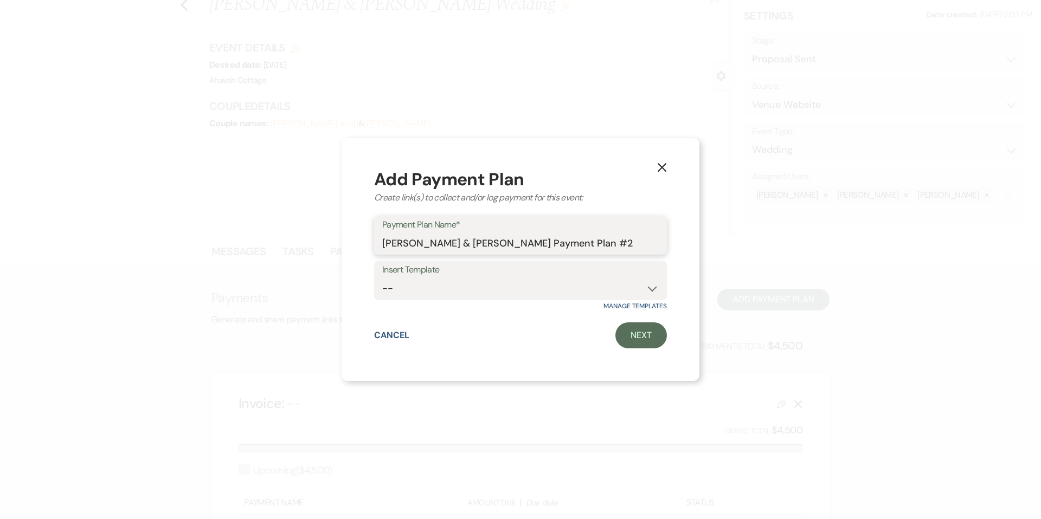
drag, startPoint x: 515, startPoint y: 242, endPoint x: 595, endPoint y: 242, distance: 80.2
click at [595, 242] on input "[PERSON_NAME] & [PERSON_NAME] Payment Plan #2" at bounding box center [520, 243] width 276 height 21
type input "[PERSON_NAME] & [PERSON_NAME] Damage Deposit"
click at [627, 339] on link "Next" at bounding box center [641, 336] width 52 height 26
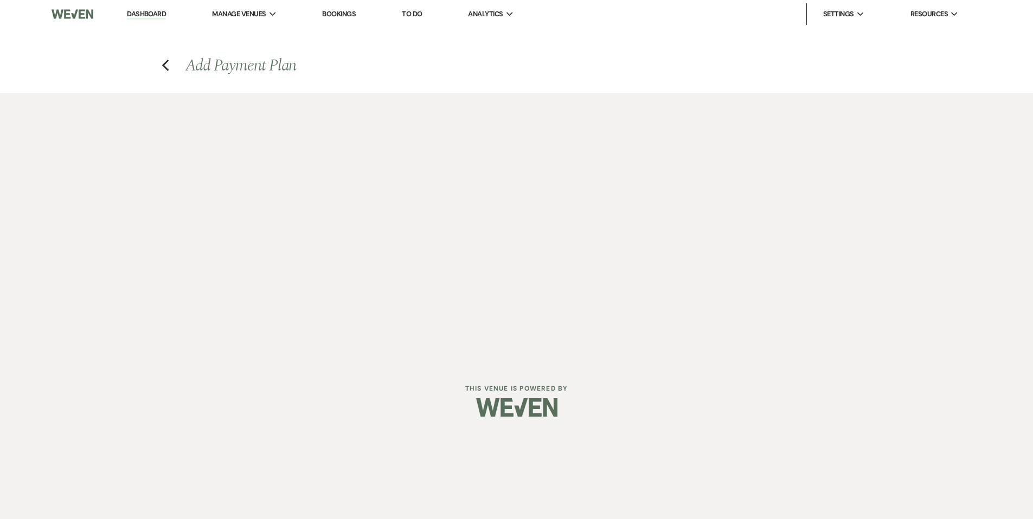
select select "2"
select select "percentage"
select select "false"
select select "client"
select select "weeks"
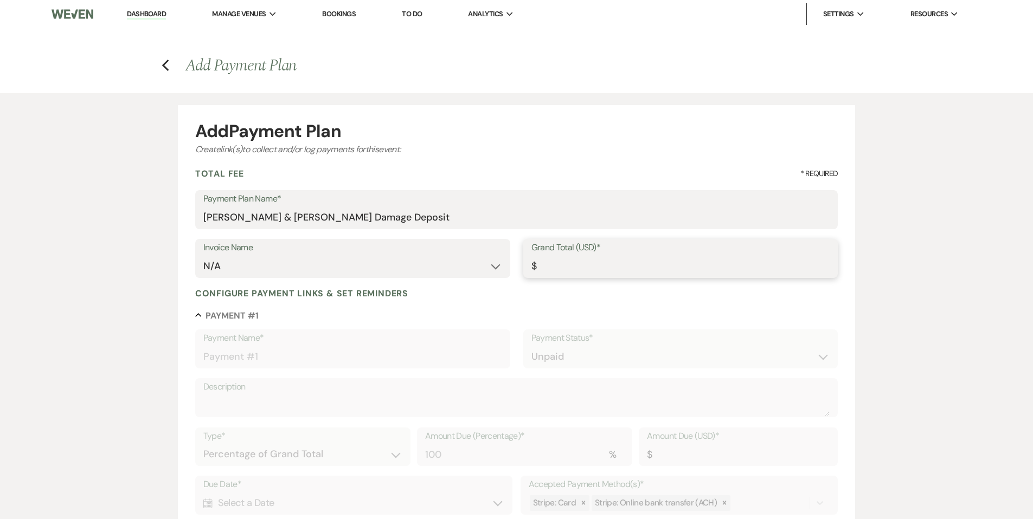
click at [555, 269] on input "Grand Total (USD)*" at bounding box center [680, 266] width 299 height 21
type input "5"
type input "5.00"
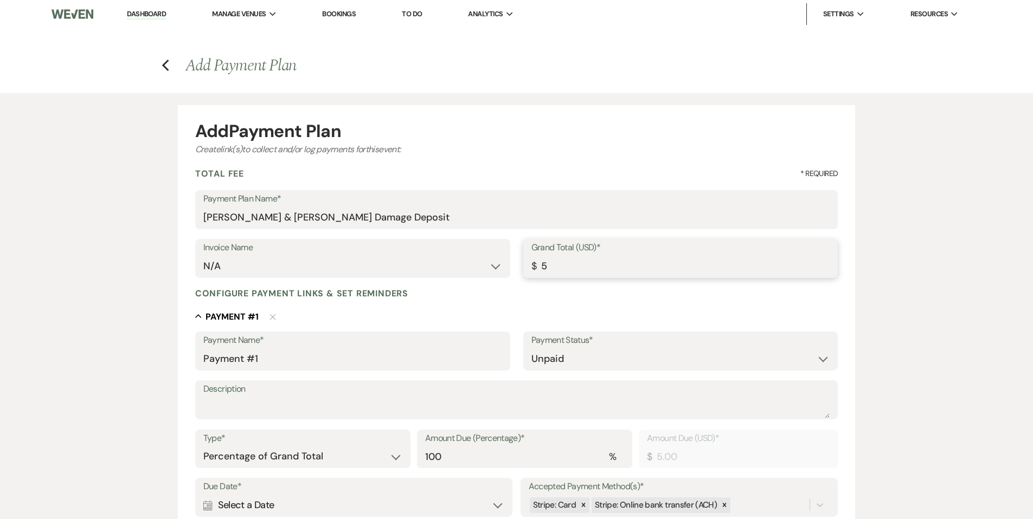
type input "50"
type input "50.00"
type input "500"
type input "500.00"
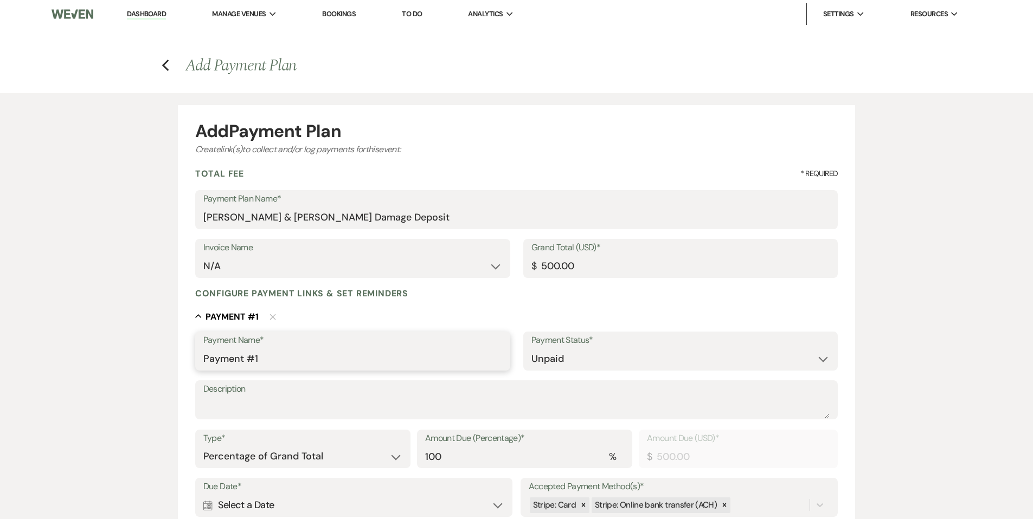
drag, startPoint x: 278, startPoint y: 362, endPoint x: 193, endPoint y: 362, distance: 84.6
click at [193, 362] on form "Add Payment Plan Create link(s) to collect and/or log payments for this event: …" at bounding box center [517, 429] width 678 height 649
type input "Damage Deposit"
click at [231, 405] on textarea "Description" at bounding box center [516, 408] width 627 height 22
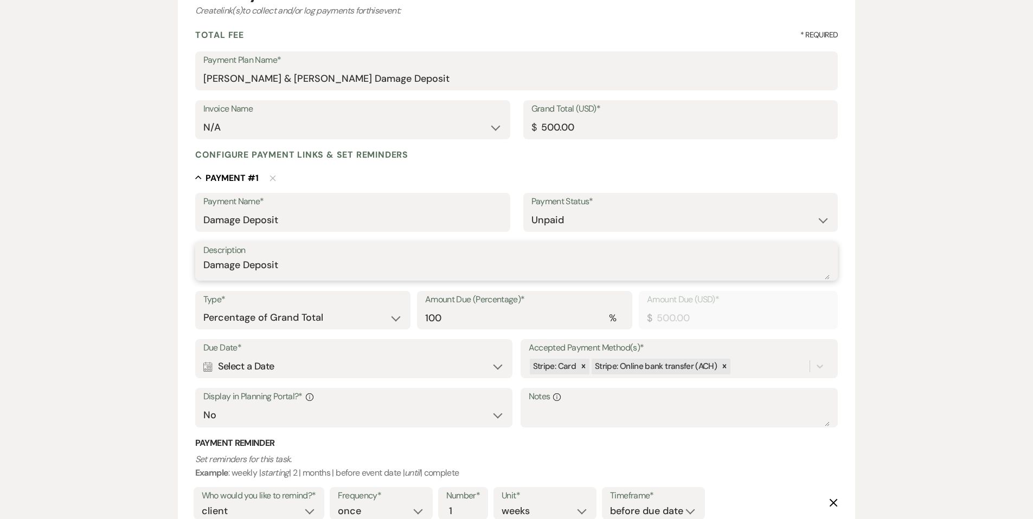
scroll to position [140, 0]
type textarea "Damage Deposit"
click at [249, 363] on div "Calendar Select a Date Expand" at bounding box center [353, 365] width 301 height 21
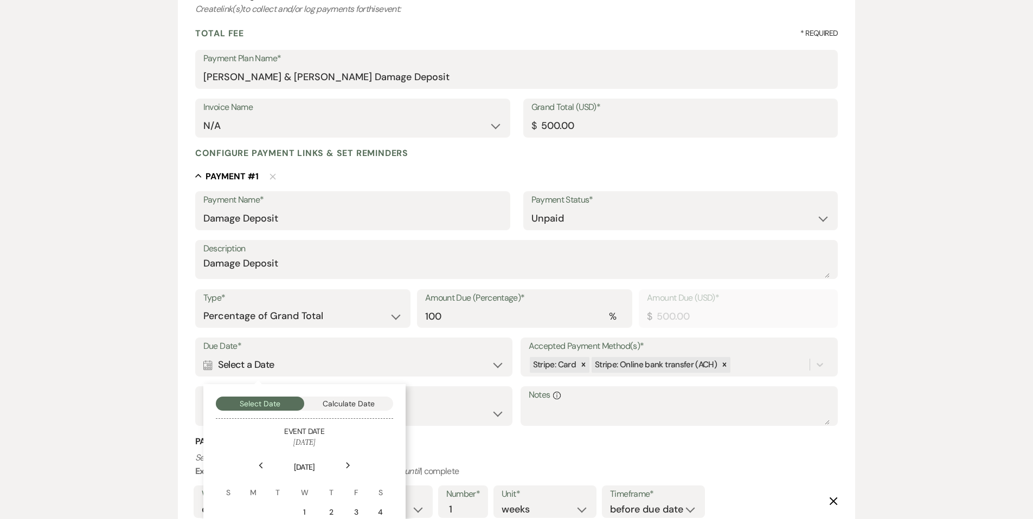
click at [347, 466] on use at bounding box center [348, 465] width 4 height 6
click at [347, 466] on icon "Next" at bounding box center [347, 465] width 5 height 7
click at [329, 511] on div "1" at bounding box center [329, 512] width 10 height 11
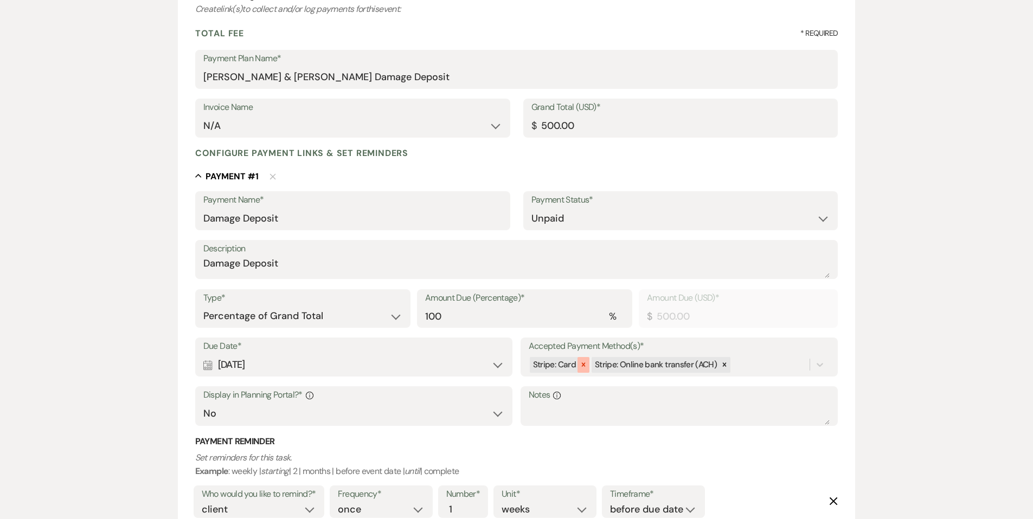
click at [582, 366] on icon at bounding box center [584, 365] width 8 height 8
click at [662, 362] on icon at bounding box center [663, 365] width 8 height 8
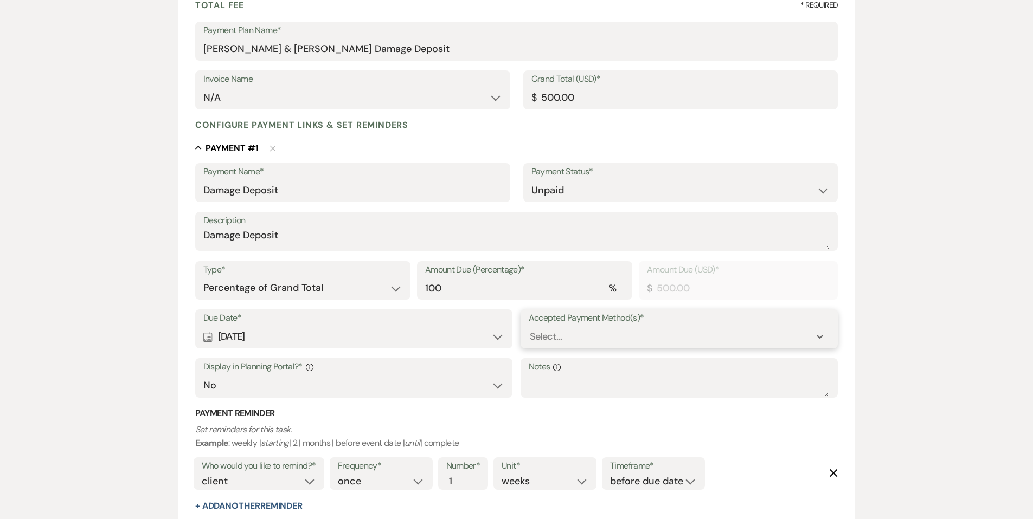
click at [563, 347] on div "option [object Object], deselected. 0 results available. Select is focused ,typ…" at bounding box center [679, 336] width 301 height 21
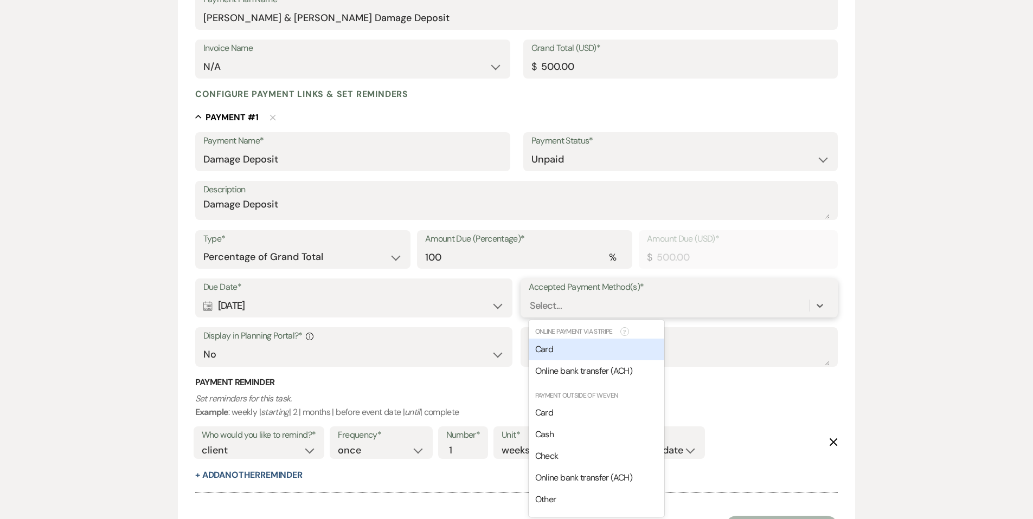
scroll to position [202, 0]
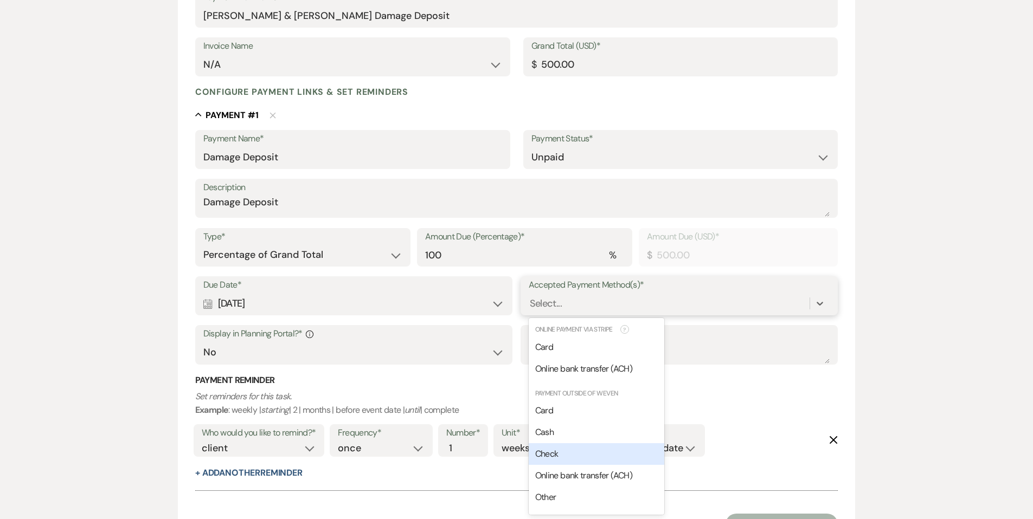
click at [557, 456] on span "Check" at bounding box center [546, 453] width 23 height 11
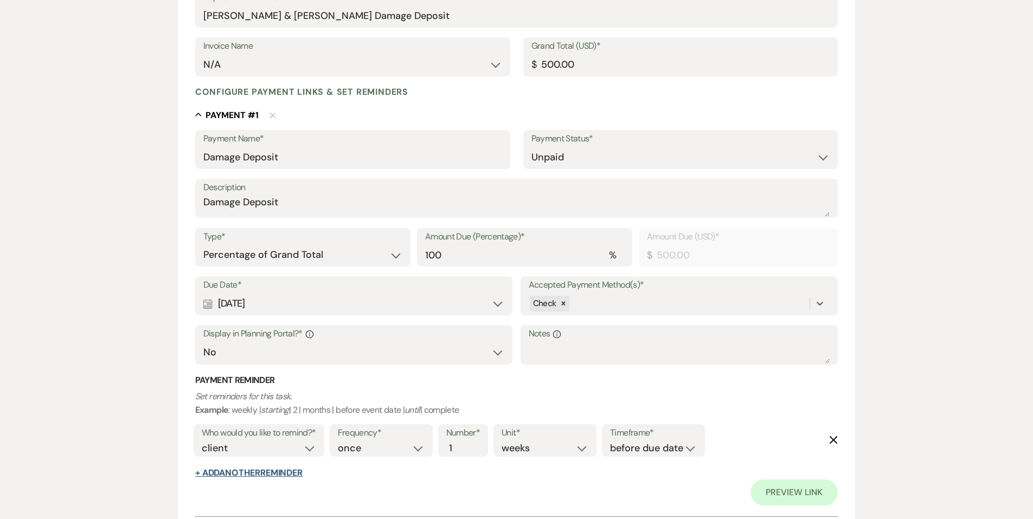
click at [260, 476] on button "+ Add Another Reminder" at bounding box center [248, 473] width 107 height 9
select select "client"
select select "days"
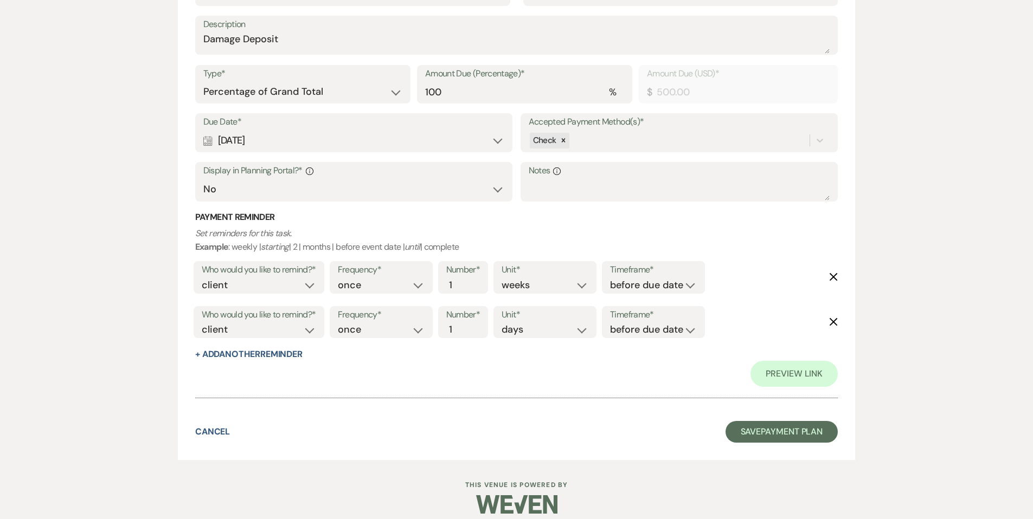
scroll to position [370, 0]
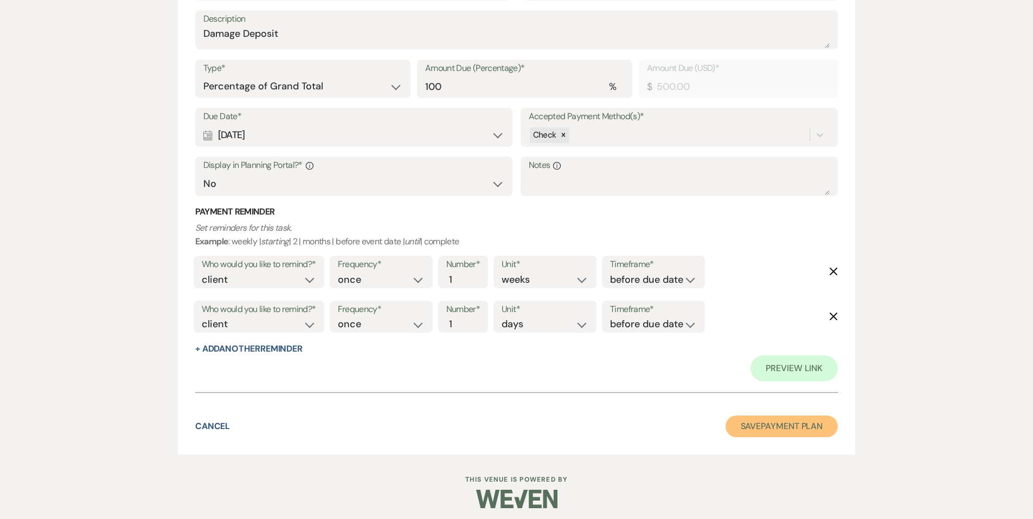
click at [754, 431] on button "Save Payment Plan" at bounding box center [781, 427] width 113 height 22
select select "6"
select select "5"
